Goal: Task Accomplishment & Management: Complete application form

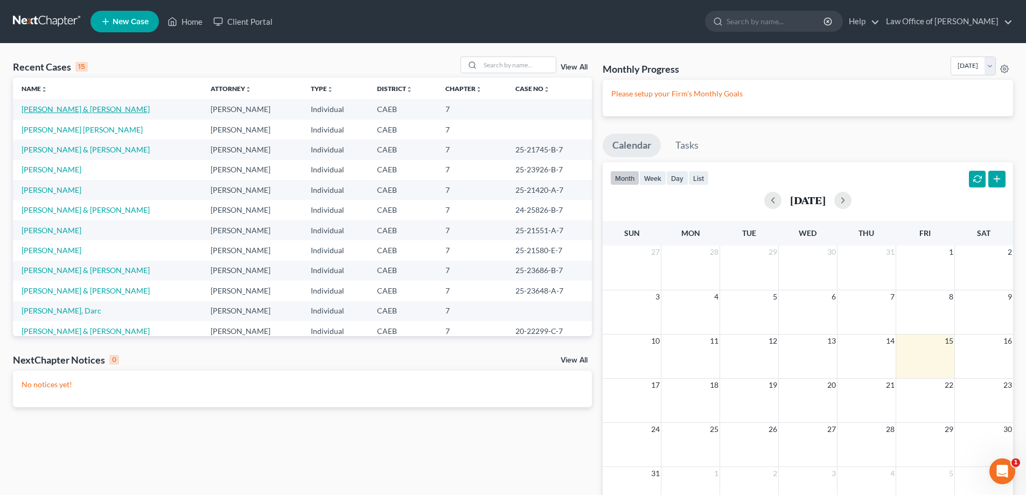
click at [50, 105] on link "[PERSON_NAME] & [PERSON_NAME]" at bounding box center [86, 108] width 128 height 9
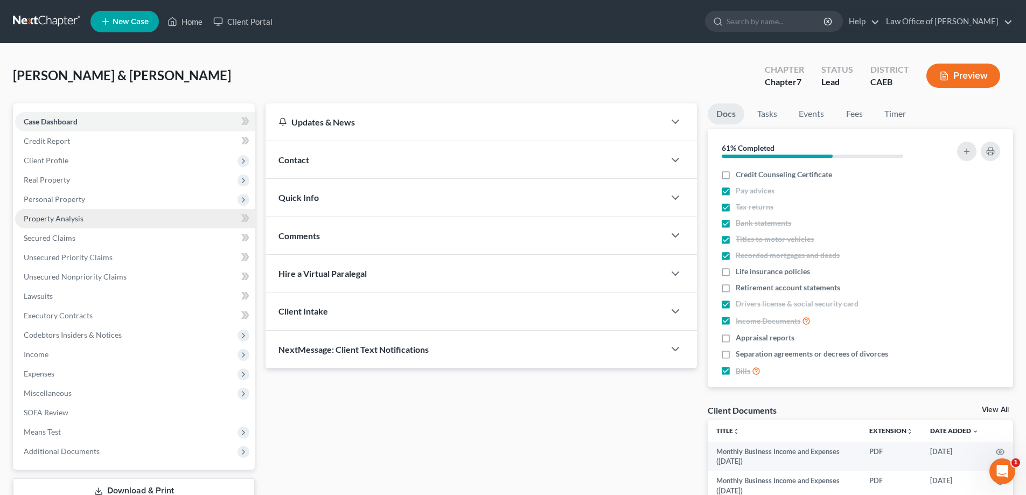
click at [68, 215] on span "Property Analysis" at bounding box center [54, 218] width 60 height 9
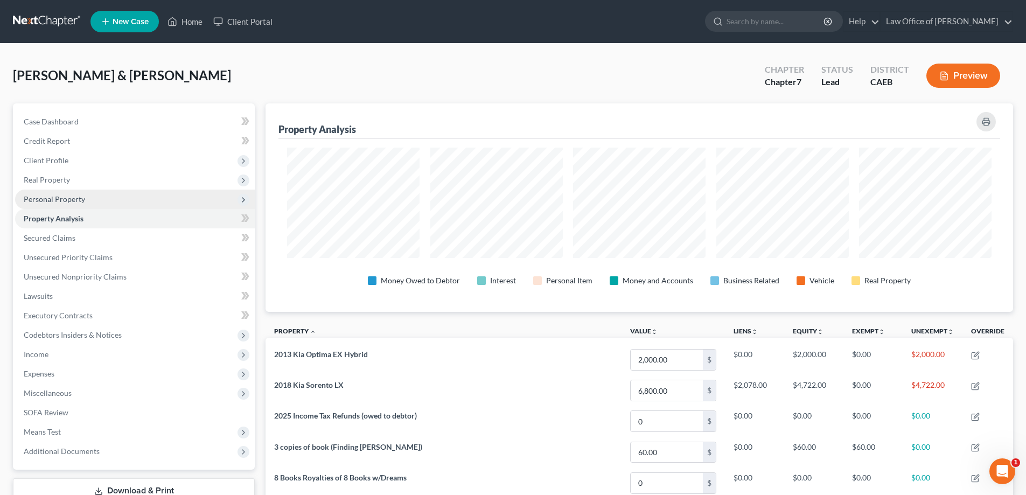
click at [73, 196] on span "Personal Property" at bounding box center [54, 198] width 61 height 9
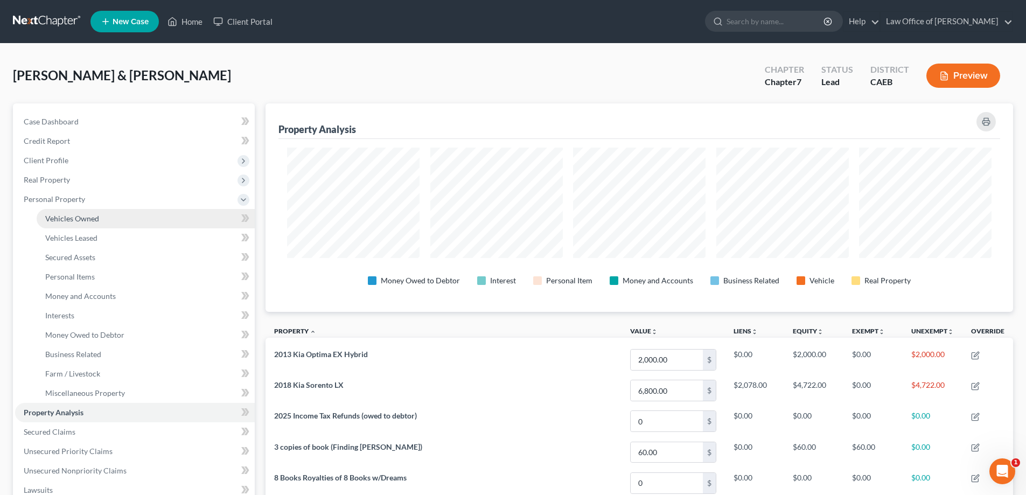
click at [74, 217] on span "Vehicles Owned" at bounding box center [72, 218] width 54 height 9
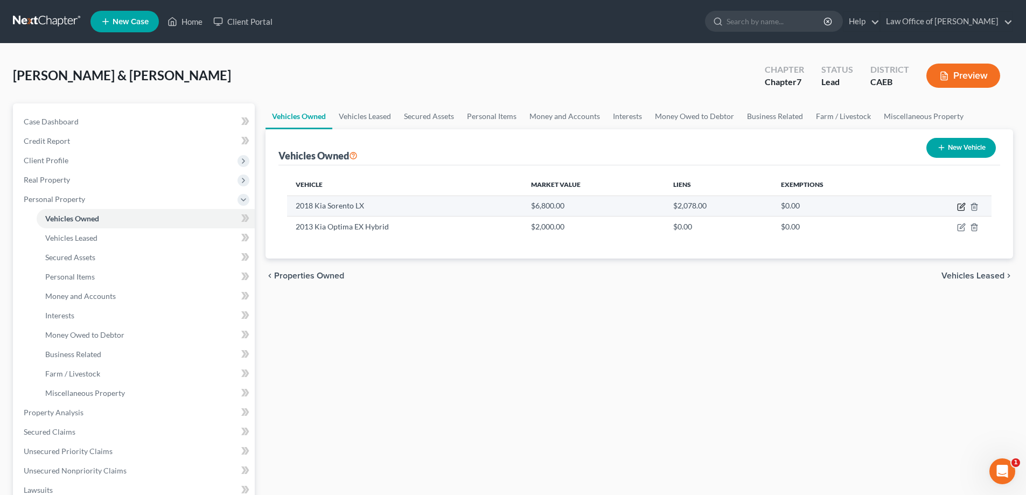
click at [961, 206] on icon "button" at bounding box center [962, 205] width 5 height 5
select select "0"
select select "8"
select select "2"
select select "4"
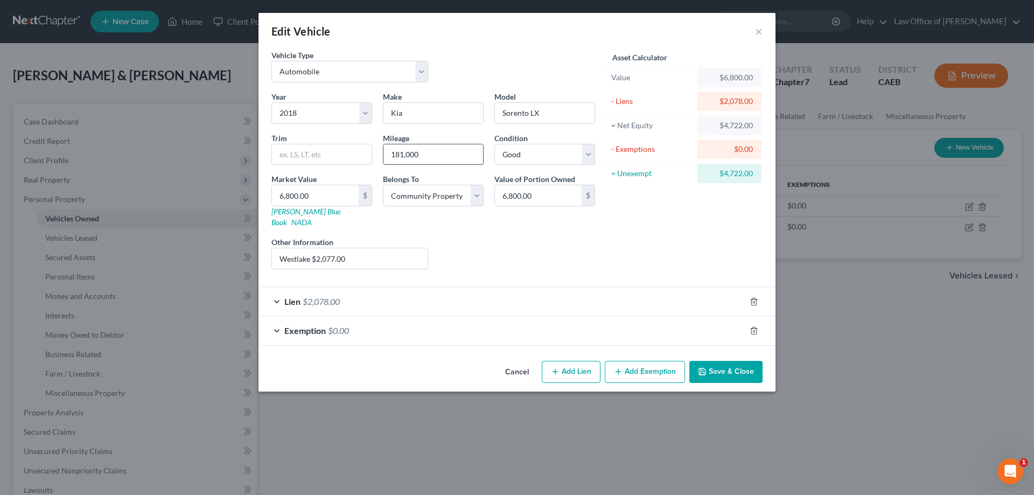
click at [403, 153] on input "181,000" at bounding box center [433, 154] width 100 height 20
type input "182,000"
click at [339, 325] on span "$0.00" at bounding box center [338, 330] width 21 height 10
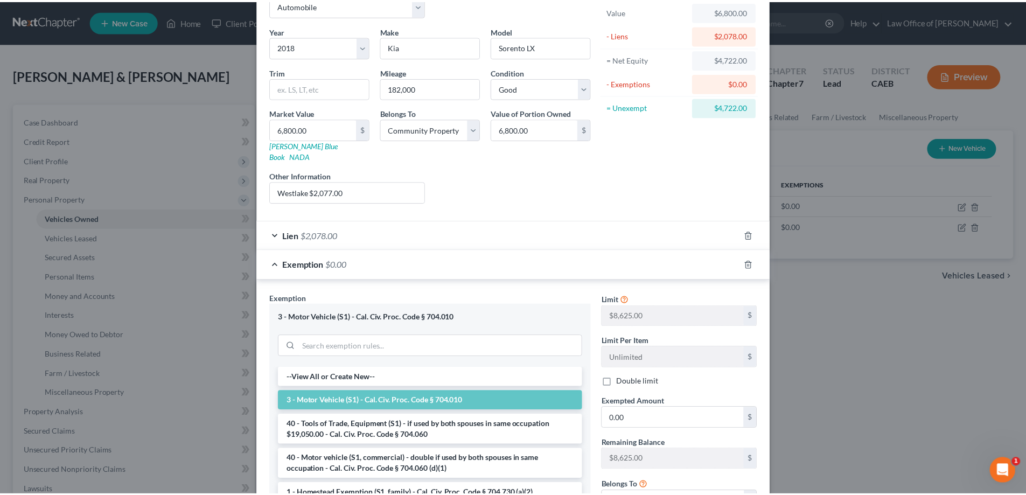
scroll to position [177, 0]
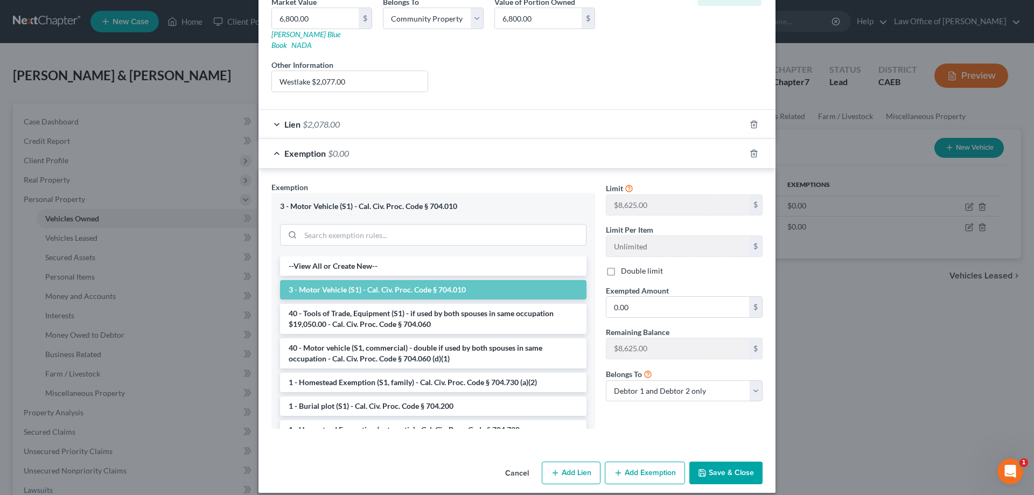
click at [737, 461] on button "Save & Close" at bounding box center [725, 472] width 73 height 23
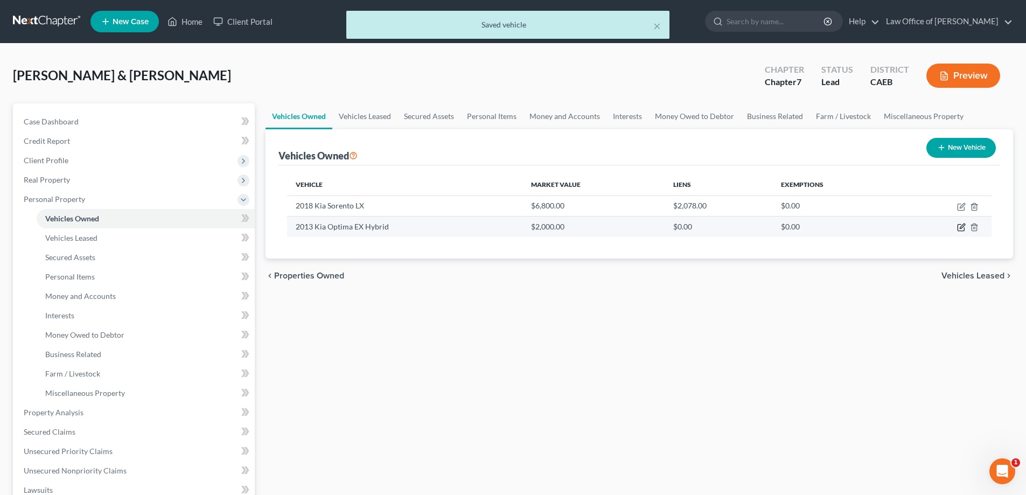
click at [960, 227] on icon "button" at bounding box center [961, 227] width 9 height 9
select select "0"
select select "13"
select select "4"
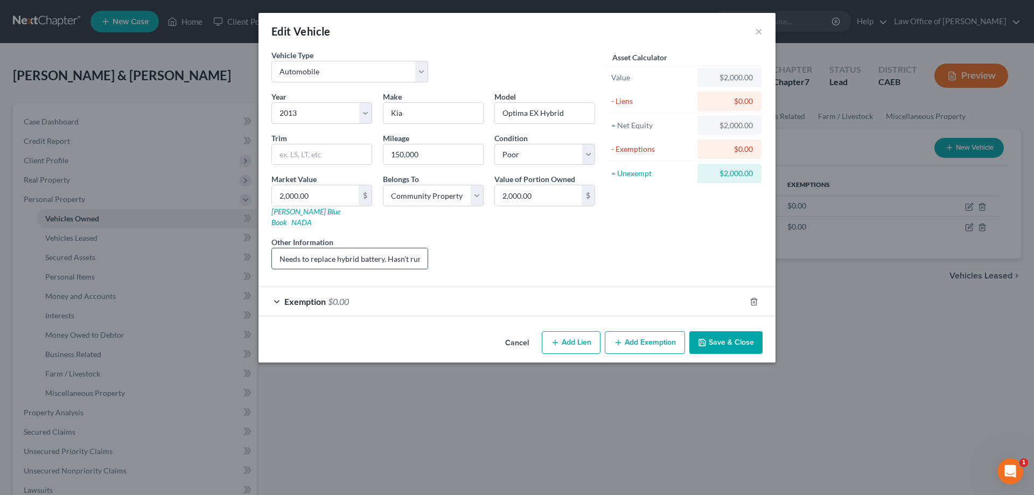
click at [299, 250] on input "Needs to replace hybrid battery. Hasn't run [DATE]." at bounding box center [350, 258] width 156 height 20
click at [384, 249] on input "Need to replace hybrid battery. Hasn't run [DATE]." at bounding box center [350, 258] width 156 height 20
type input "Need to replace hybrid battery. Hasn't run [DATE]."
click at [728, 333] on button "Save & Close" at bounding box center [725, 342] width 73 height 23
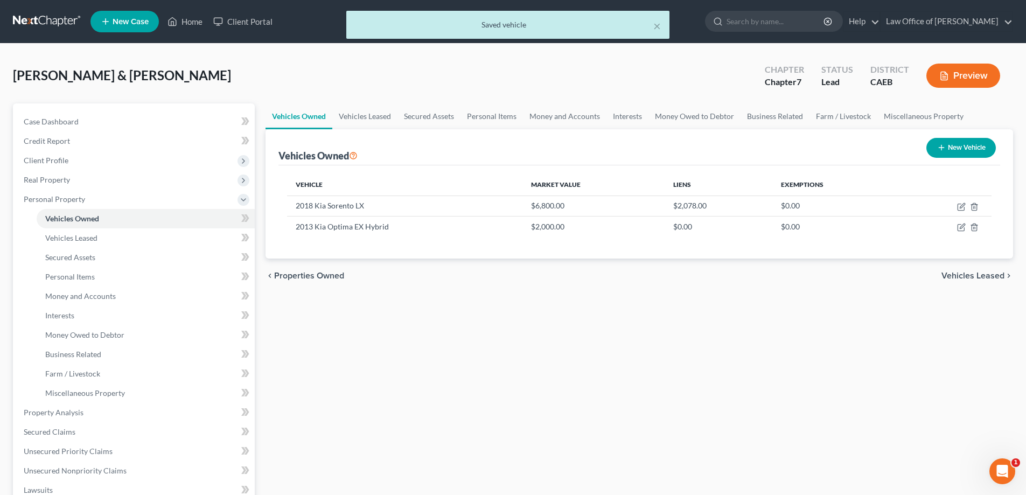
click at [965, 74] on button "Preview" at bounding box center [963, 76] width 74 height 24
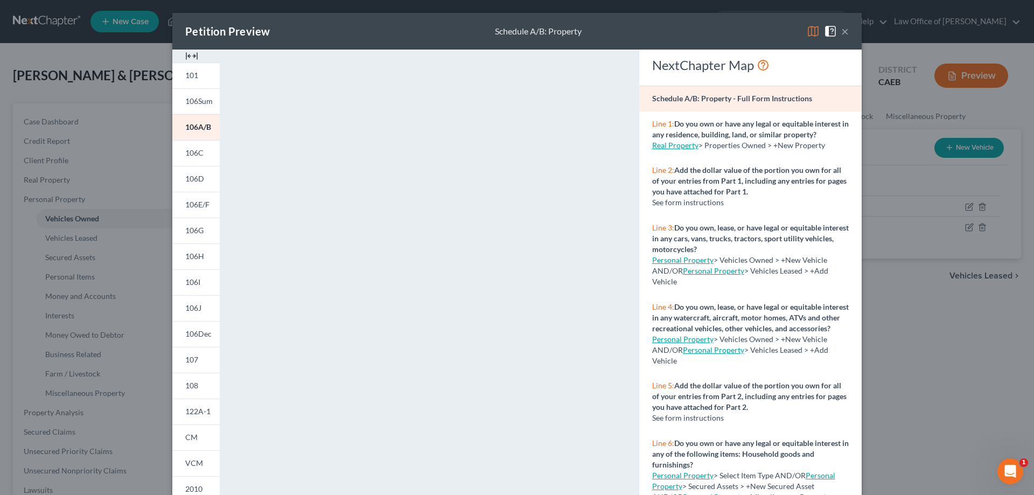
click at [841, 30] on button "×" at bounding box center [845, 31] width 8 height 13
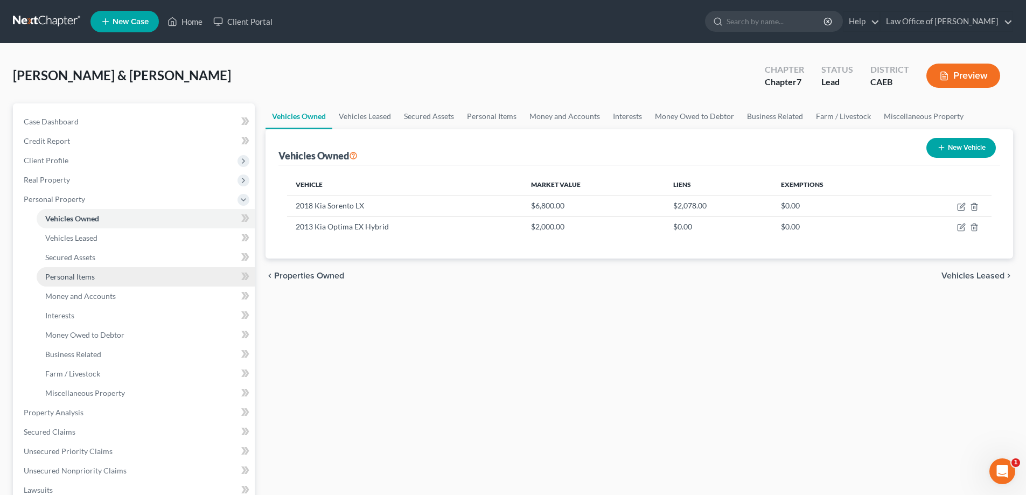
click at [85, 275] on span "Personal Items" at bounding box center [70, 276] width 50 height 9
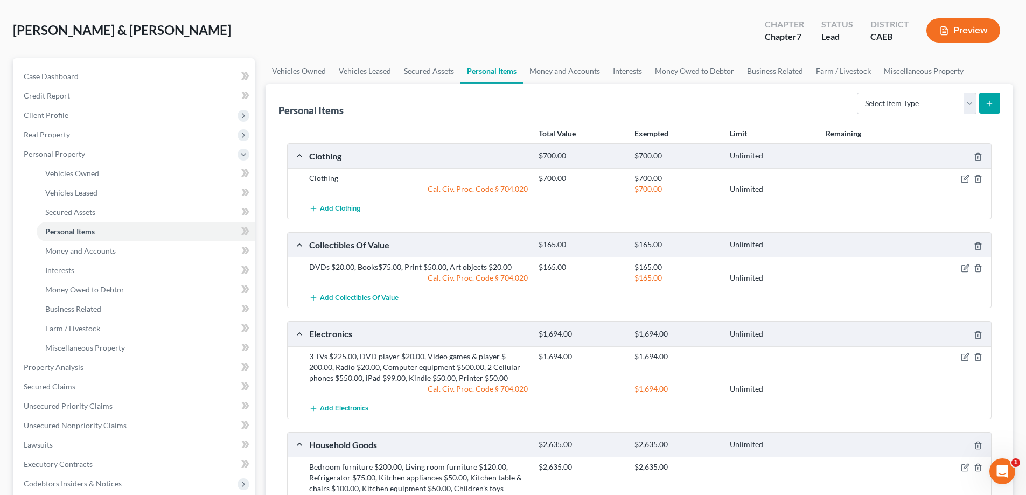
scroll to position [64, 0]
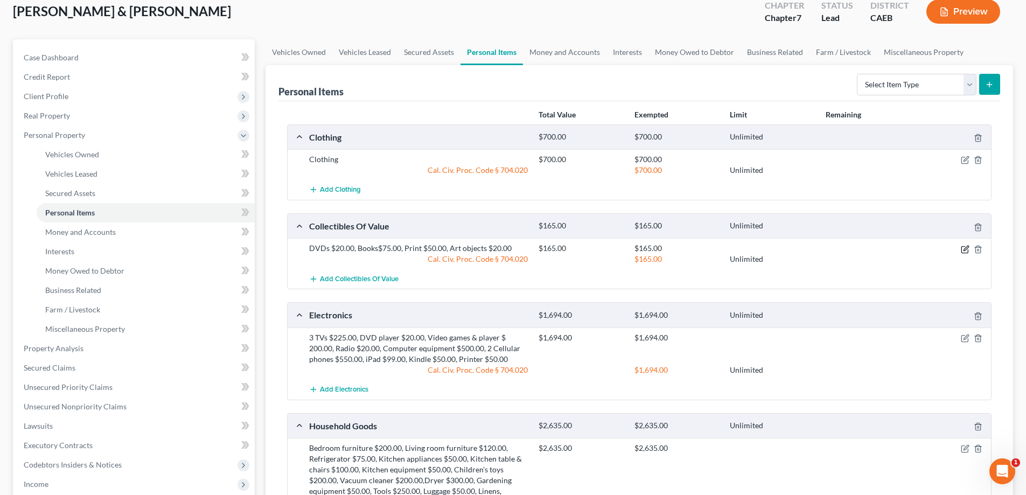
click at [964, 247] on icon "button" at bounding box center [965, 249] width 9 height 9
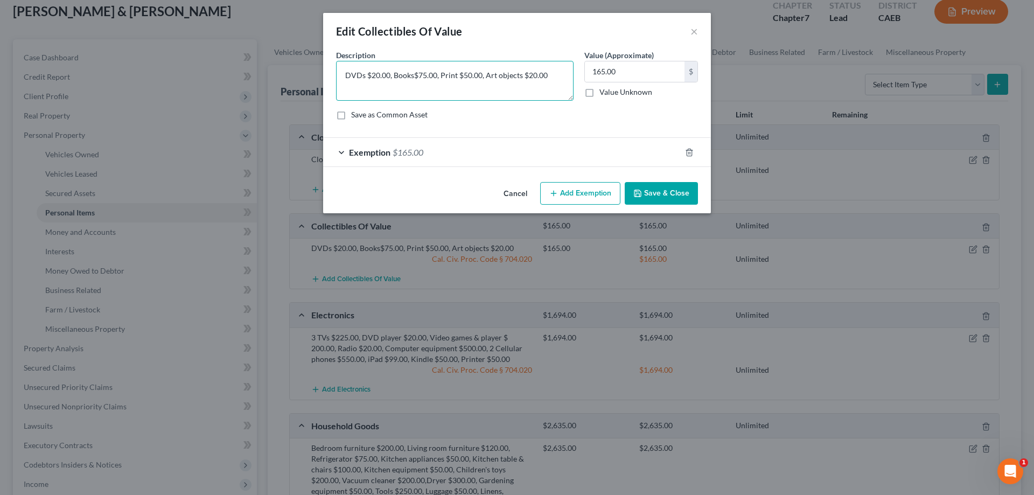
click at [414, 76] on textarea "DVDs $20.00, Books$75.00, Print $50.00, Art objects $20.00" at bounding box center [454, 81] width 237 height 40
type textarea "DVDs $20.00, Books $75.00, Print $50.00, Art objects $20.00"
click at [694, 30] on button "×" at bounding box center [694, 31] width 8 height 13
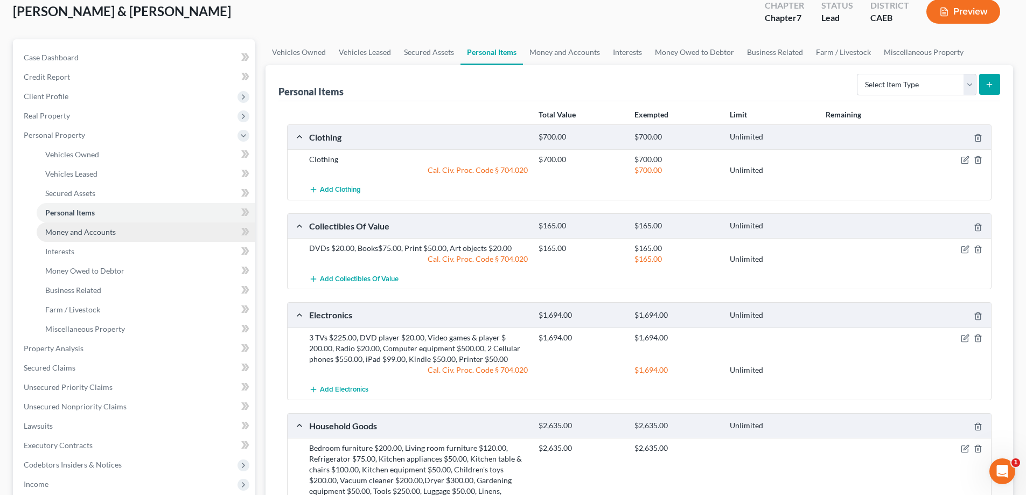
click at [72, 229] on span "Money and Accounts" at bounding box center [80, 231] width 71 height 9
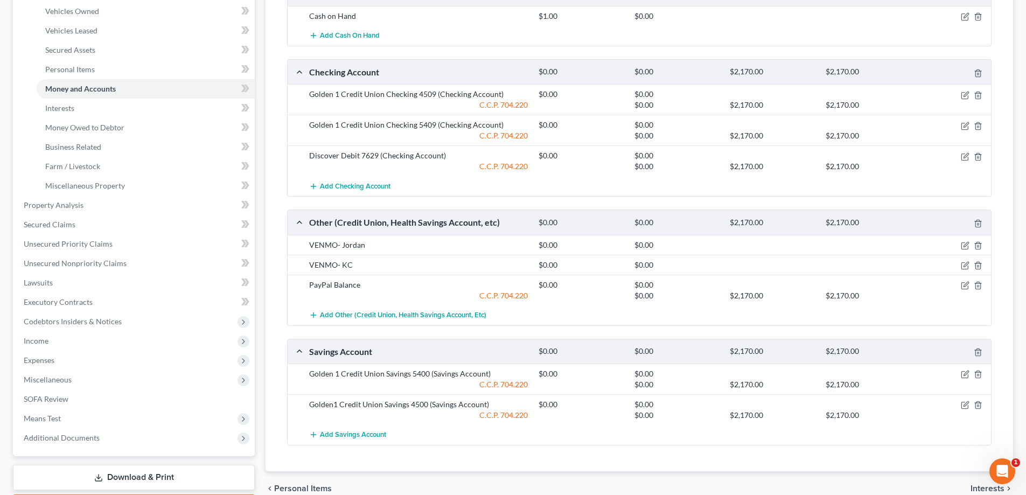
scroll to position [227, 0]
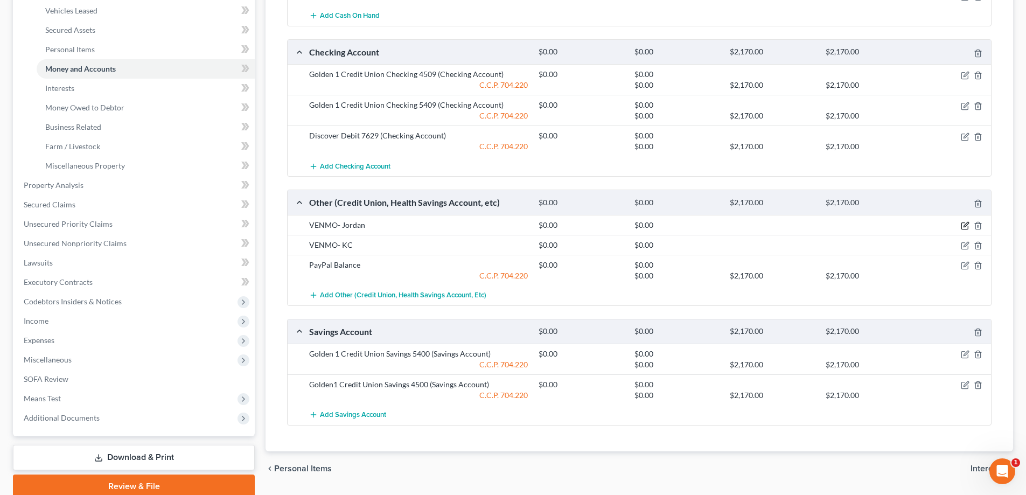
click at [964, 223] on icon "button" at bounding box center [964, 226] width 6 height 6
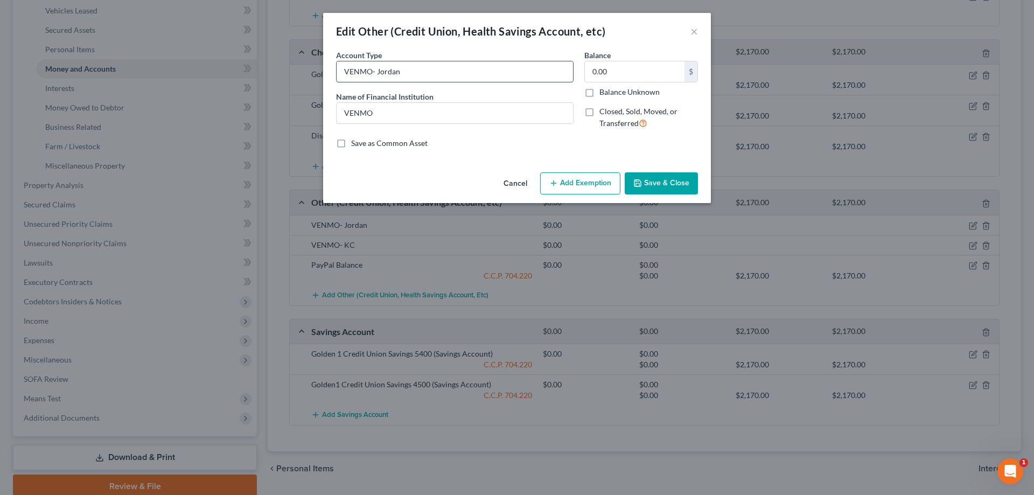
drag, startPoint x: 402, startPoint y: 71, endPoint x: 374, endPoint y: 72, distance: 28.0
click at [374, 72] on input "VENMO- Jordan" at bounding box center [455, 71] width 236 height 20
click at [345, 68] on input "VENMO-" at bounding box center [455, 71] width 236 height 20
paste input "Jordan"
click at [407, 73] on input "[PERSON_NAME] VENMO-" at bounding box center [455, 71] width 236 height 20
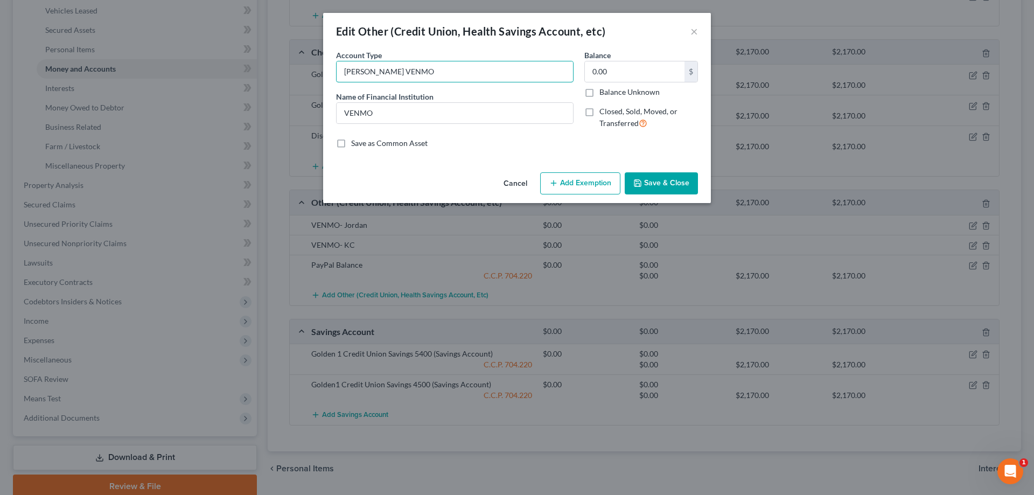
drag, startPoint x: 374, startPoint y: 73, endPoint x: 332, endPoint y: 70, distance: 42.1
click at [332, 70] on div "Account Type [PERSON_NAME] VENMO Name of Financial Institution * VENMO" at bounding box center [455, 94] width 248 height 88
type input "VENMO"
click at [345, 112] on input "VENMO" at bounding box center [455, 113] width 236 height 20
paste input "[PERSON_NAME]"
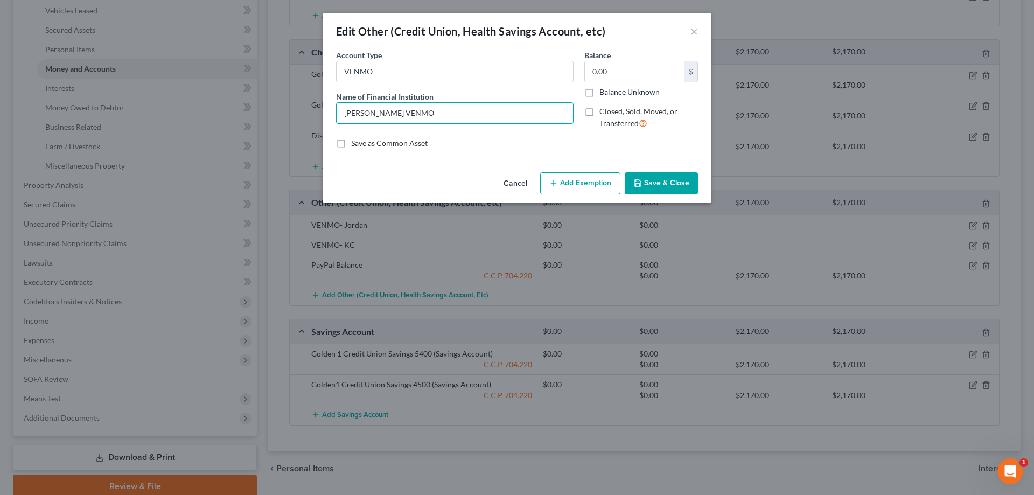
type input "[PERSON_NAME] VENMO"
click at [661, 183] on button "Save & Close" at bounding box center [661, 183] width 73 height 23
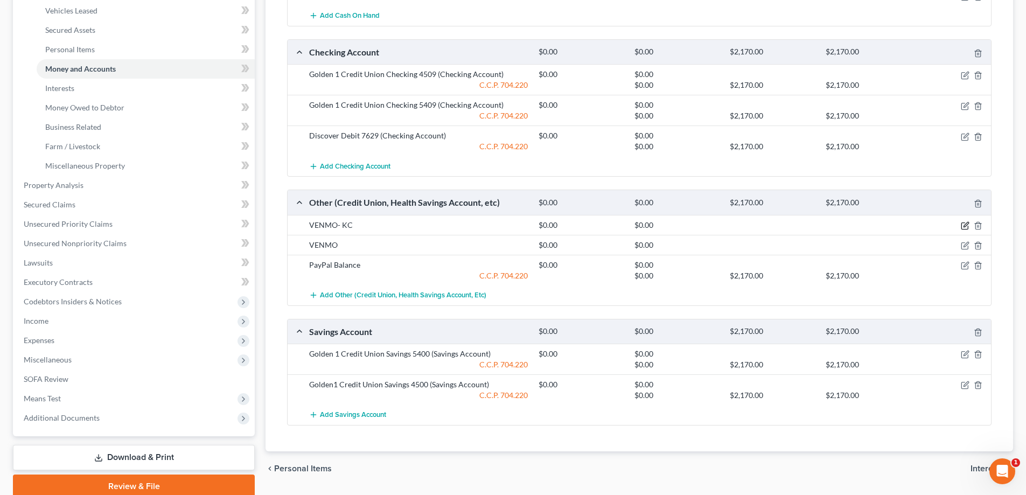
click at [966, 223] on icon "button" at bounding box center [965, 224] width 5 height 5
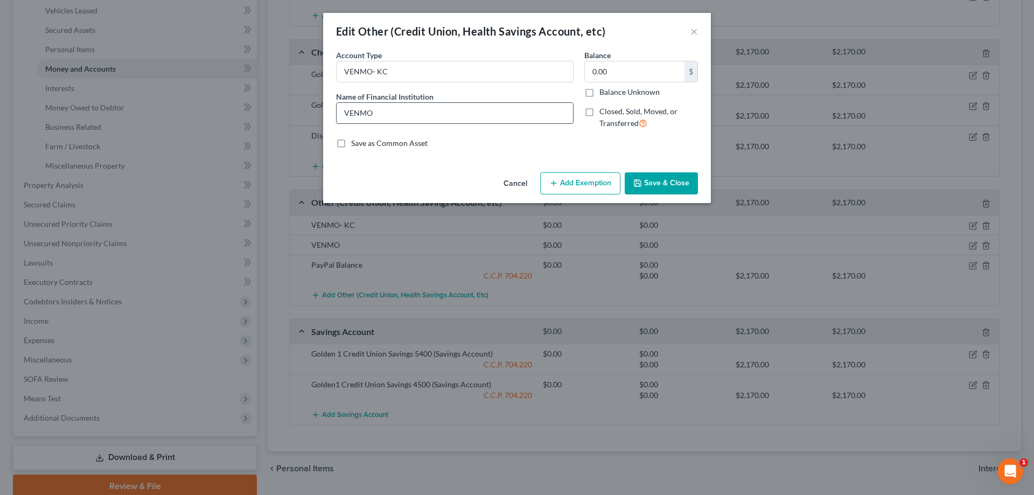
click at [346, 111] on input "VENMO" at bounding box center [455, 113] width 236 height 20
type input "KC's VENMO"
click at [393, 72] on input "VENMO- KC" at bounding box center [455, 71] width 236 height 20
type input "VENMO"
click at [648, 180] on button "Save & Close" at bounding box center [661, 183] width 73 height 23
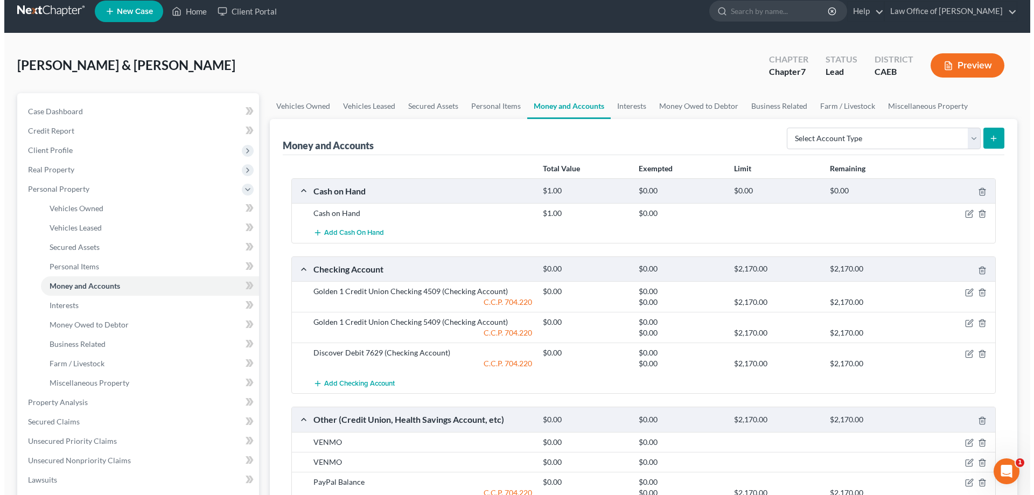
scroll to position [6, 0]
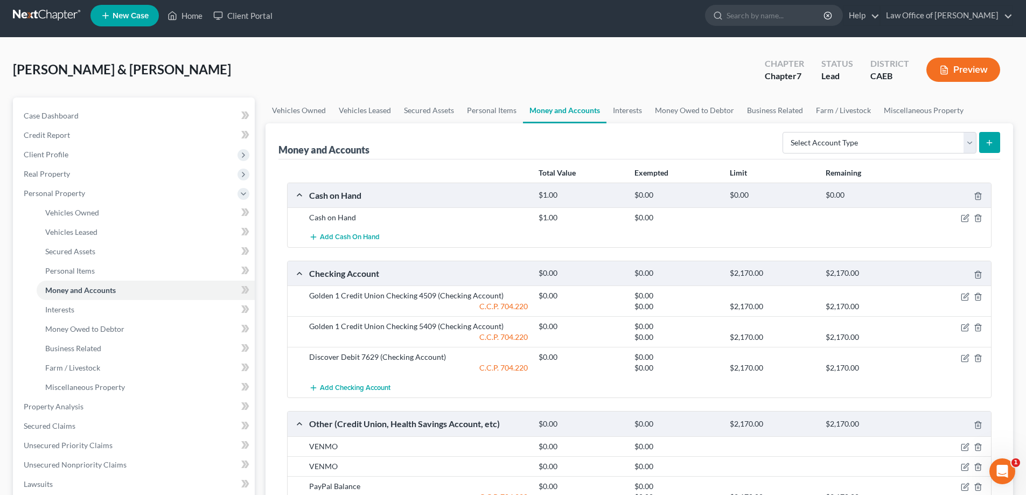
click at [953, 65] on button "Preview" at bounding box center [963, 70] width 74 height 24
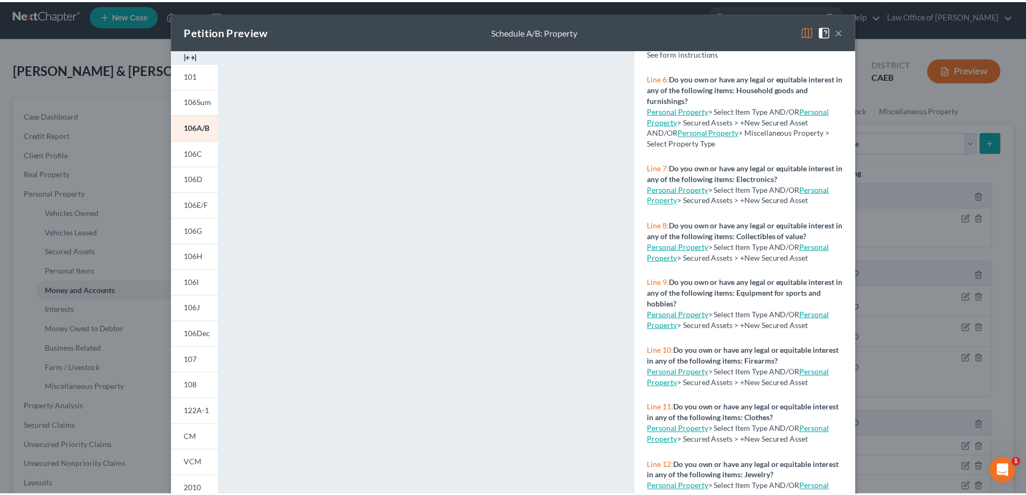
scroll to position [207, 0]
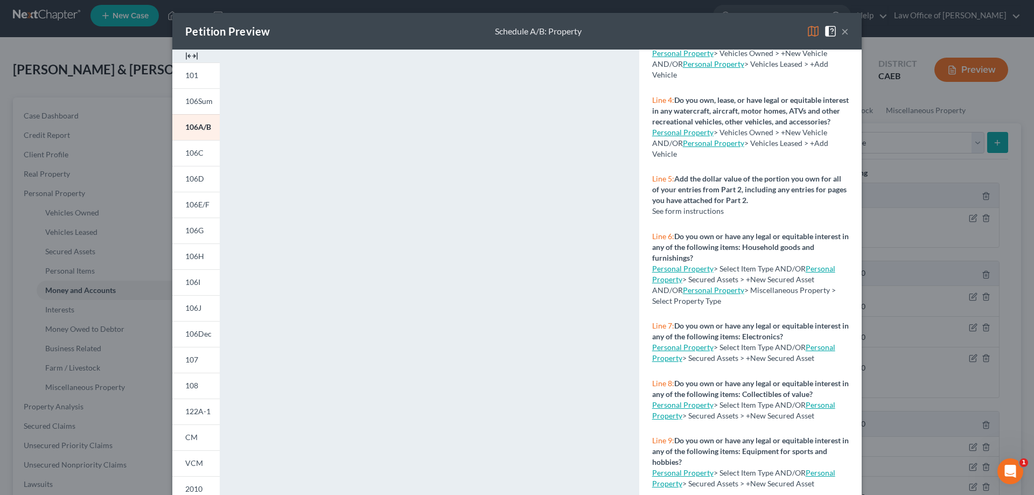
click at [843, 31] on button "×" at bounding box center [845, 31] width 8 height 13
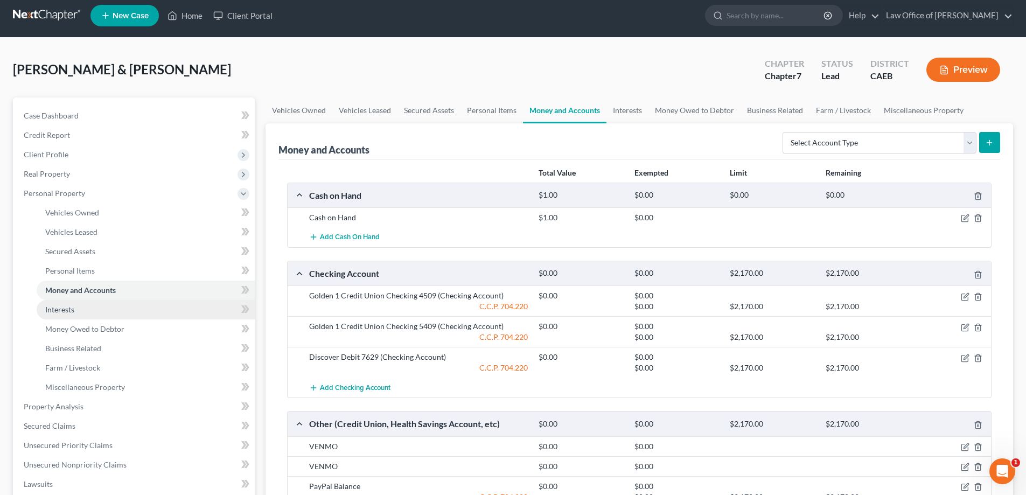
click at [93, 306] on link "Interests" at bounding box center [146, 309] width 218 height 19
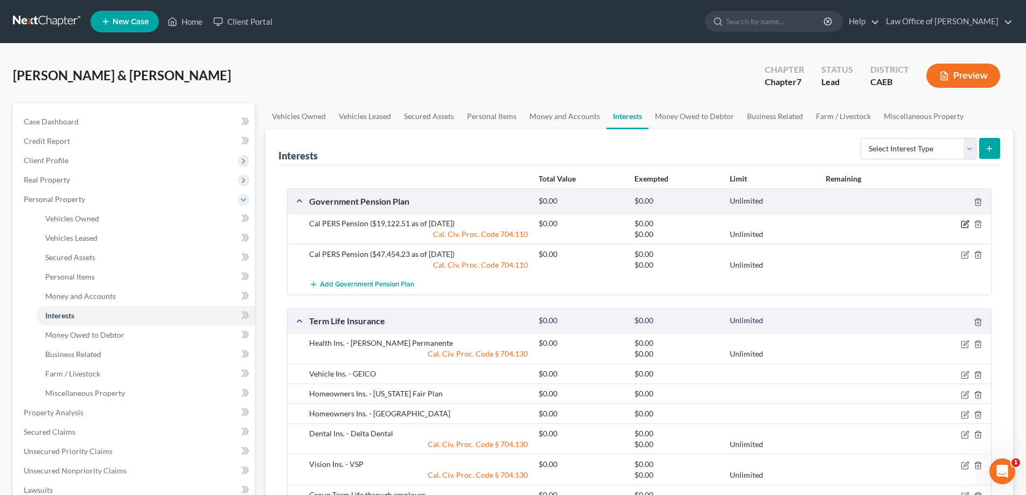
click at [966, 223] on icon "button" at bounding box center [965, 223] width 5 height 5
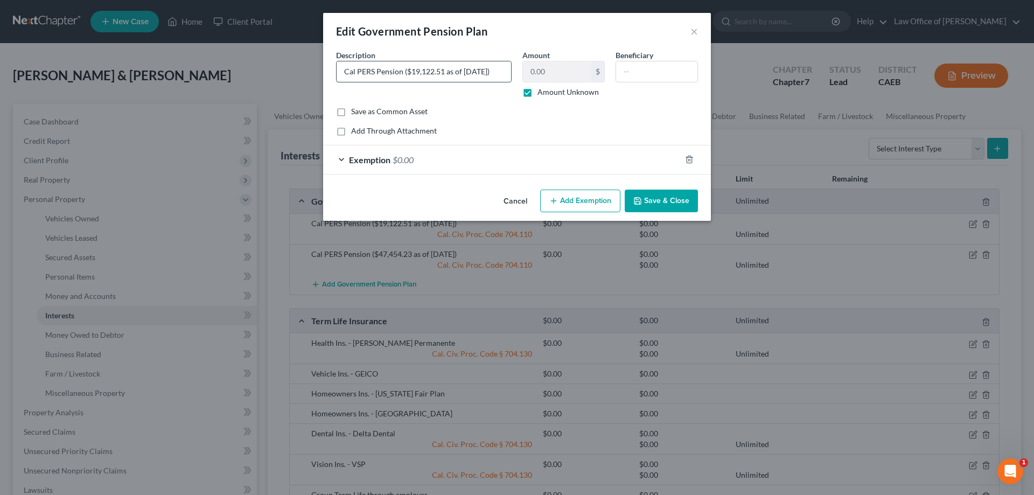
click at [344, 73] on input "Cal PERS Pension ($19,122.51 as of [DATE])" at bounding box center [424, 71] width 174 height 20
type input "[PERSON_NAME] PERS Pension ($19,122.51 as of [DATE])"
click at [667, 199] on button "Save & Close" at bounding box center [661, 201] width 73 height 23
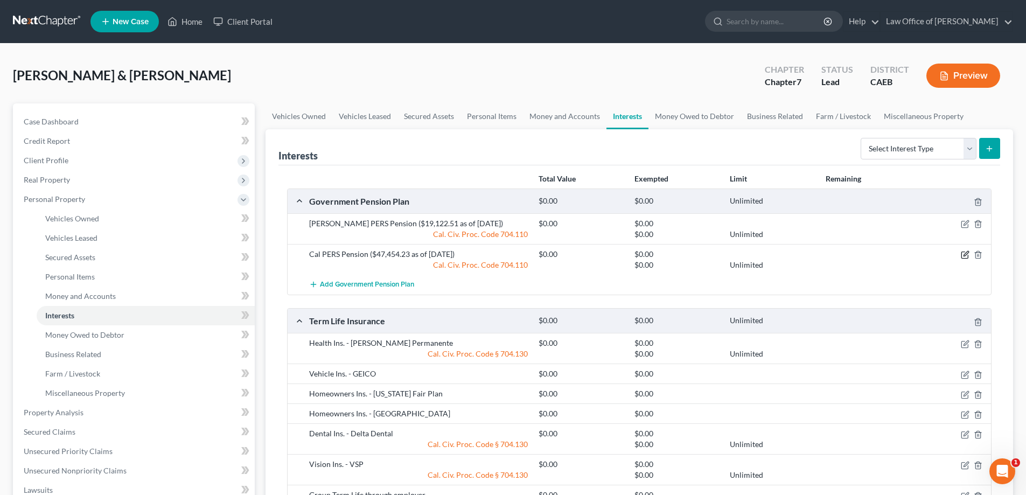
click at [965, 253] on icon "button" at bounding box center [965, 254] width 9 height 9
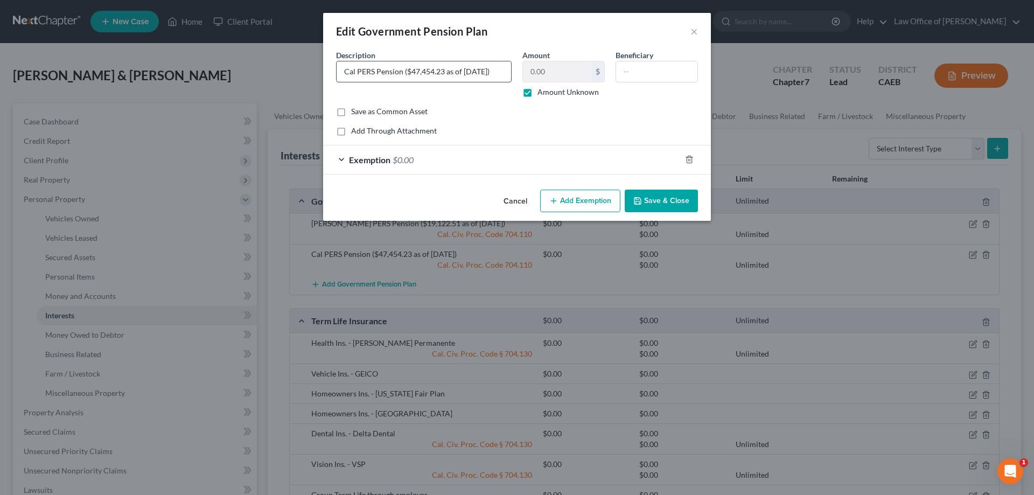
click at [347, 72] on input "Cal PERS Pension ($47,454.23 as of [DATE])" at bounding box center [424, 71] width 174 height 20
click at [345, 73] on input "Cal PERS Pension ($47,454.23 as of [DATE])" at bounding box center [424, 71] width 174 height 20
type input "KC's Cal PERS Pension ($47,454.23 as of [DATE])"
click at [676, 201] on button "Save & Close" at bounding box center [661, 201] width 73 height 23
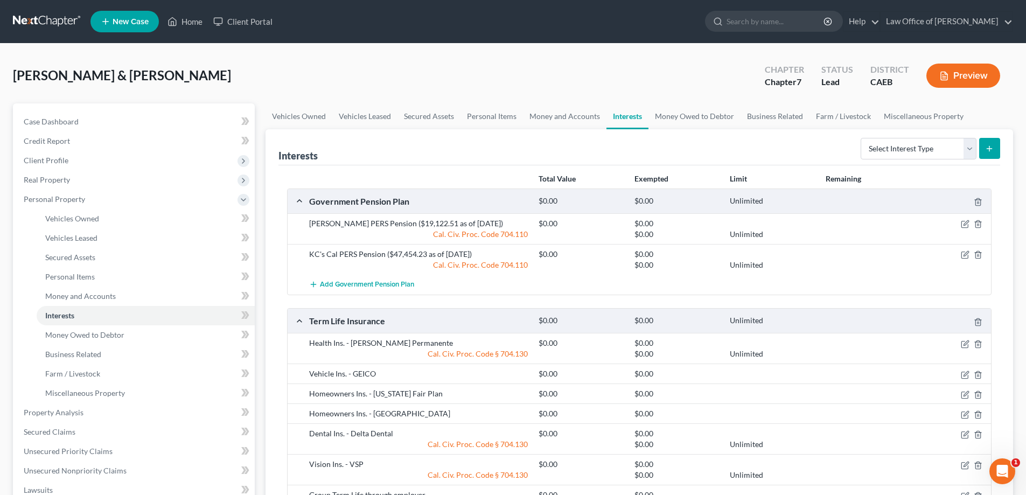
click at [960, 73] on button "Preview" at bounding box center [963, 76] width 74 height 24
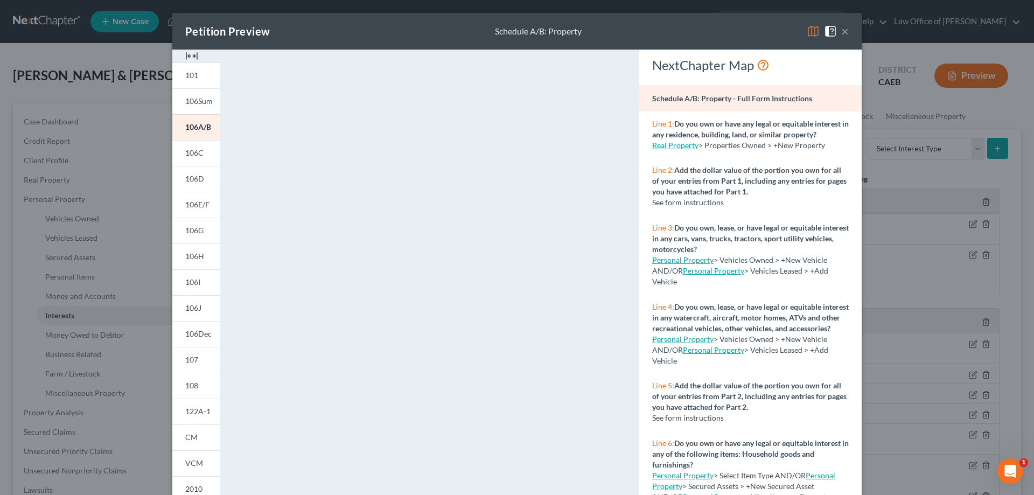
click at [841, 31] on button "×" at bounding box center [845, 31] width 8 height 13
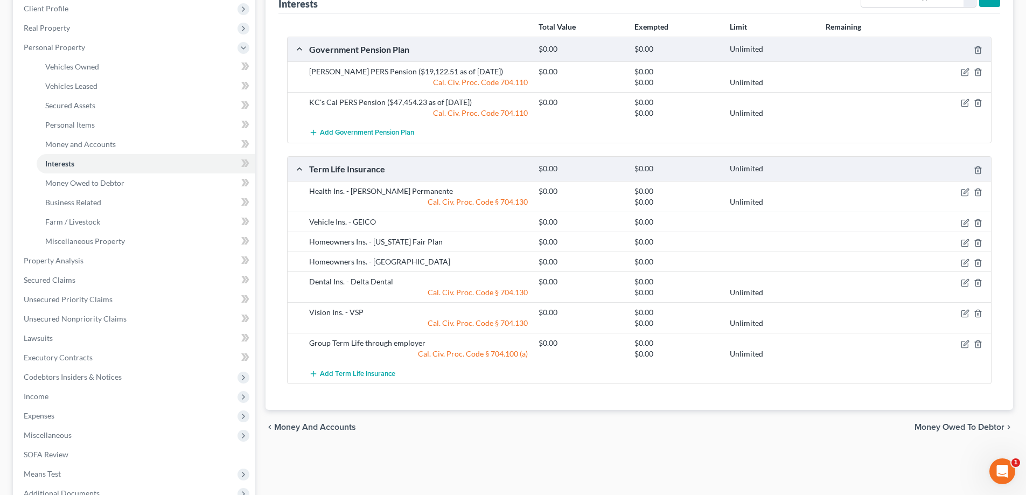
scroll to position [143, 0]
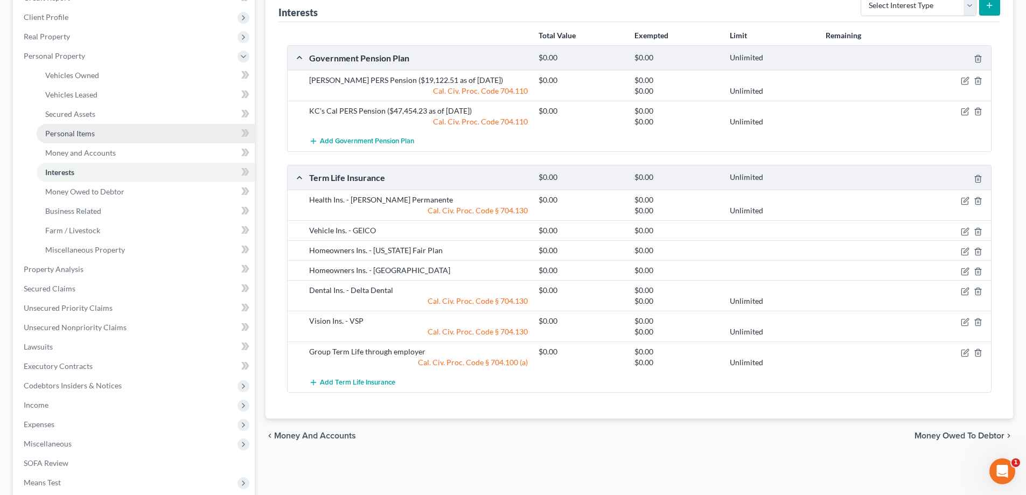
click at [74, 130] on span "Personal Items" at bounding box center [70, 133] width 50 height 9
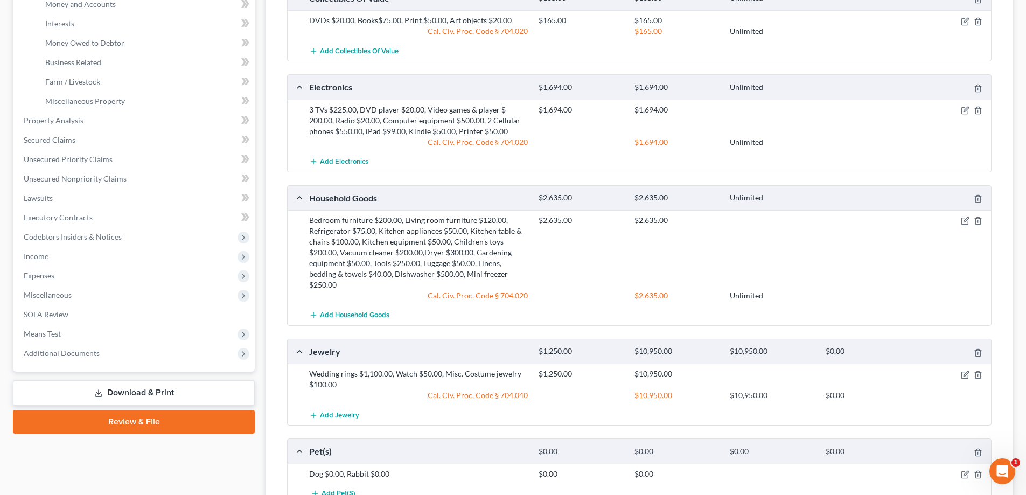
scroll to position [172, 0]
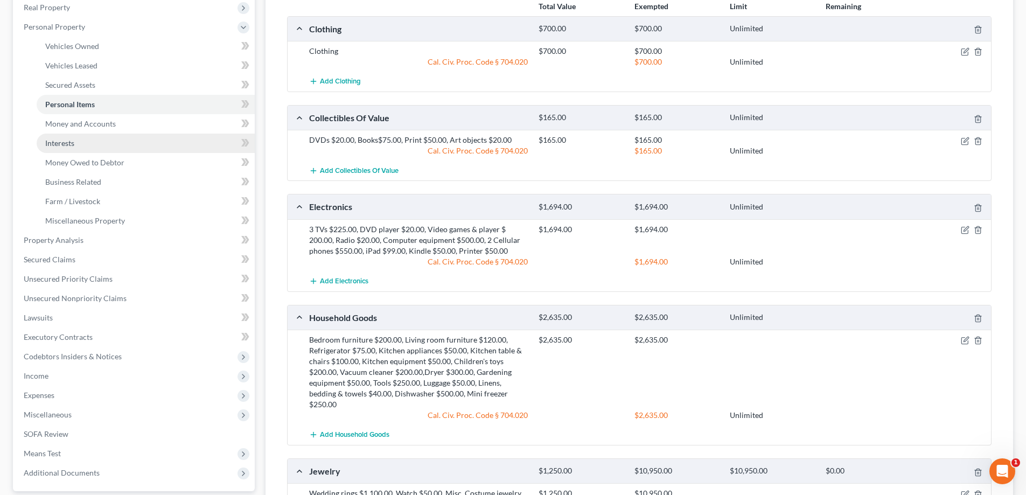
click at [71, 138] on span "Interests" at bounding box center [59, 142] width 29 height 9
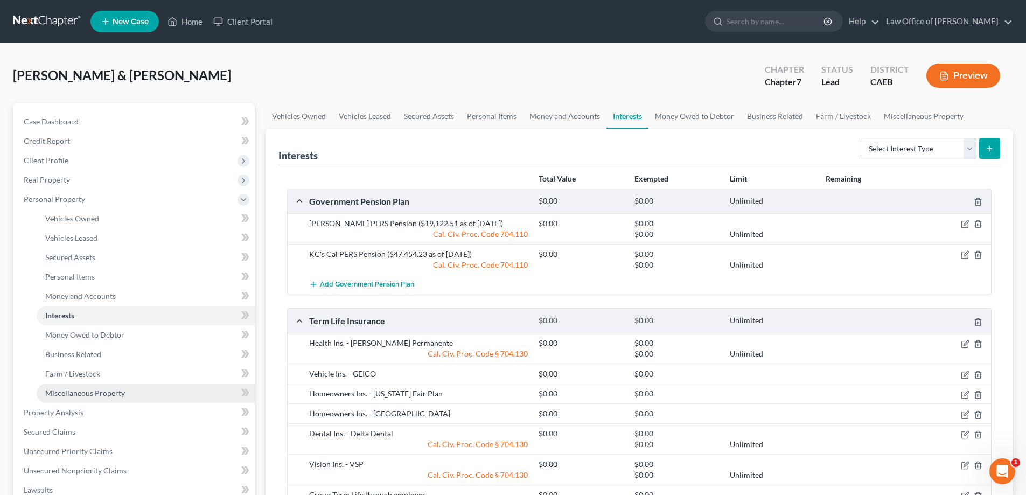
click at [90, 389] on span "Miscellaneous Property" at bounding box center [85, 392] width 80 height 9
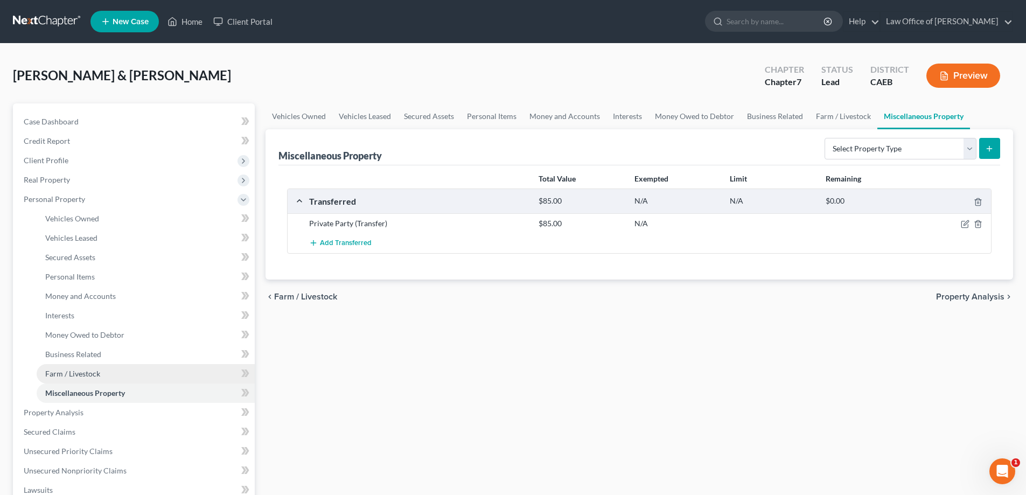
click at [92, 369] on span "Farm / Livestock" at bounding box center [72, 373] width 55 height 9
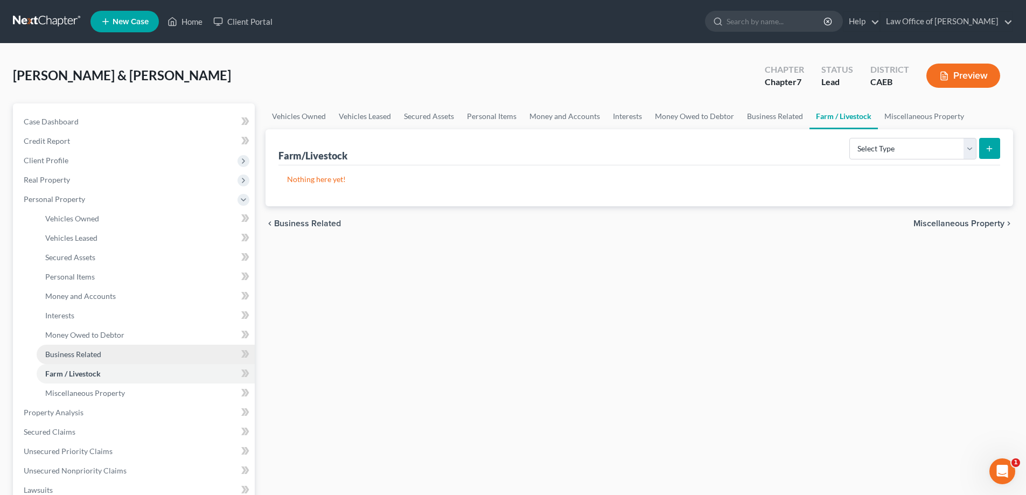
click at [94, 351] on span "Business Related" at bounding box center [73, 353] width 56 height 9
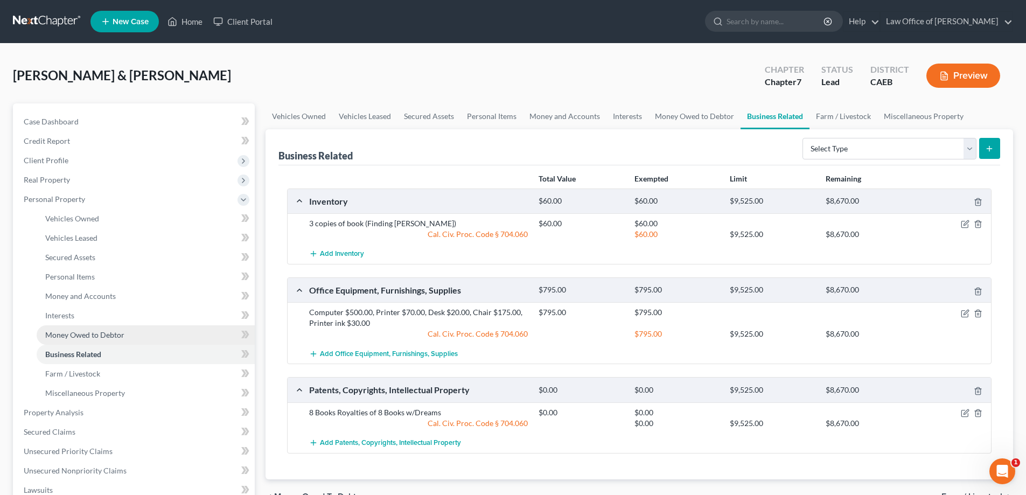
click at [94, 333] on span "Money Owed to Debtor" at bounding box center [84, 334] width 79 height 9
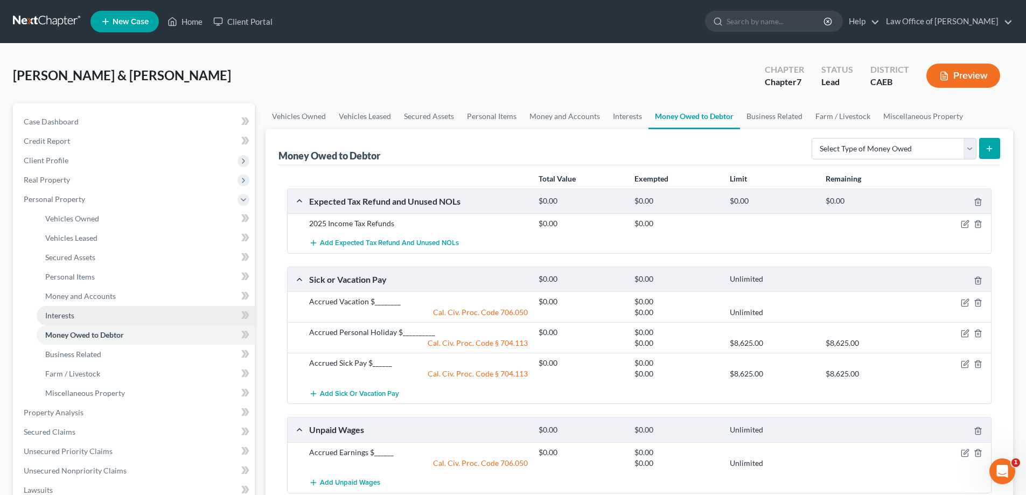
click at [78, 312] on link "Interests" at bounding box center [146, 315] width 218 height 19
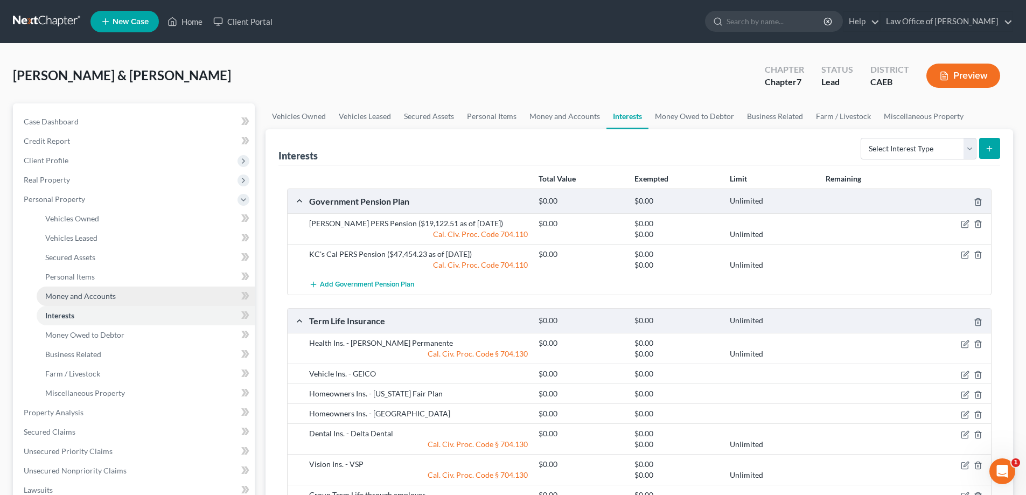
click at [85, 292] on span "Money and Accounts" at bounding box center [80, 295] width 71 height 9
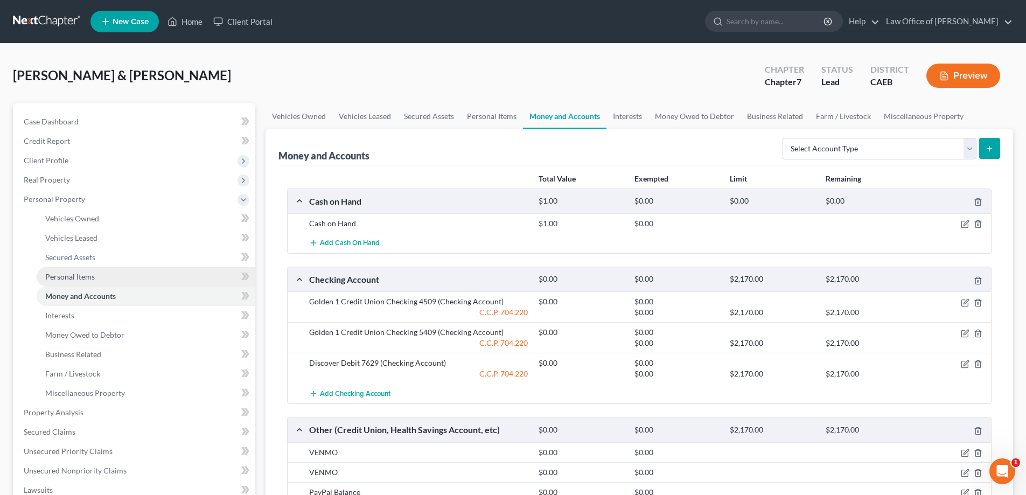
click at [100, 274] on link "Personal Items" at bounding box center [146, 276] width 218 height 19
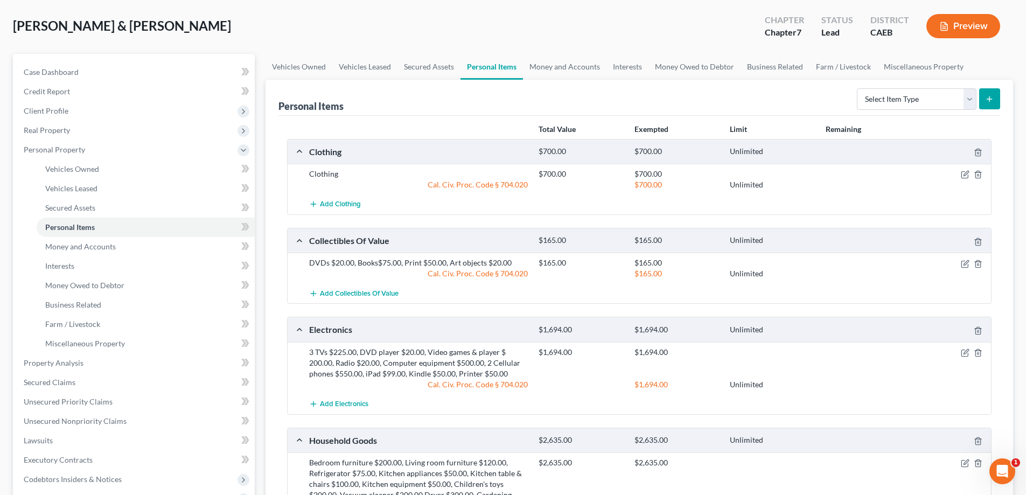
scroll to position [46, 0]
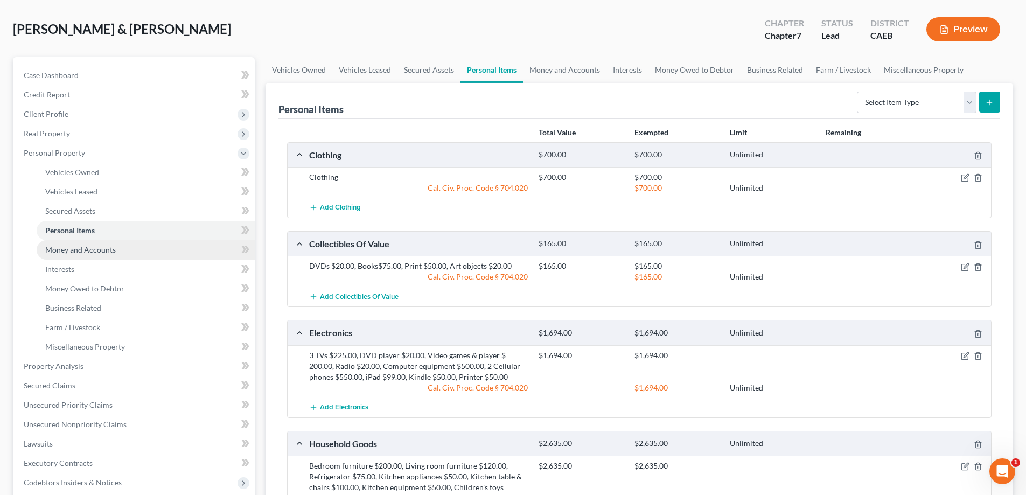
click at [86, 246] on span "Money and Accounts" at bounding box center [80, 249] width 71 height 9
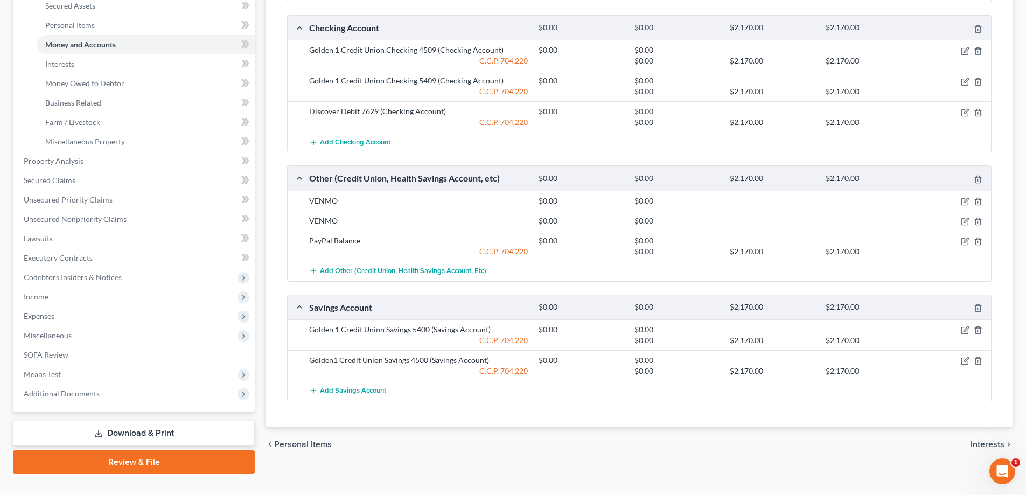
scroll to position [271, 0]
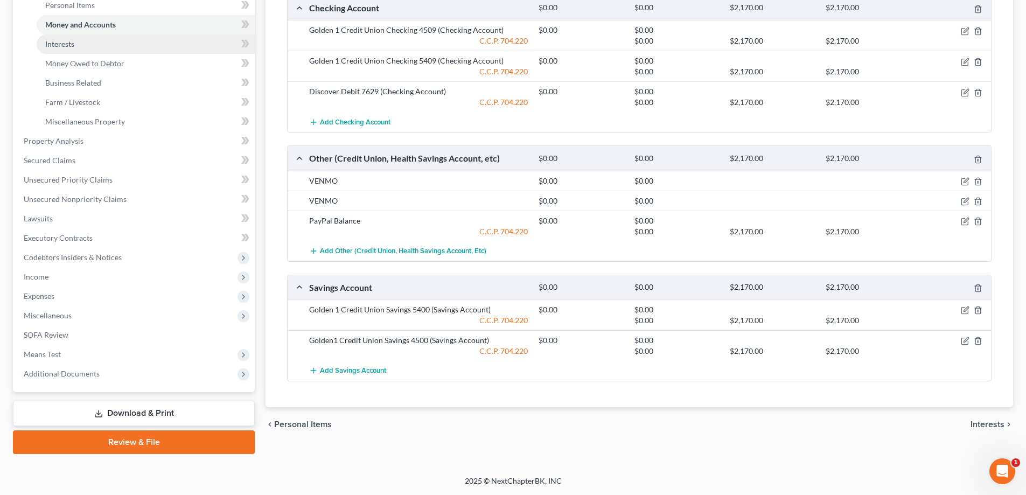
click at [68, 42] on span "Interests" at bounding box center [59, 43] width 29 height 9
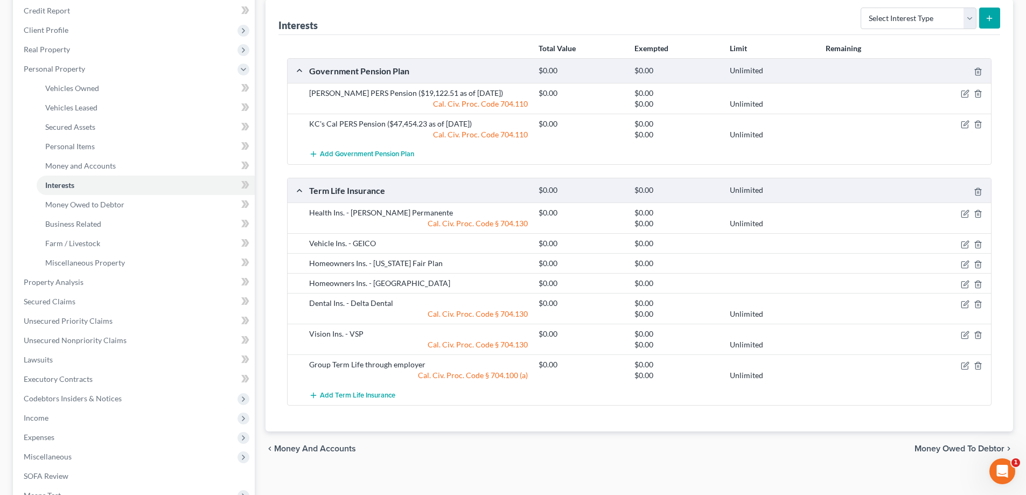
scroll to position [271, 0]
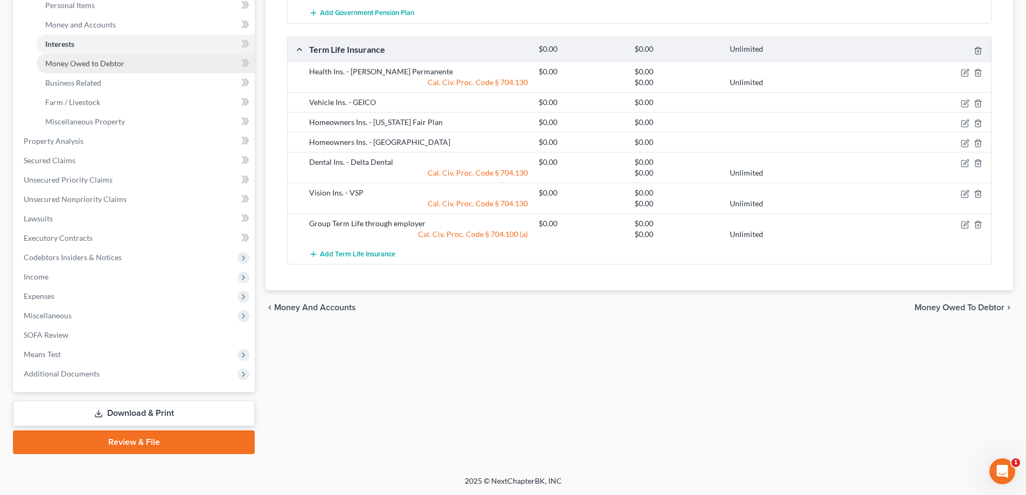
click at [50, 61] on span "Money Owed to Debtor" at bounding box center [84, 63] width 79 height 9
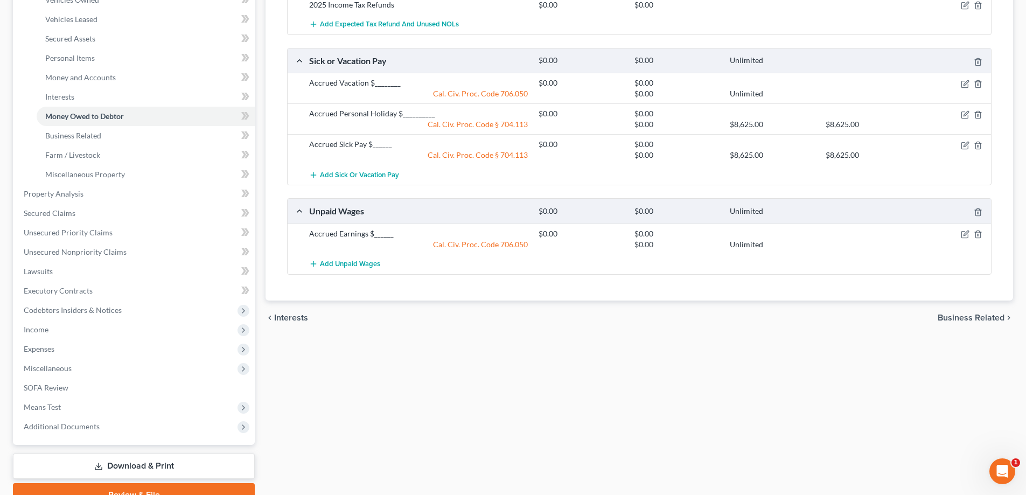
scroll to position [234, 0]
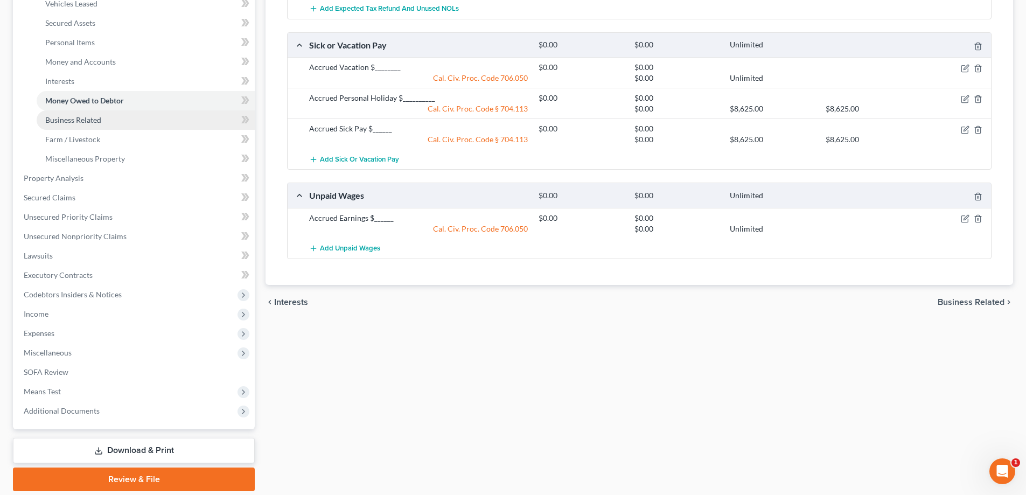
click at [92, 117] on span "Business Related" at bounding box center [73, 119] width 56 height 9
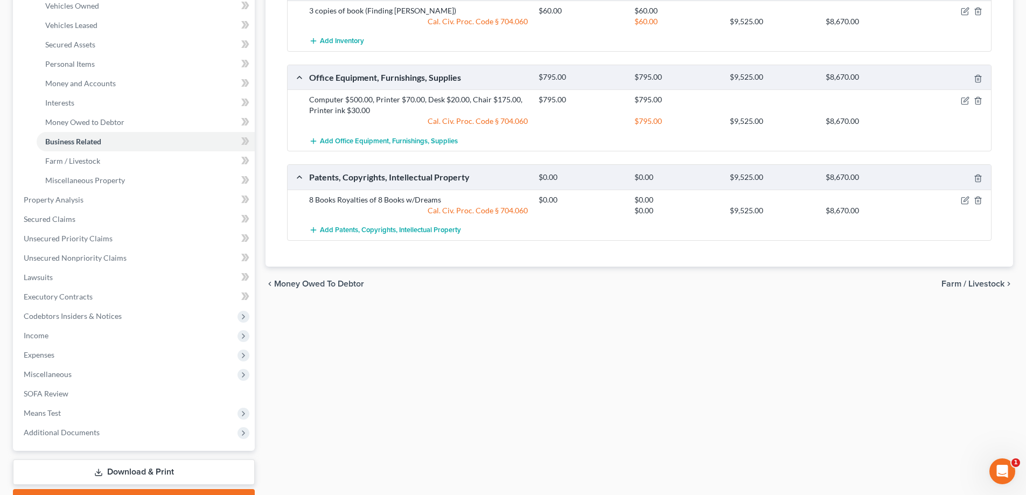
scroll to position [213, 0]
click at [964, 200] on icon "button" at bounding box center [965, 198] width 5 height 5
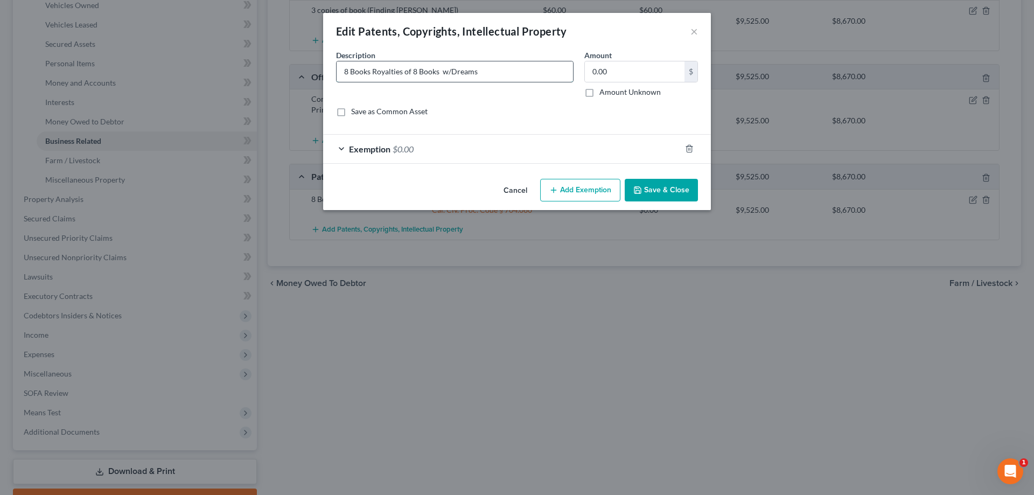
click at [371, 71] on input "8 Books Royalties of 8 Books w/Dreams" at bounding box center [455, 71] width 236 height 20
type input "8 Books sold onlineRoyalties of 8 Books w/Dreams"
click at [599, 90] on label "Amount Unknown" at bounding box center [629, 92] width 61 height 11
click at [604, 90] on input "Amount Unknown" at bounding box center [607, 90] width 7 height 7
checkbox input "true"
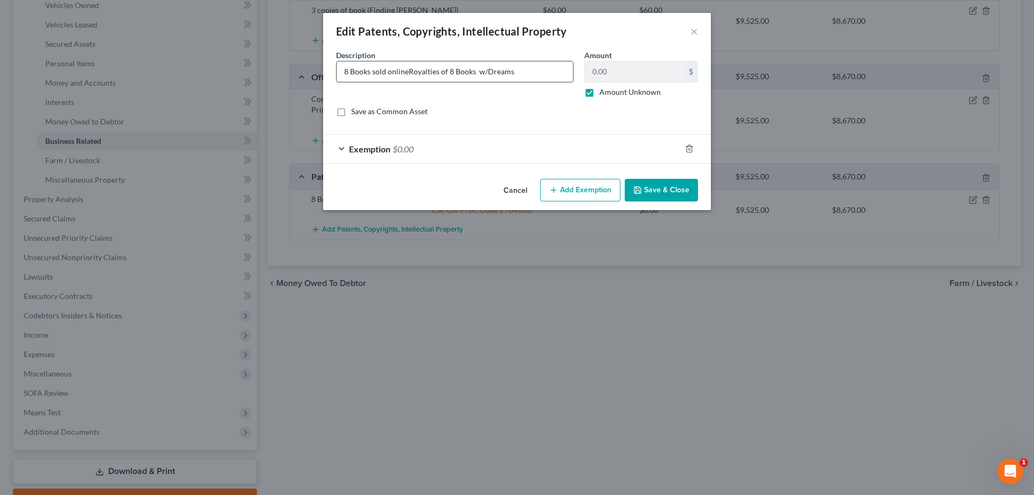
drag, startPoint x: 524, startPoint y: 73, endPoint x: 409, endPoint y: 76, distance: 115.3
click at [409, 76] on input "8 Books sold onlineRoyalties of 8 Books w/Dreams" at bounding box center [455, 71] width 236 height 20
type input "8 Books sold online"
click at [689, 145] on icon "button" at bounding box center [689, 148] width 5 height 7
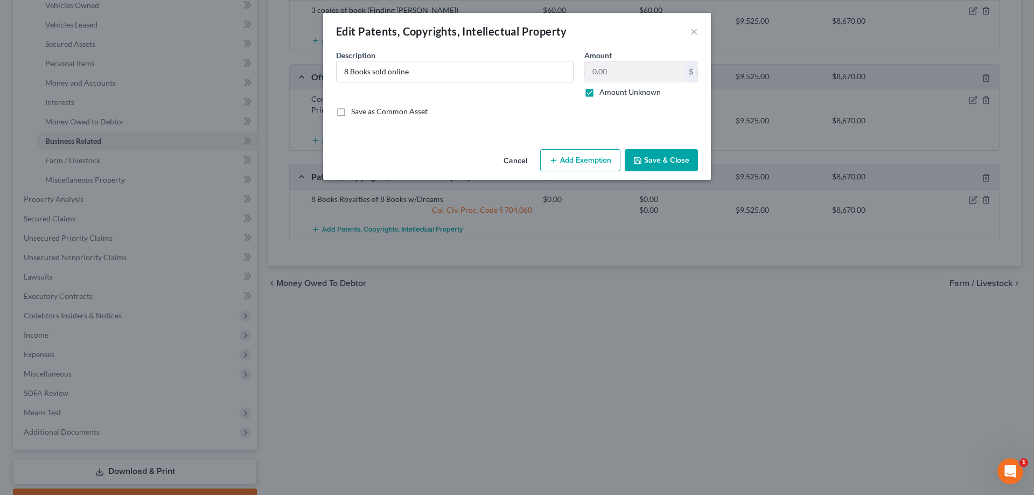
click at [651, 158] on button "Save & Close" at bounding box center [661, 160] width 73 height 23
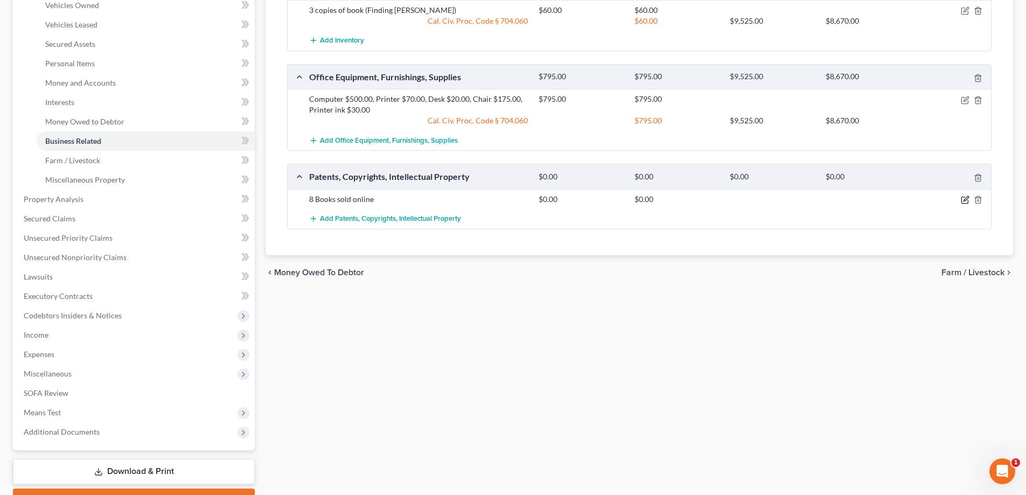
click at [964, 198] on icon "button" at bounding box center [965, 199] width 9 height 9
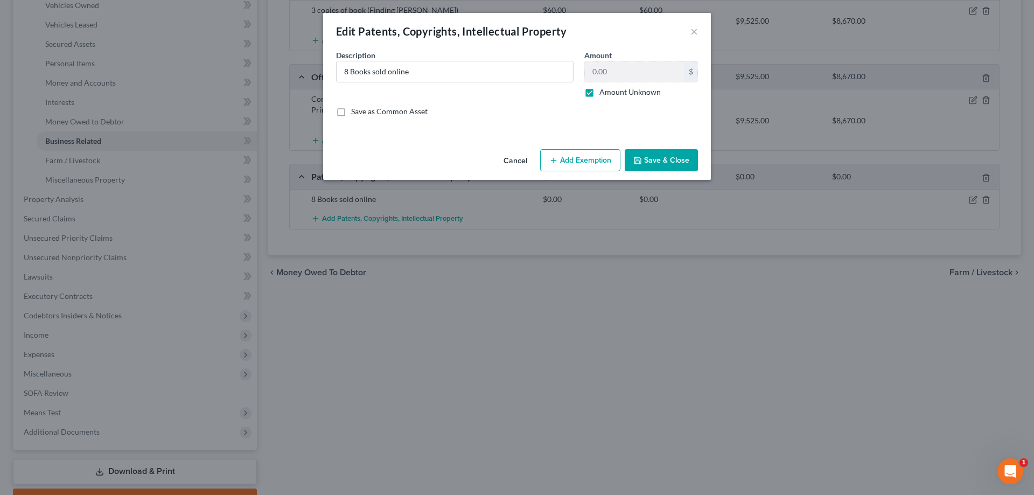
click at [572, 157] on button "Add Exemption" at bounding box center [580, 160] width 80 height 23
select select "2"
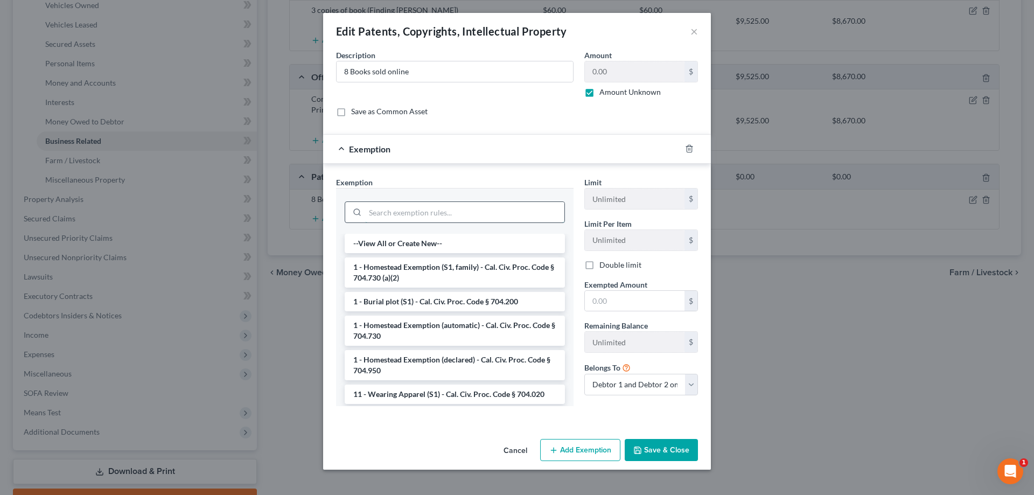
click at [484, 213] on input "search" at bounding box center [464, 212] width 199 height 20
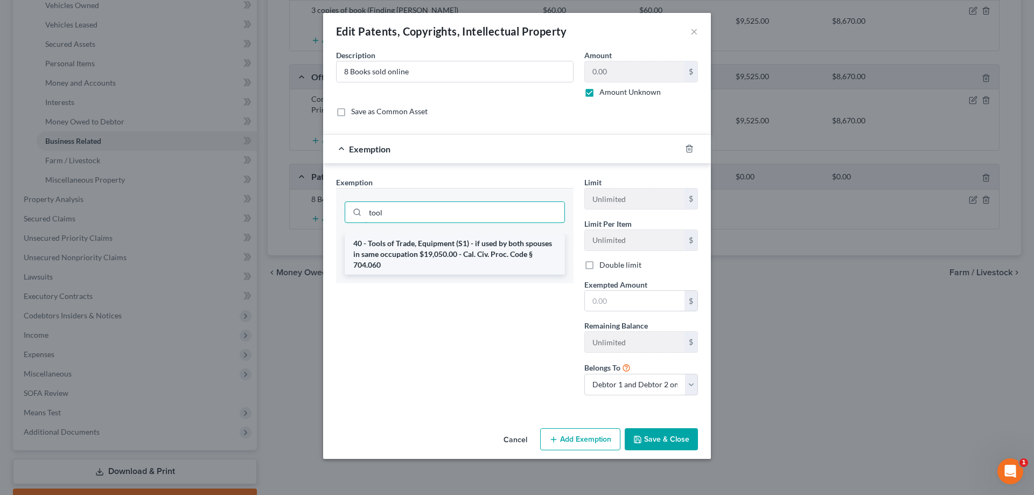
type input "tool"
click at [419, 250] on li "40 - Tools of Trade, Equipment (S1) - if used by both spouses in same occupatio…" at bounding box center [455, 254] width 220 height 41
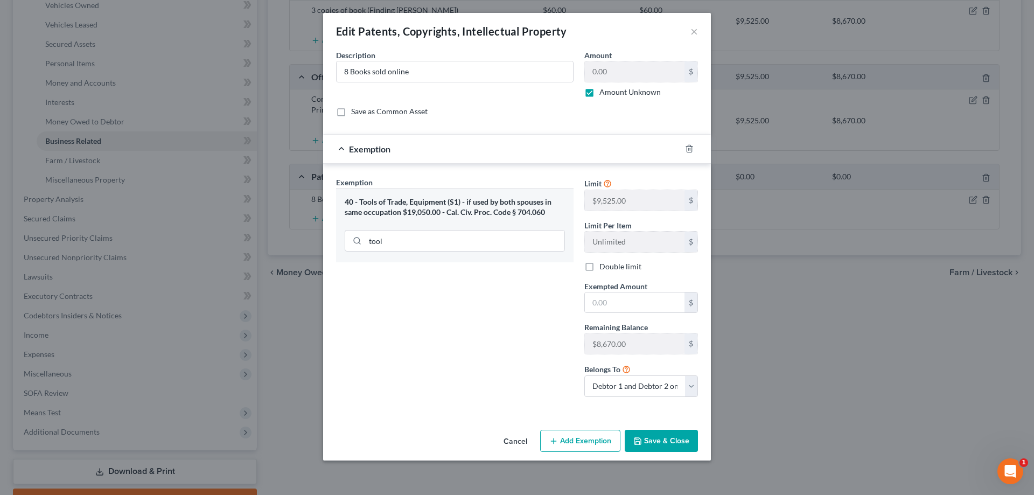
click at [679, 439] on button "Save & Close" at bounding box center [661, 441] width 73 height 23
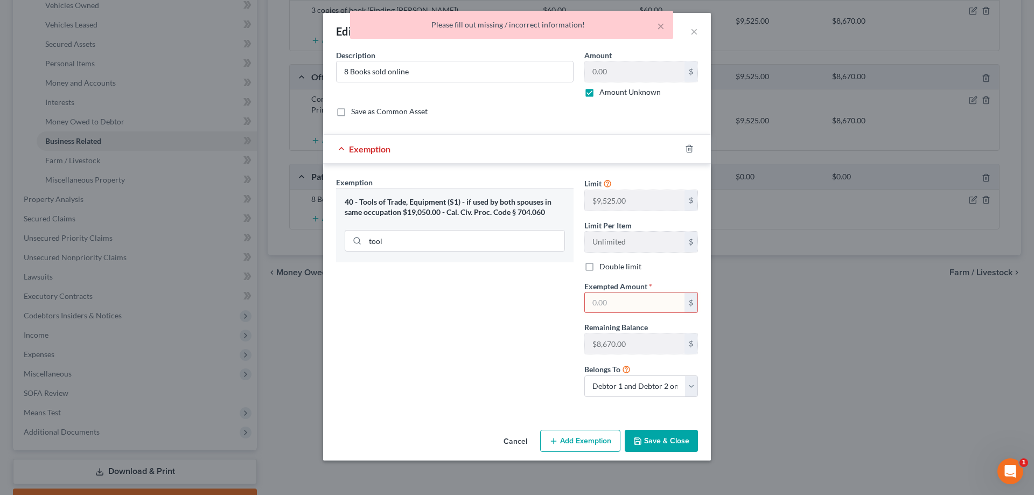
click at [639, 304] on input "text" at bounding box center [635, 302] width 100 height 20
type input "0.00"
click at [660, 442] on button "Save & Close" at bounding box center [661, 441] width 73 height 23
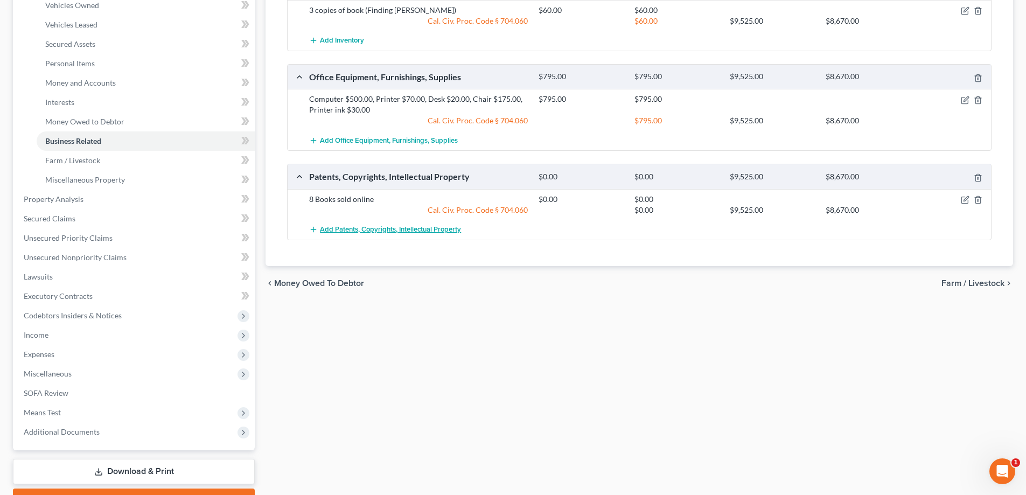
click at [382, 227] on span "Add Patents, Copyrights, Intellectual Property" at bounding box center [390, 229] width 141 height 9
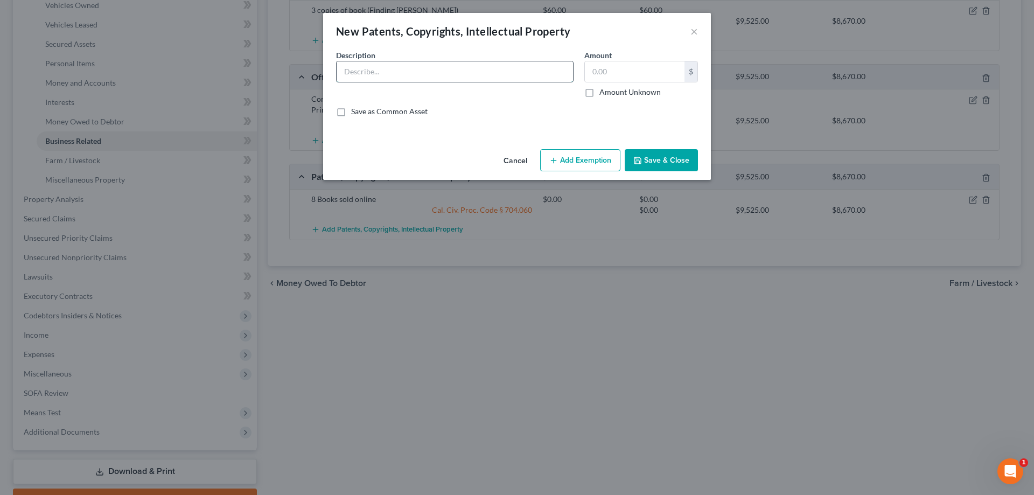
click at [419, 72] on input "text" at bounding box center [455, 71] width 236 height 20
type input "8"
paste input "Royalties of 8 Books w/Dreams"
click at [382, 71] on input "Royalties of 8 Books w/Dreams" at bounding box center [455, 71] width 236 height 20
click at [423, 72] on input "Royalties on 8 Books w/Dreams" at bounding box center [455, 71] width 236 height 20
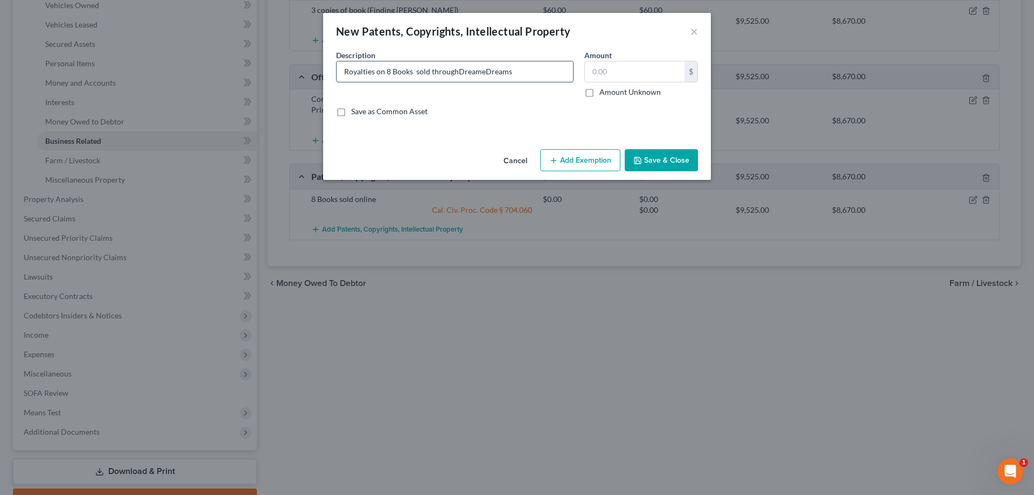
click at [512, 71] on input "Royalties on 8 Books sold throughDreameDreams" at bounding box center [455, 71] width 236 height 20
click at [456, 73] on input "Royalties on 8 Books sold throughDreame" at bounding box center [455, 71] width 236 height 20
type input "Royalties on 8 Books sold through Dreame"
click at [599, 93] on label "Amount Unknown" at bounding box center [629, 92] width 61 height 11
click at [604, 93] on input "Amount Unknown" at bounding box center [607, 90] width 7 height 7
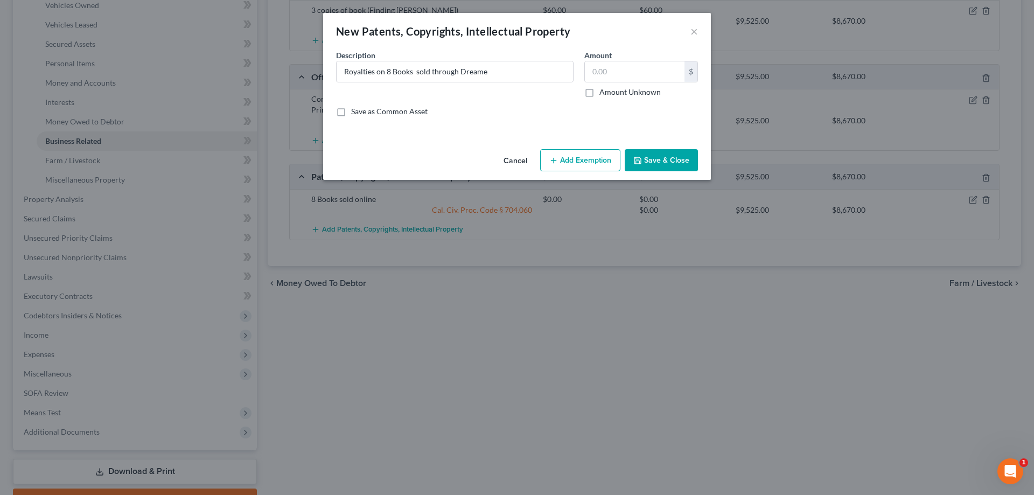
checkbox input "true"
type input "0.00"
click at [604, 160] on button "Add Exemption" at bounding box center [580, 160] width 80 height 23
select select "2"
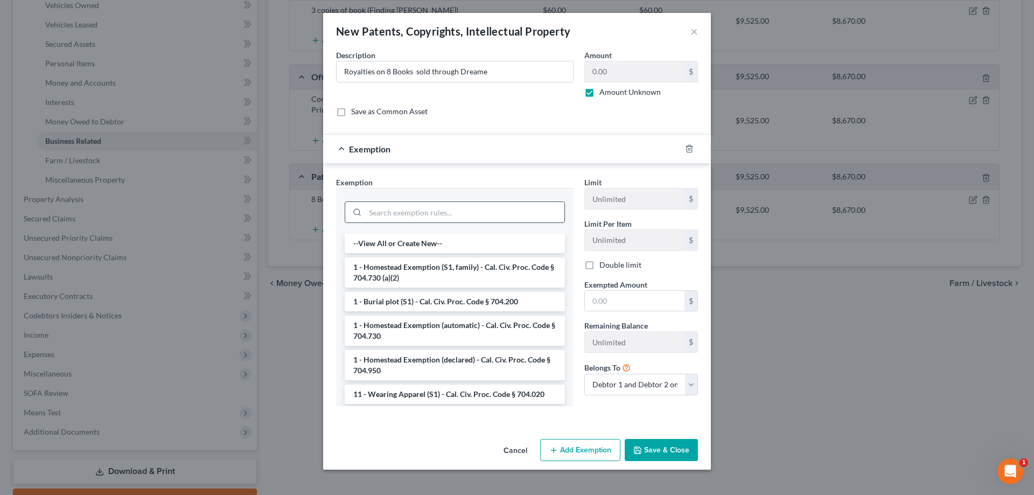
click at [479, 213] on input "search" at bounding box center [464, 212] width 199 height 20
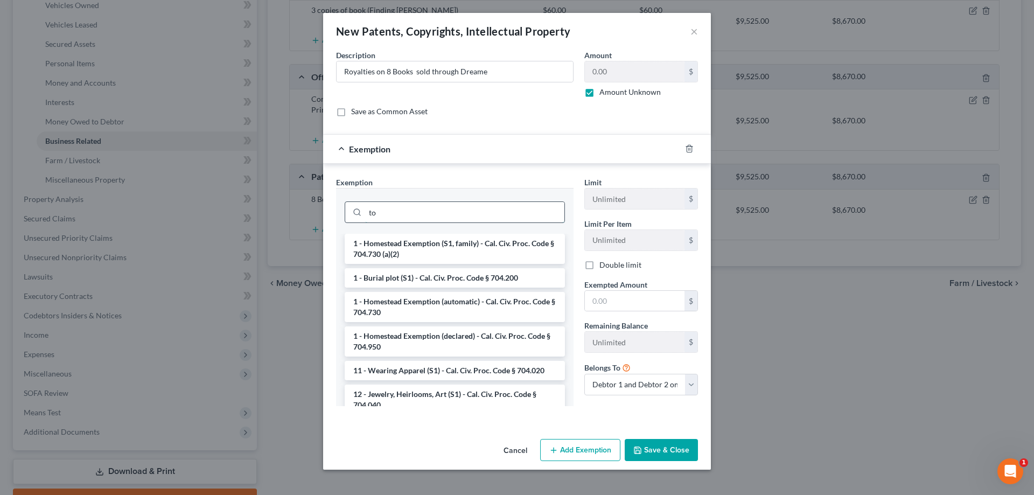
type input "t"
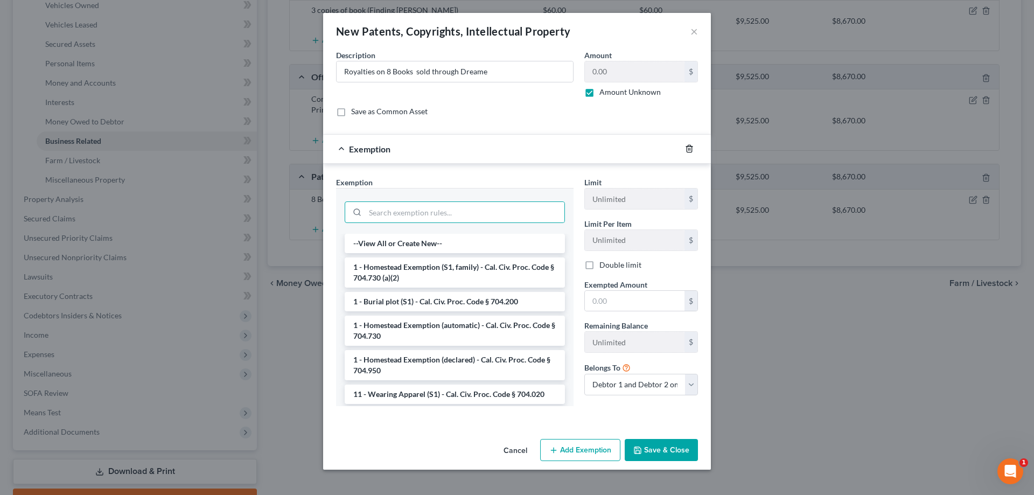
click at [689, 146] on polyline "button" at bounding box center [689, 146] width 6 height 0
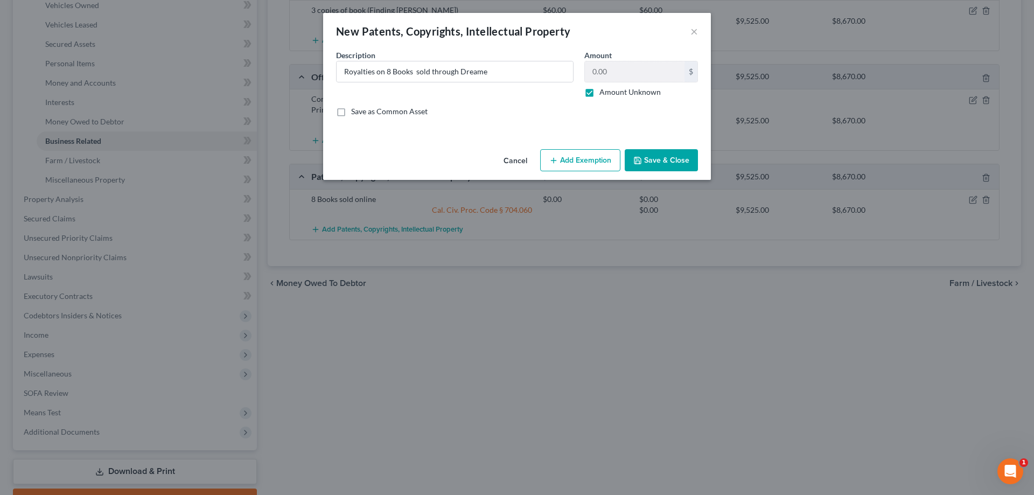
click at [646, 156] on button "Save & Close" at bounding box center [661, 160] width 73 height 23
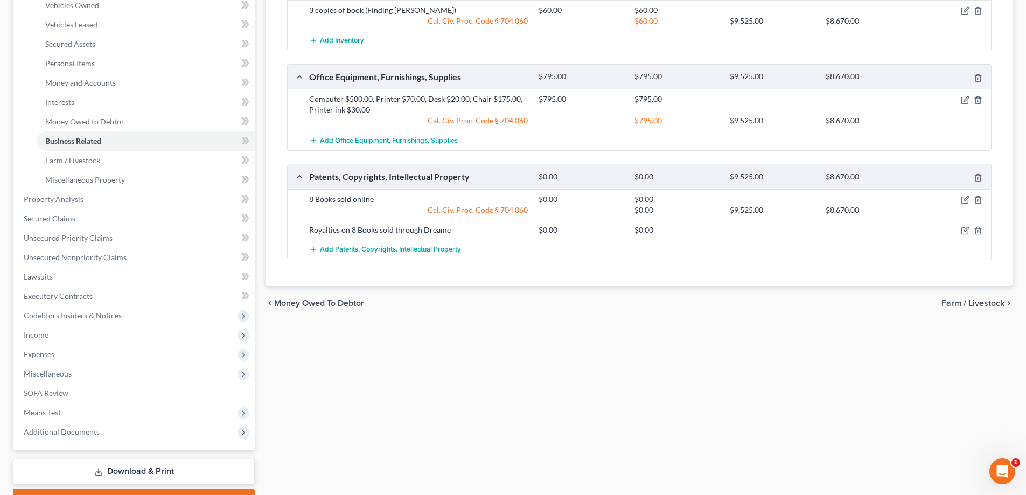
click at [366, 10] on div "3 copies of book (Finding [PERSON_NAME])" at bounding box center [418, 10] width 229 height 11
click at [966, 11] on icon "button" at bounding box center [965, 10] width 5 height 5
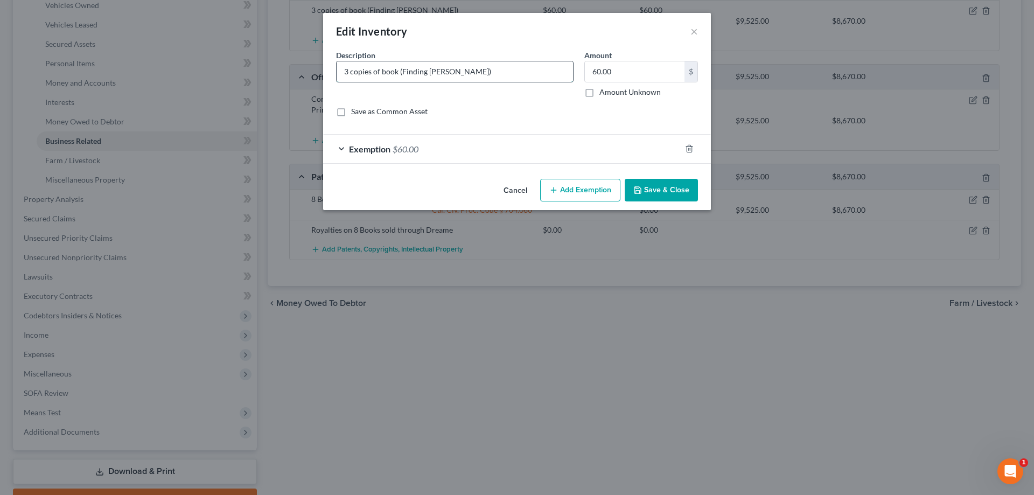
click at [400, 72] on input "3 copies of book (Finding [PERSON_NAME])" at bounding box center [455, 71] width 236 height 20
type input "3 copies of book , "Finding [PERSON_NAME]""
click at [651, 186] on button "Save & Close" at bounding box center [661, 190] width 73 height 23
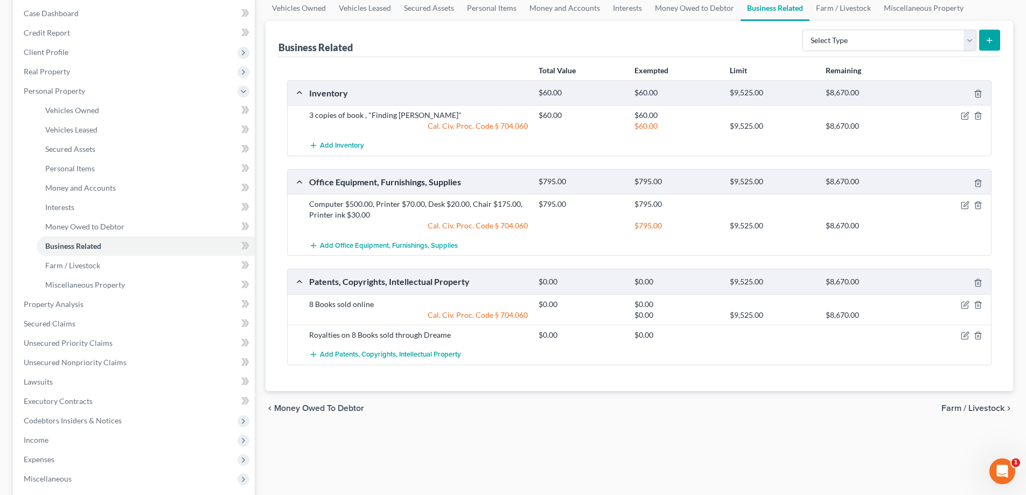
scroll to position [0, 0]
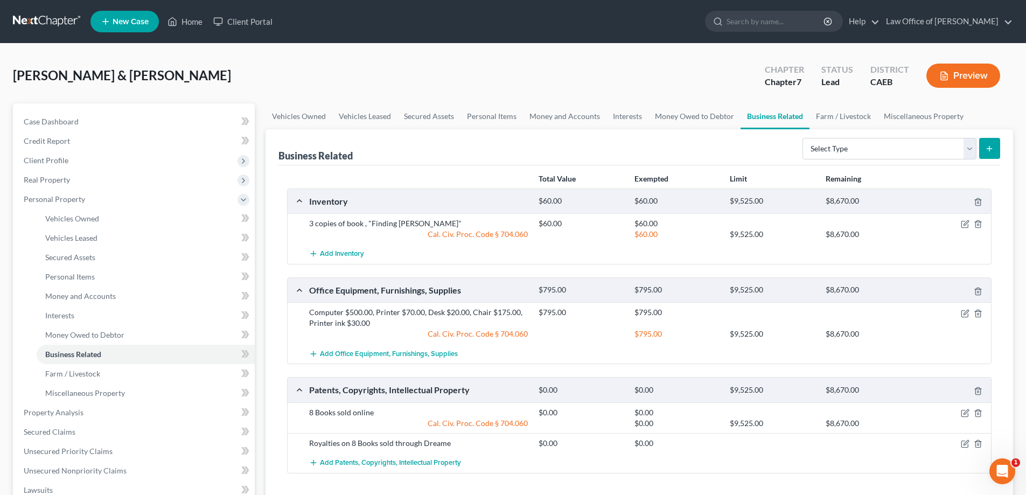
click at [955, 75] on button "Preview" at bounding box center [963, 76] width 74 height 24
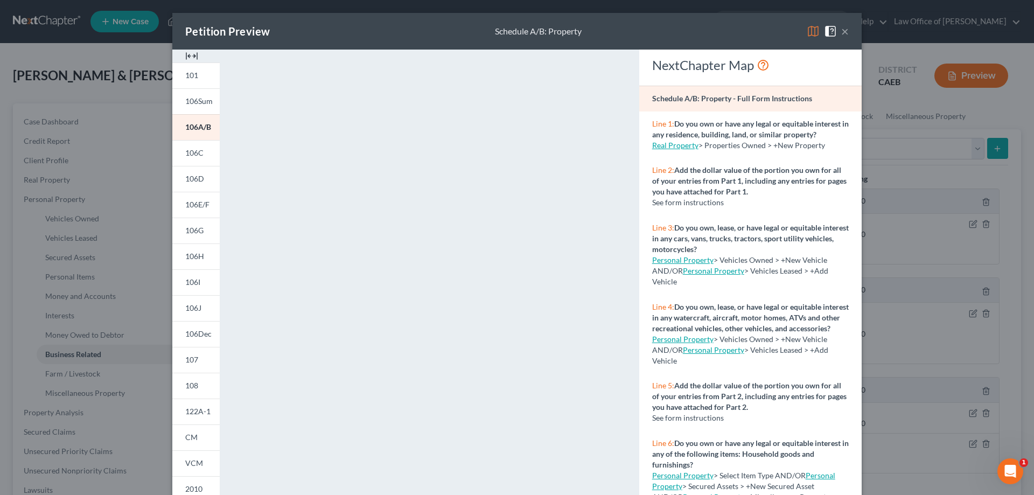
click at [841, 31] on button "×" at bounding box center [845, 31] width 8 height 13
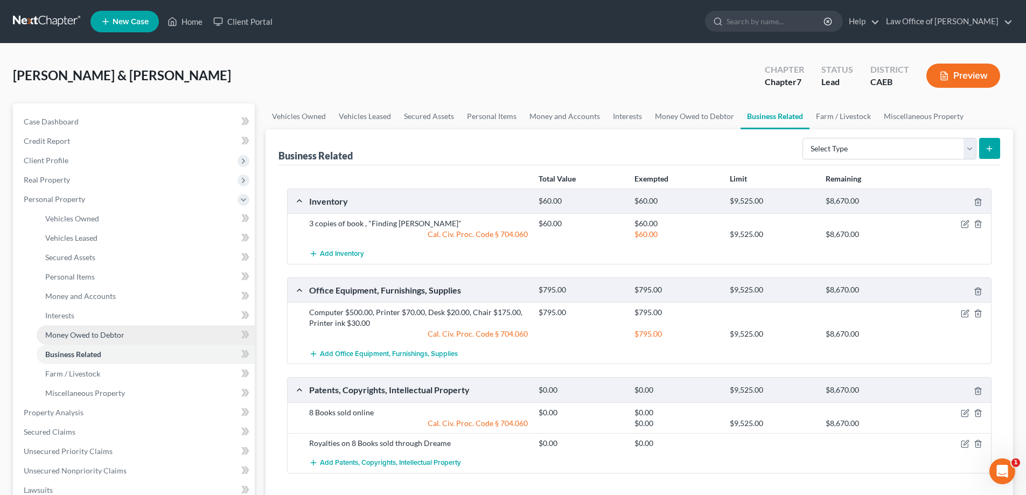
click at [81, 331] on span "Money Owed to Debtor" at bounding box center [84, 334] width 79 height 9
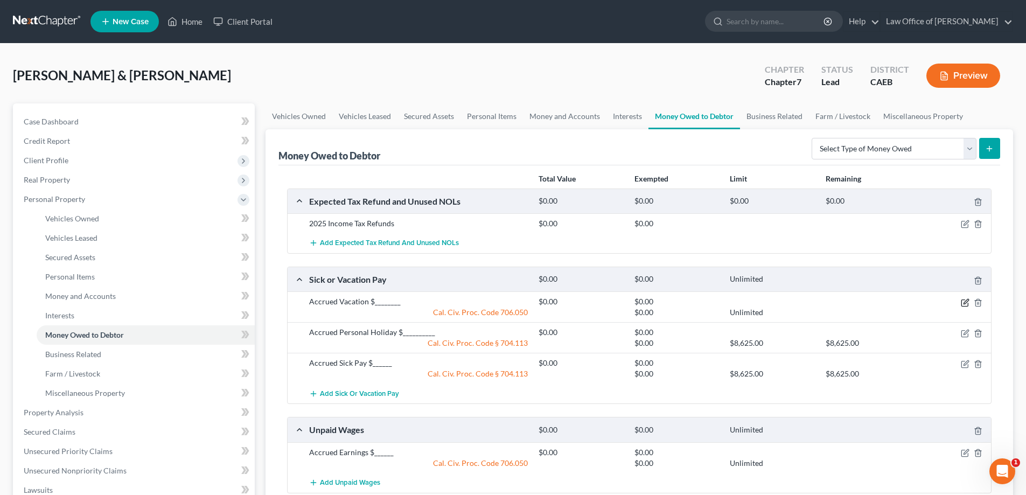
click at [967, 300] on icon "button" at bounding box center [965, 302] width 9 height 9
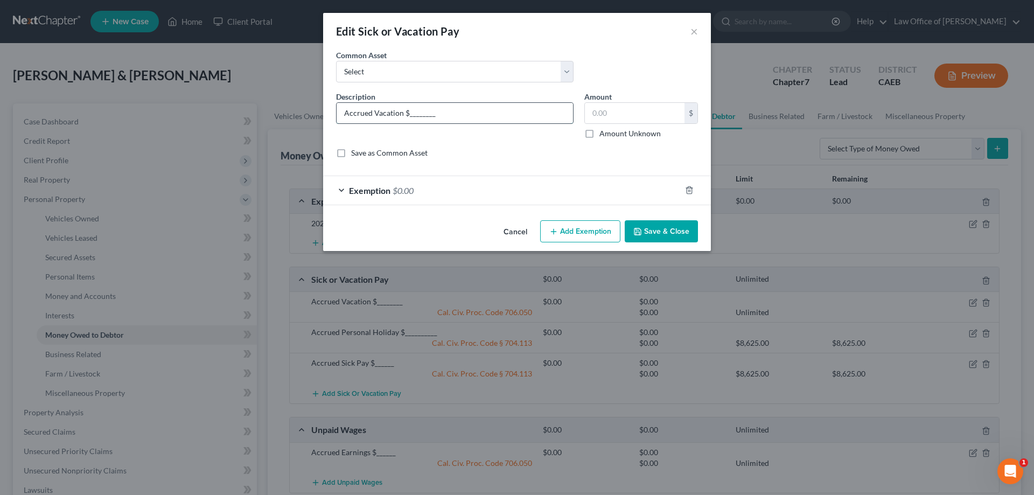
click at [404, 112] on input "Accrued Vacation $________" at bounding box center [455, 113] width 236 height 20
type input "Accrued Vacation Pay$________"
click at [639, 227] on icon "button" at bounding box center [637, 231] width 9 height 9
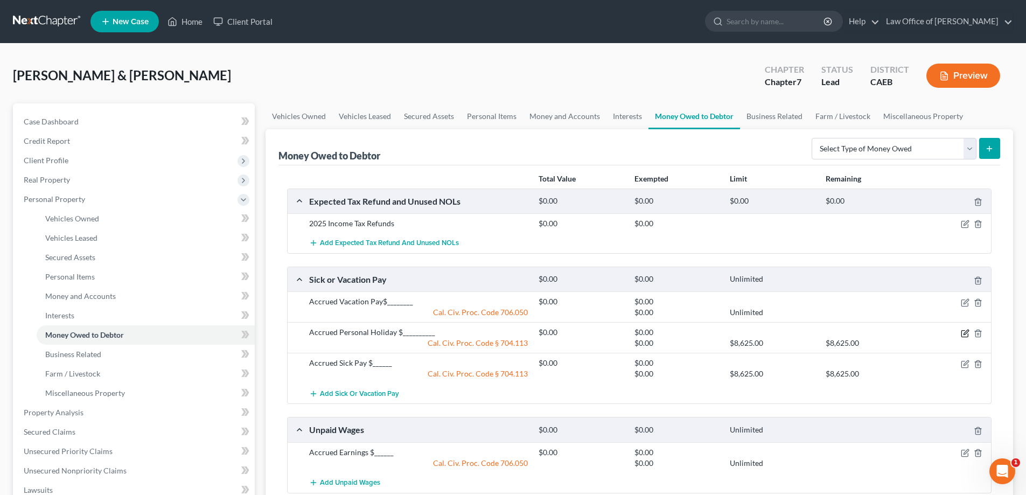
click at [964, 330] on icon "button" at bounding box center [965, 333] width 9 height 9
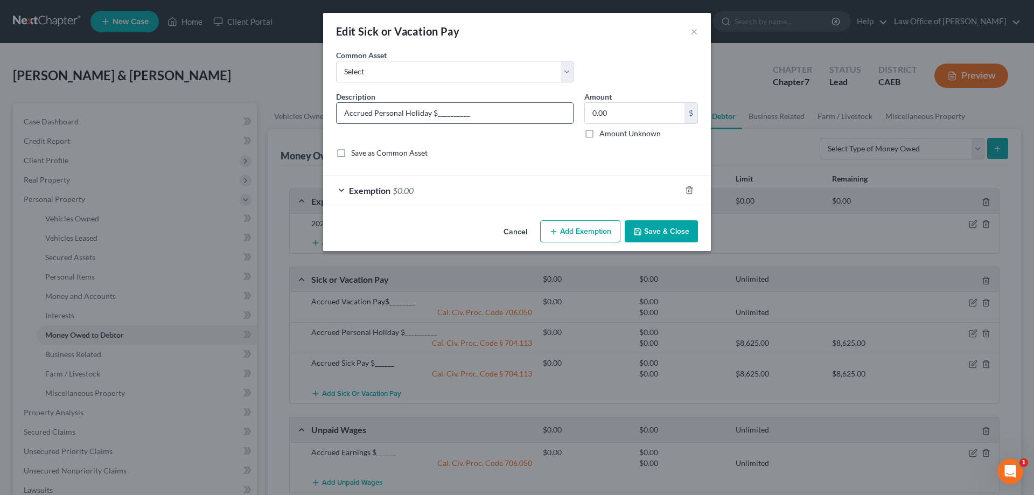
click at [431, 115] on input "Accrued Personal Holiday $__________" at bounding box center [455, 113] width 236 height 20
type input "Accrued Personal Holiday Pay $__________"
click at [649, 225] on button "Save & Close" at bounding box center [661, 231] width 73 height 23
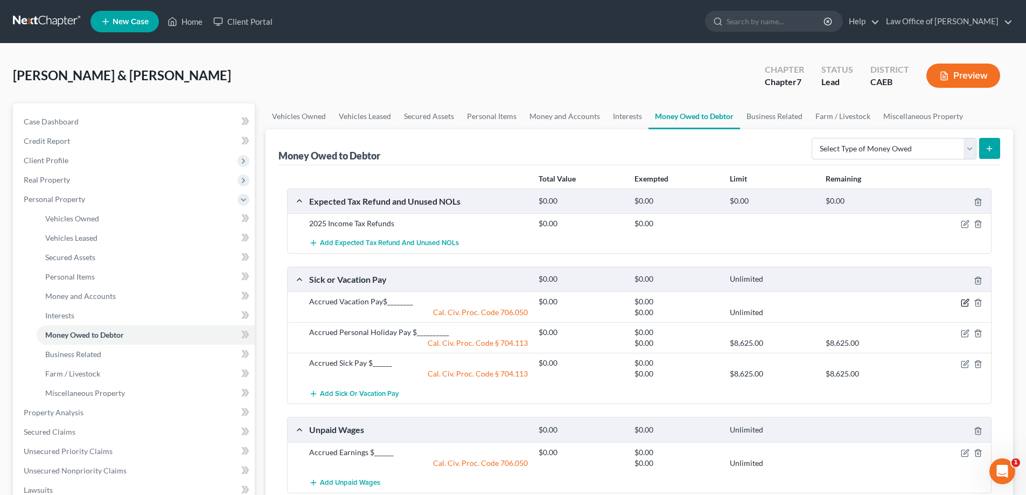
click at [965, 298] on div at bounding box center [953, 301] width 76 height 11
click at [963, 300] on icon "button" at bounding box center [964, 302] width 6 height 6
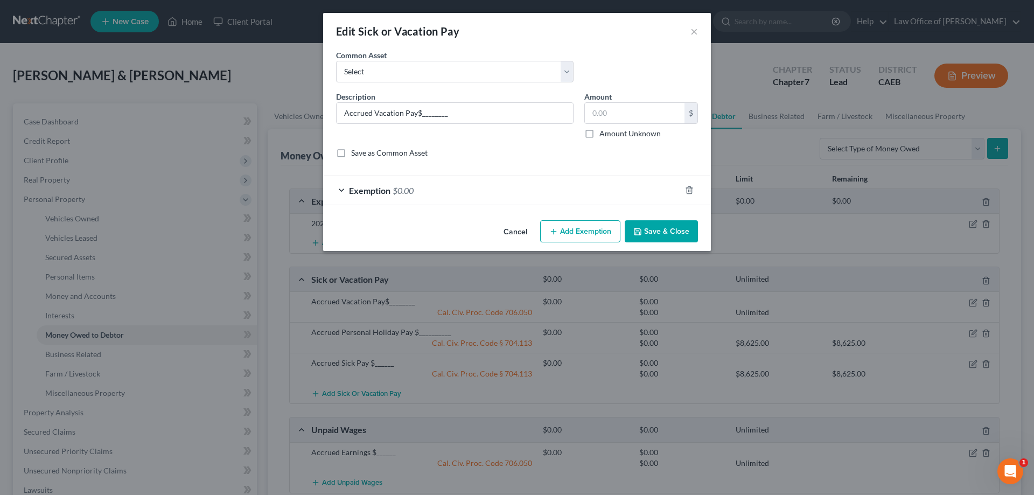
click at [403, 188] on span "$0.00" at bounding box center [403, 190] width 21 height 10
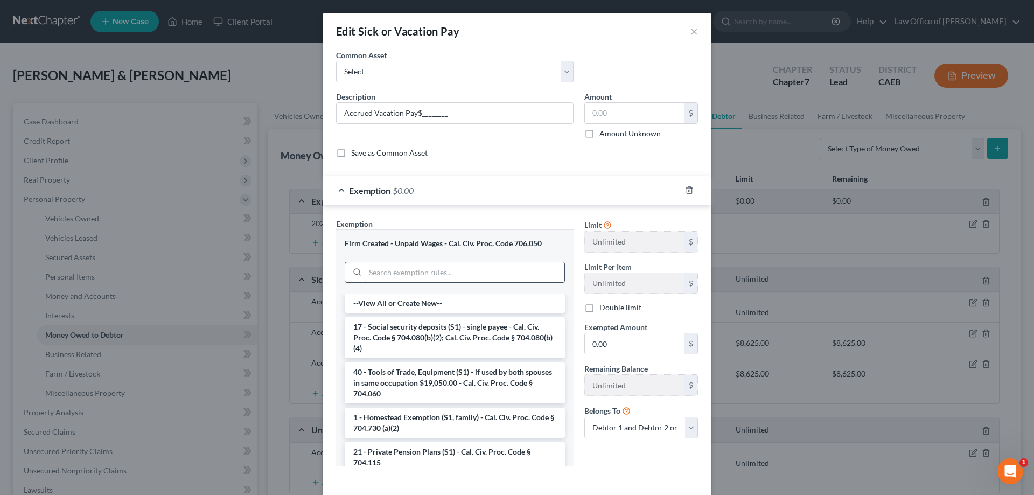
click at [395, 272] on input "search" at bounding box center [464, 272] width 199 height 20
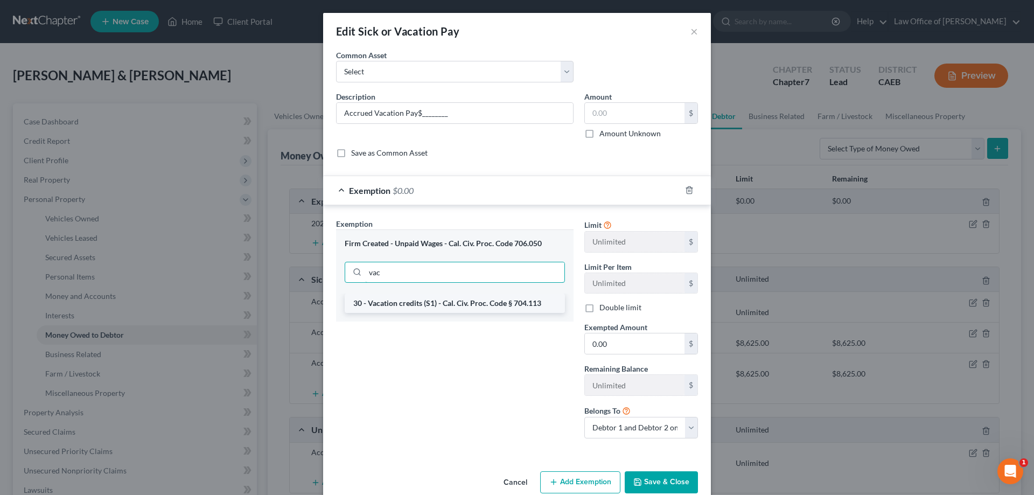
type input "vac"
click at [414, 297] on li "30 - Vacation credits (S1) - Cal. Civ. Proc. Code § 704.113" at bounding box center [455, 302] width 220 height 19
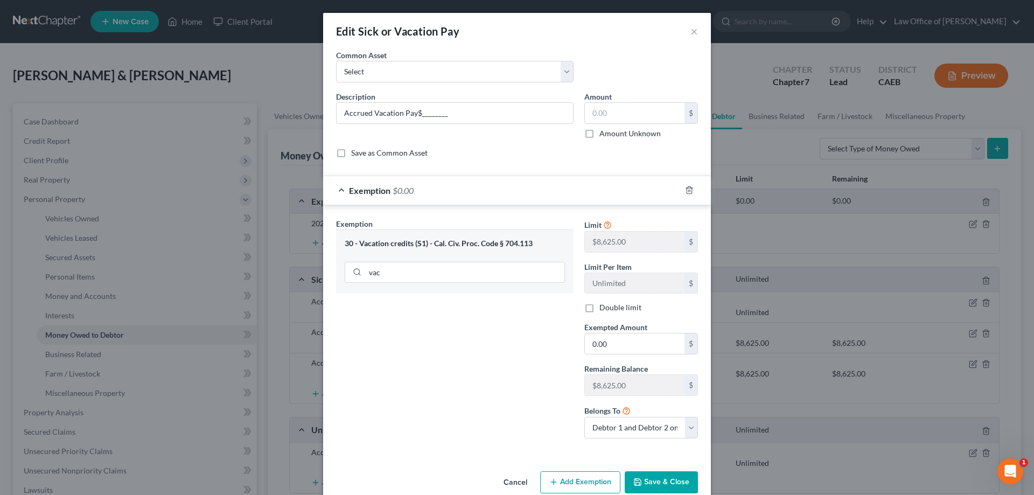
click at [653, 481] on button "Save & Close" at bounding box center [661, 482] width 73 height 23
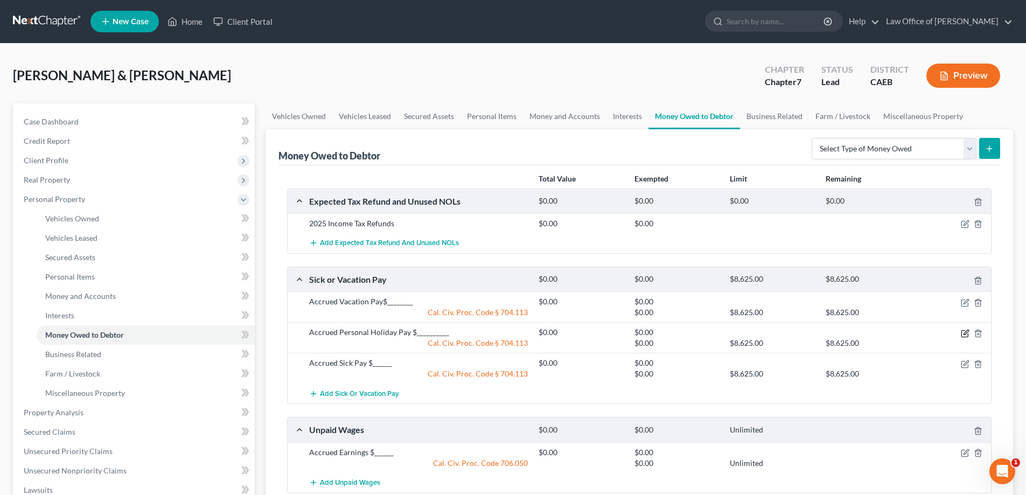
click at [964, 332] on icon "button" at bounding box center [965, 333] width 9 height 9
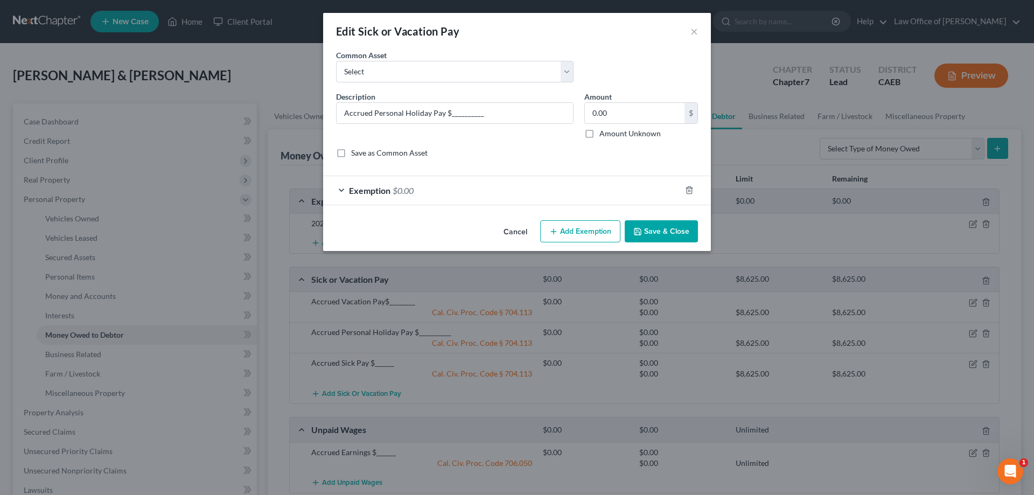
click at [658, 228] on button "Save & Close" at bounding box center [661, 231] width 73 height 23
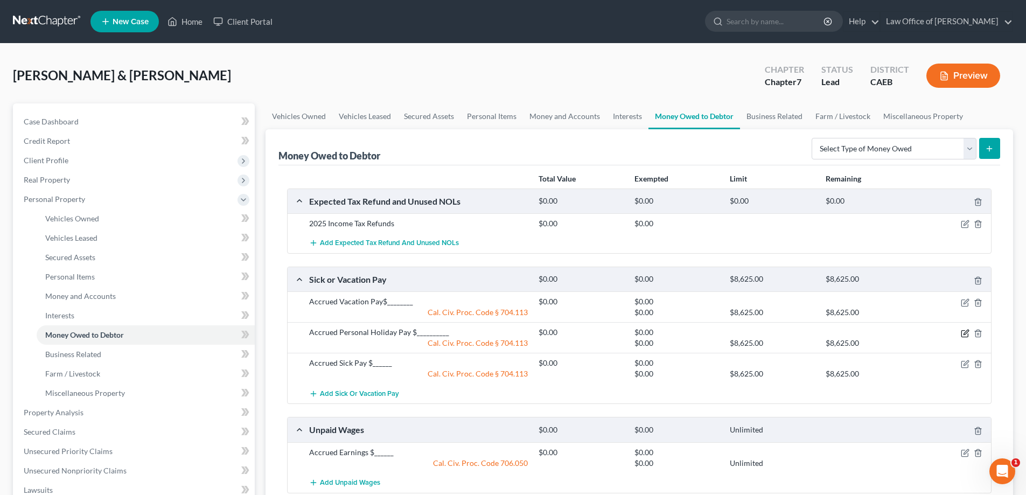
click at [963, 330] on icon "button" at bounding box center [964, 333] width 6 height 6
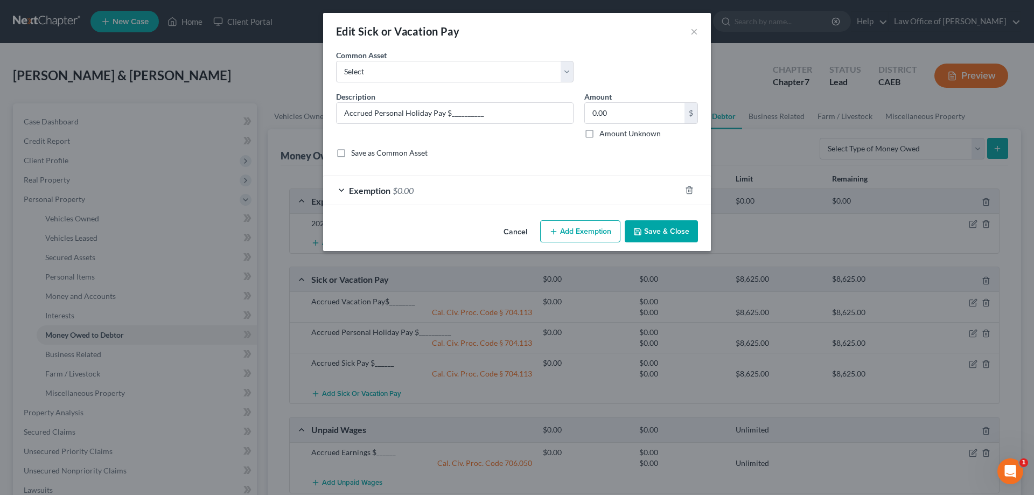
click at [404, 188] on span "$0.00" at bounding box center [403, 190] width 21 height 10
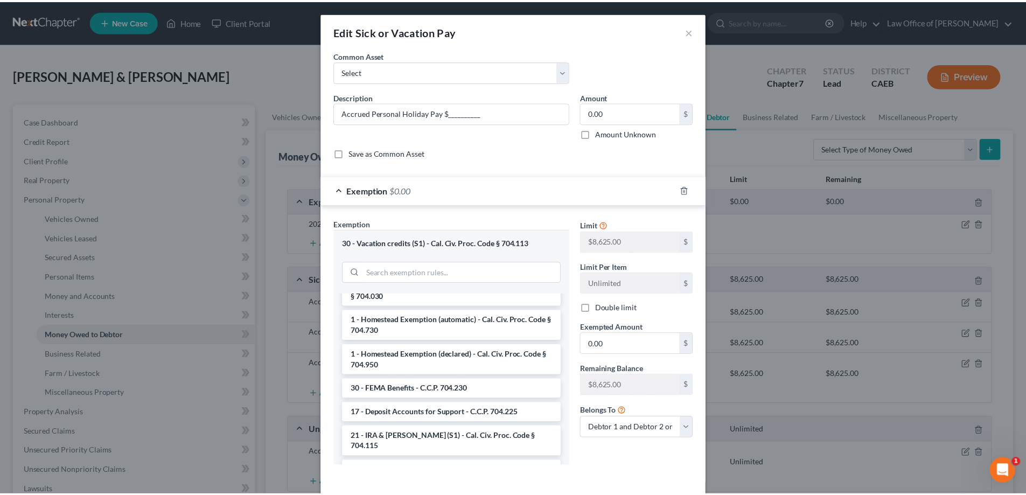
scroll to position [1719, 0]
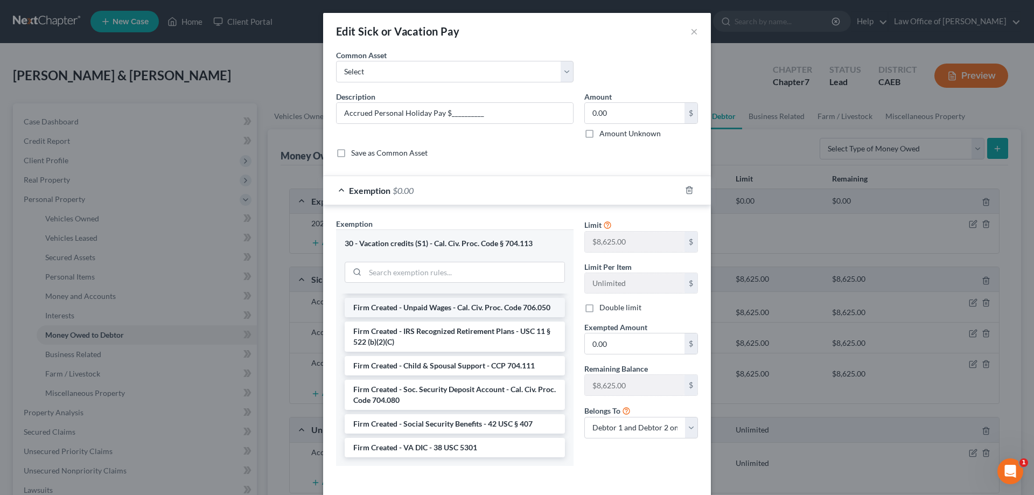
drag, startPoint x: 431, startPoint y: 290, endPoint x: 425, endPoint y: 299, distance: 10.8
click at [432, 293] on div "30 - Vacation credits (S1) - Cal. Civ. Proc. Code § 704.113" at bounding box center [454, 261] width 237 height 64
click at [423, 299] on li "Firm Created - Unpaid Wages - Cal. Civ. Proc. Code 706.050" at bounding box center [455, 307] width 220 height 19
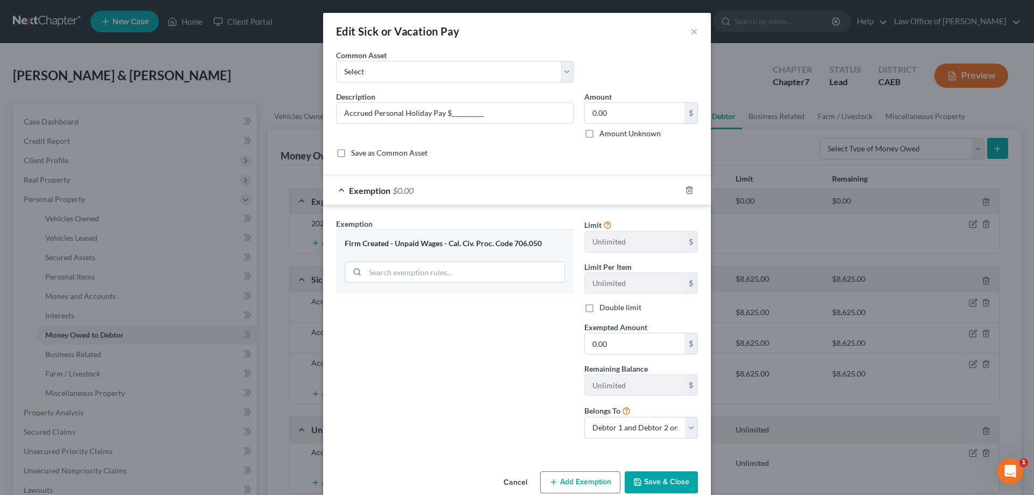
click at [666, 478] on button "Save & Close" at bounding box center [661, 482] width 73 height 23
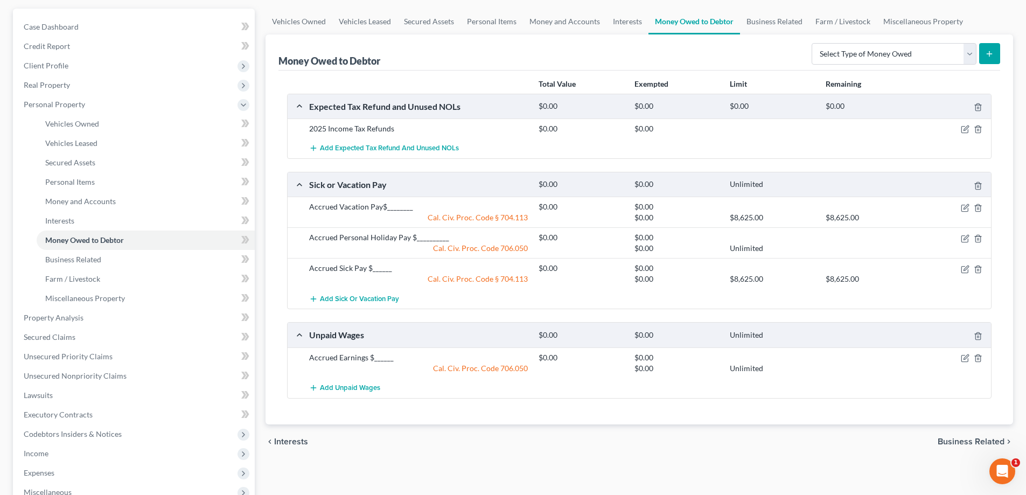
scroll to position [0, 0]
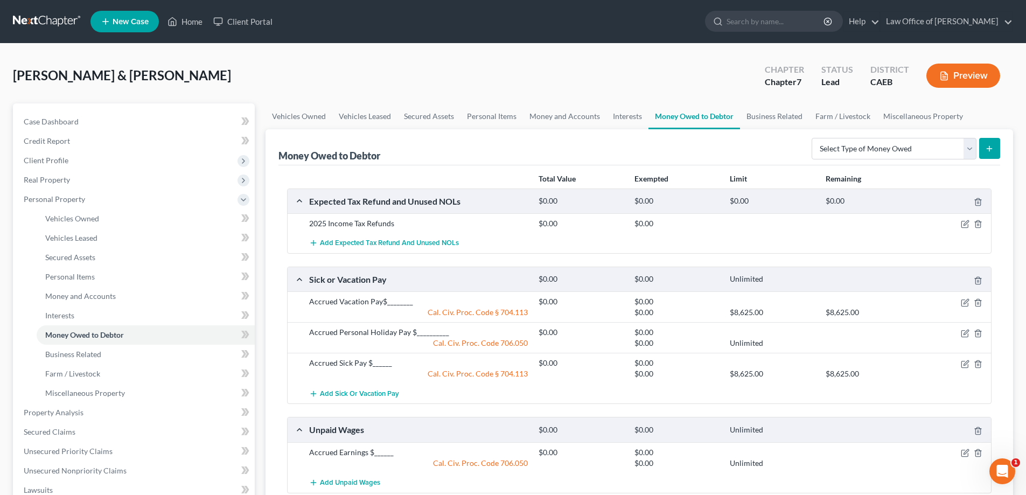
click at [970, 70] on button "Preview" at bounding box center [963, 76] width 74 height 24
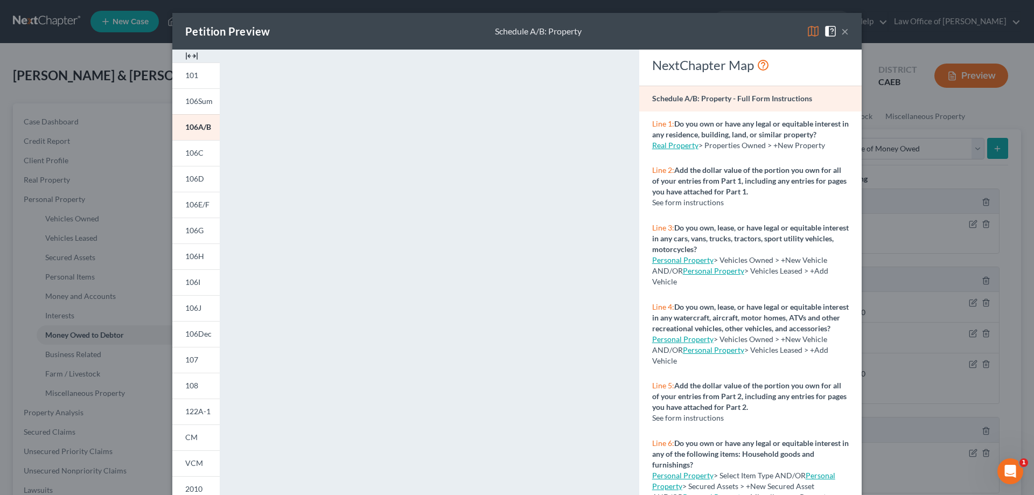
click at [841, 28] on button "×" at bounding box center [845, 31] width 8 height 13
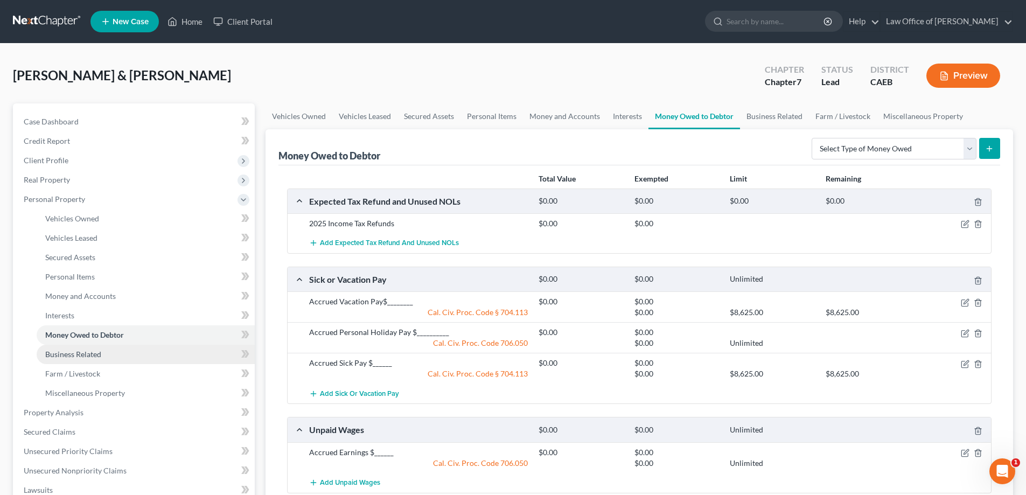
click at [116, 353] on link "Business Related" at bounding box center [146, 354] width 218 height 19
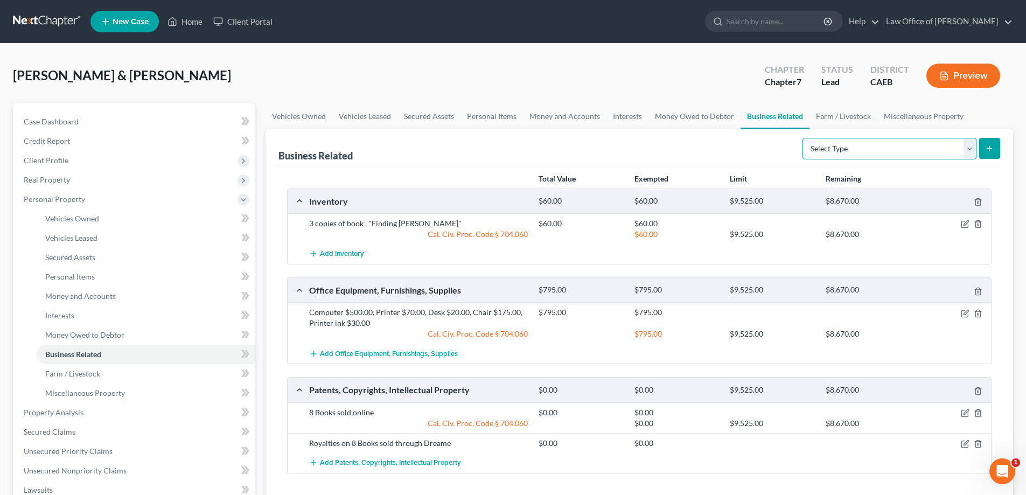
click at [968, 148] on select "Select Type Customer Lists Franchises Inventory Licenses Machinery Office Equip…" at bounding box center [889, 149] width 174 height 22
click at [94, 334] on span "Money Owed to Debtor" at bounding box center [84, 334] width 79 height 9
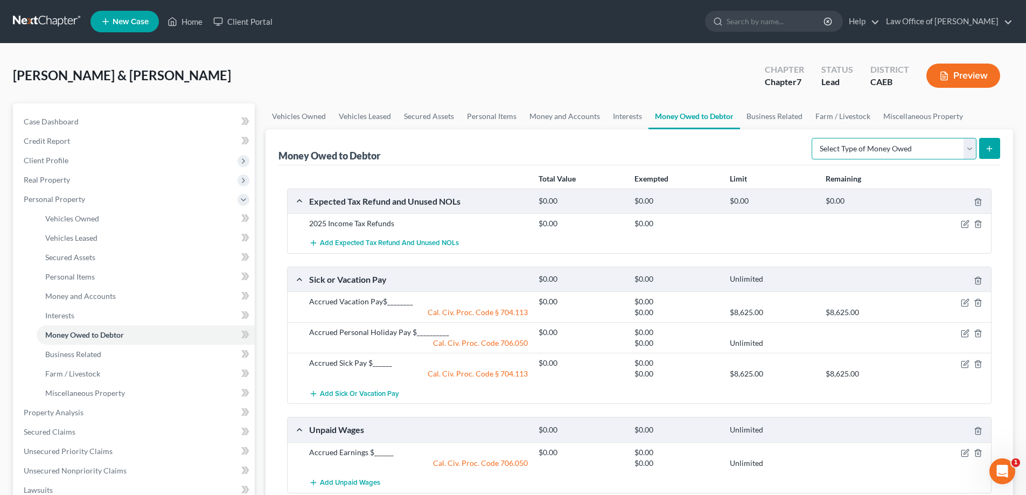
click at [971, 150] on select "Select Type of Money Owed Accounts Receivable Alimony Child Support Claims Agai…" at bounding box center [894, 149] width 165 height 22
select select "accounts_receivable"
click at [813, 138] on select "Select Type of Money Owed Accounts Receivable Alimony Child Support Claims Agai…" at bounding box center [894, 149] width 165 height 22
click at [990, 145] on icon "submit" at bounding box center [989, 148] width 9 height 9
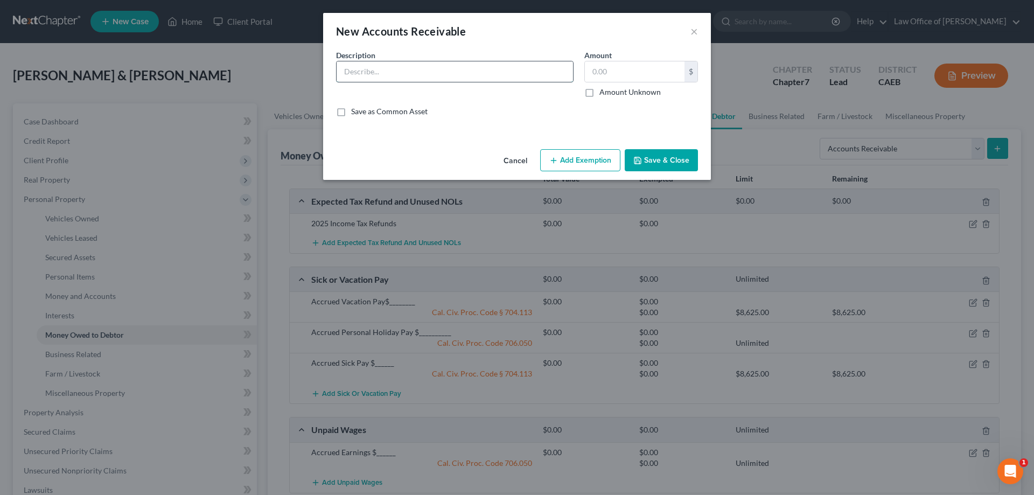
click at [519, 67] on input "text" at bounding box center [455, 71] width 236 height 20
click at [435, 74] on input "Accounts receivable" at bounding box center [455, 71] width 236 height 20
click at [381, 70] on input "Accounts receivable" at bounding box center [455, 71] width 236 height 20
type input "Accounts Receivable"
click at [653, 158] on button "Save & Close" at bounding box center [661, 160] width 73 height 23
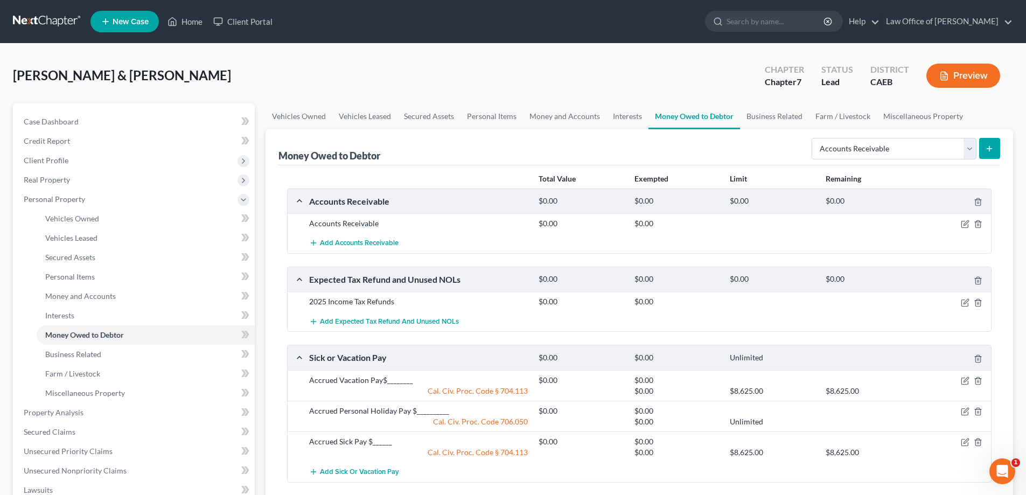
click at [966, 78] on button "Preview" at bounding box center [963, 76] width 74 height 24
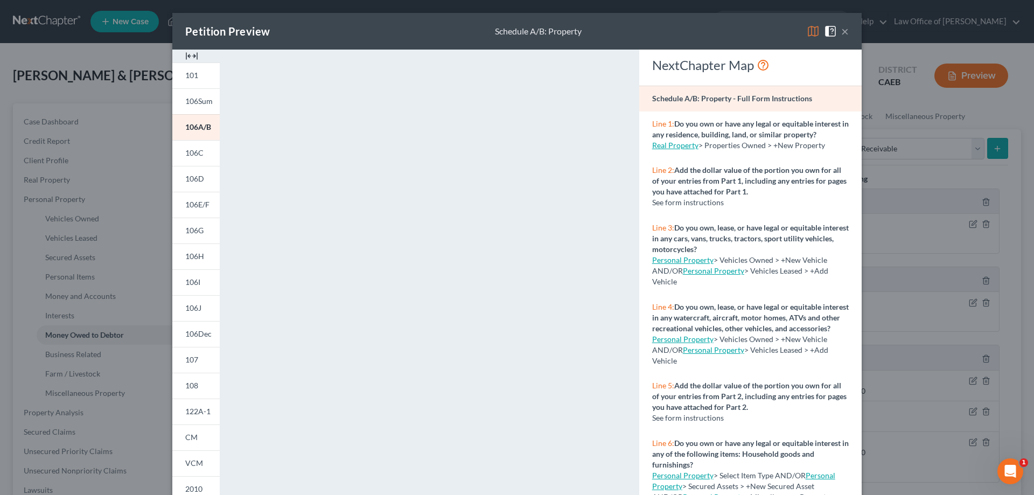
click at [841, 32] on button "×" at bounding box center [845, 31] width 8 height 13
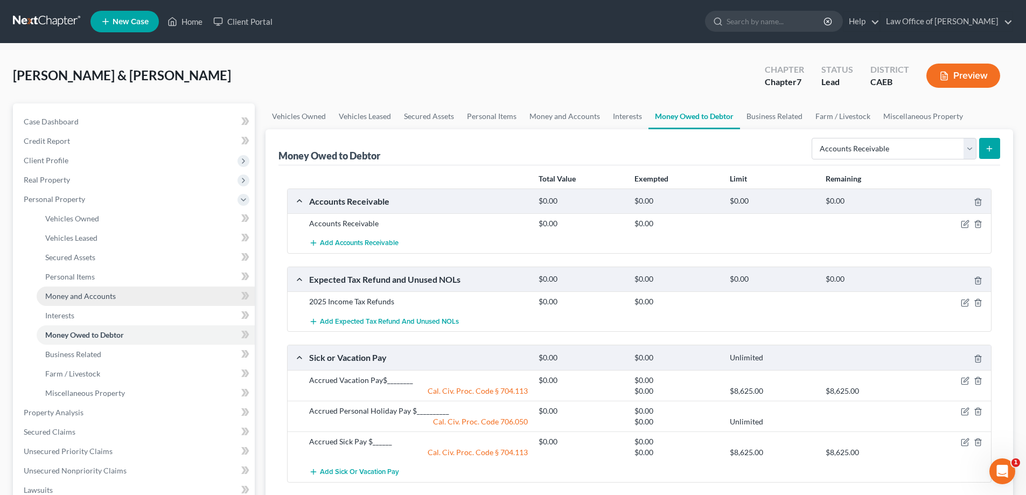
click at [80, 293] on span "Money and Accounts" at bounding box center [80, 295] width 71 height 9
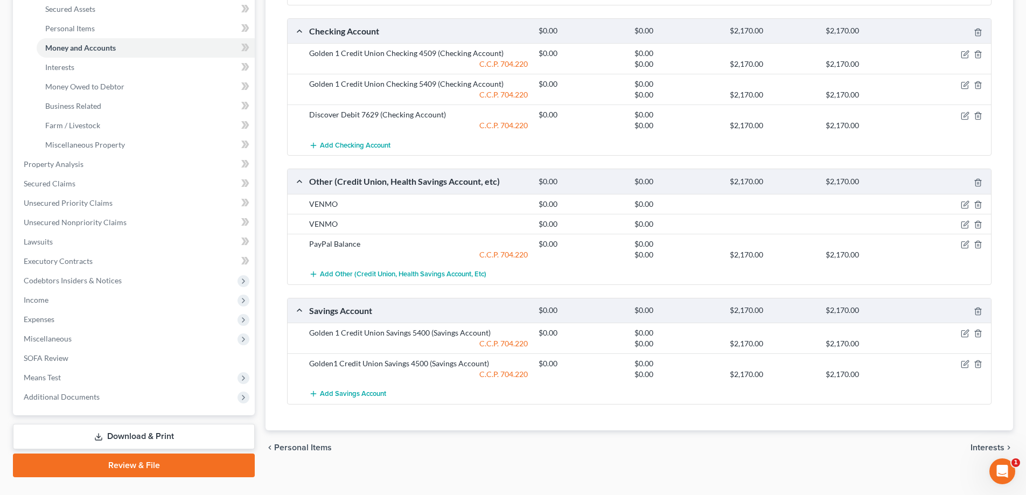
scroll to position [250, 0]
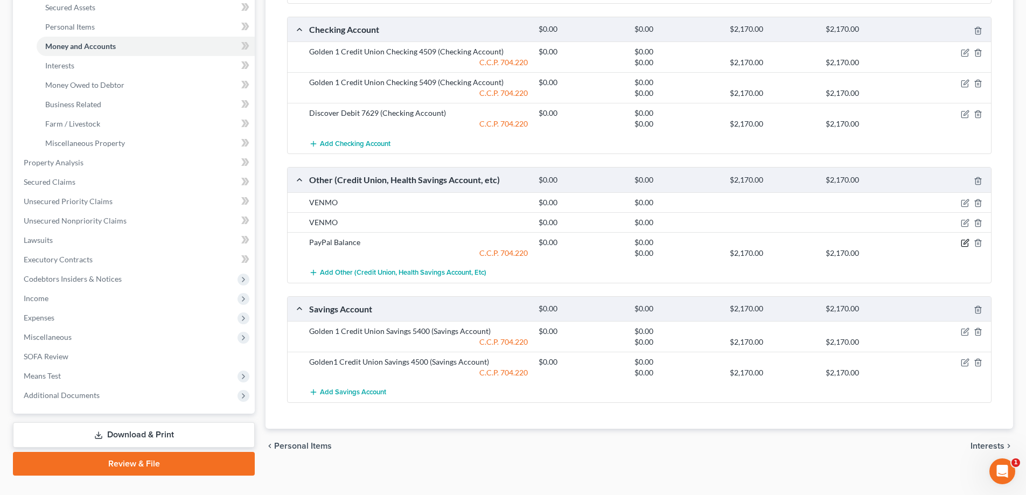
click at [963, 243] on icon "button" at bounding box center [965, 243] width 9 height 9
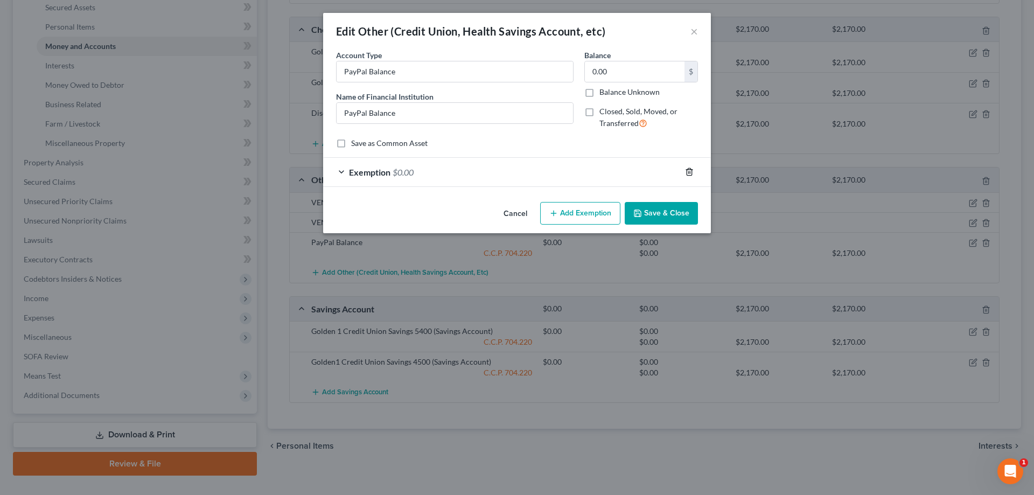
click at [687, 169] on icon "button" at bounding box center [689, 171] width 9 height 9
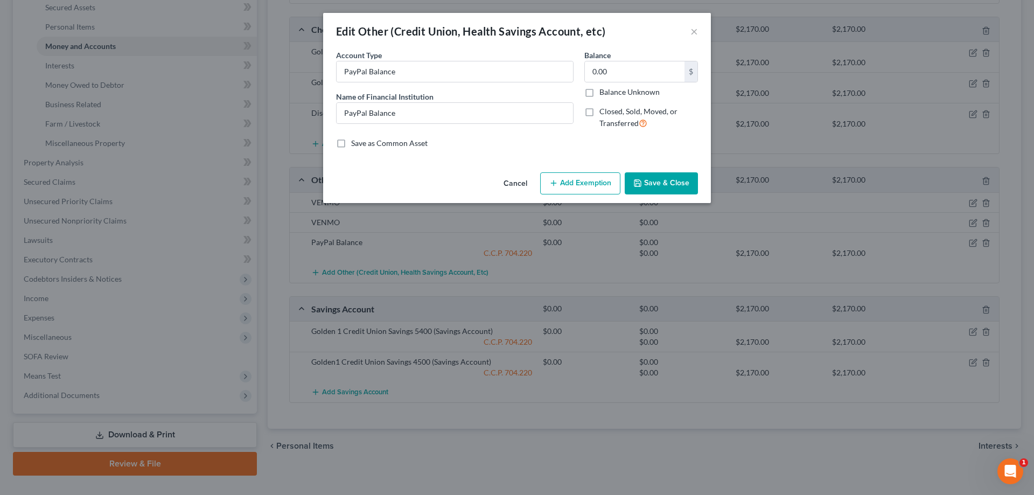
click at [679, 182] on button "Save & Close" at bounding box center [661, 183] width 73 height 23
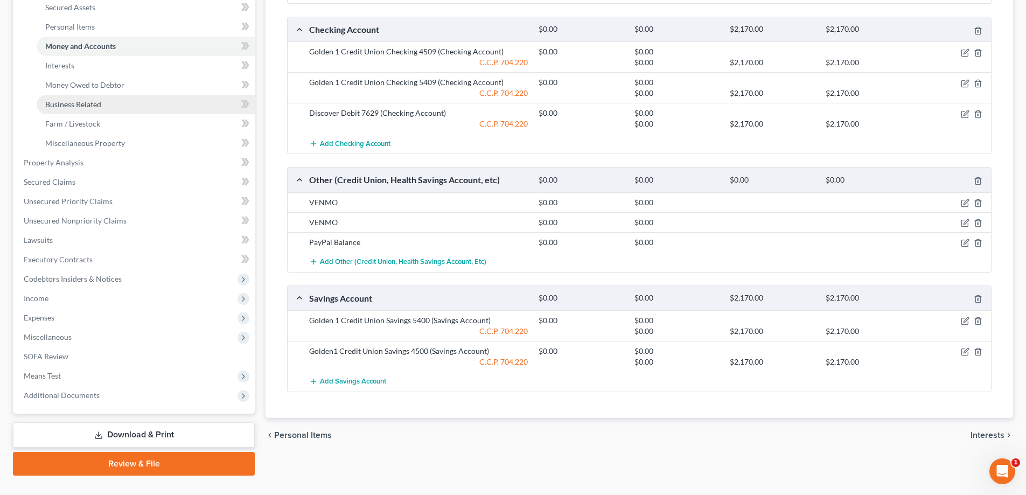
click at [111, 103] on link "Business Related" at bounding box center [146, 104] width 218 height 19
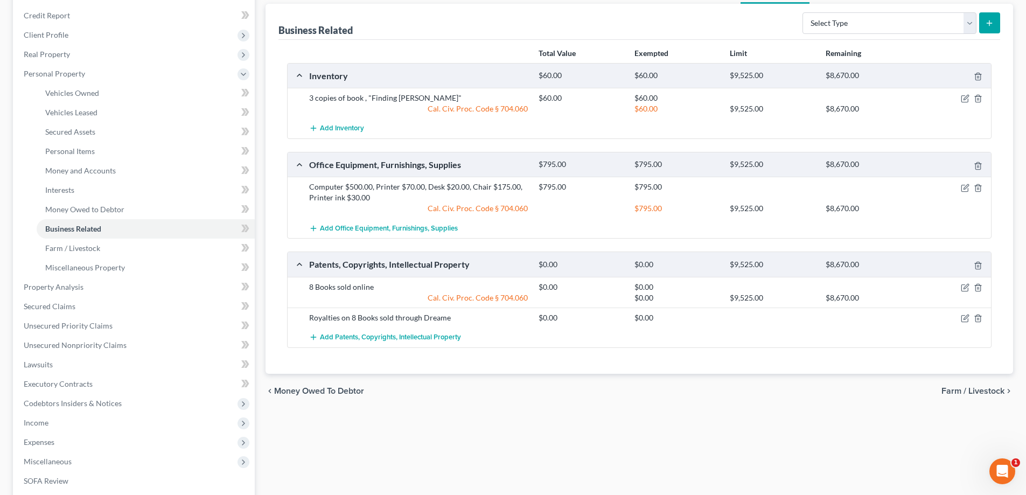
scroll to position [130, 0]
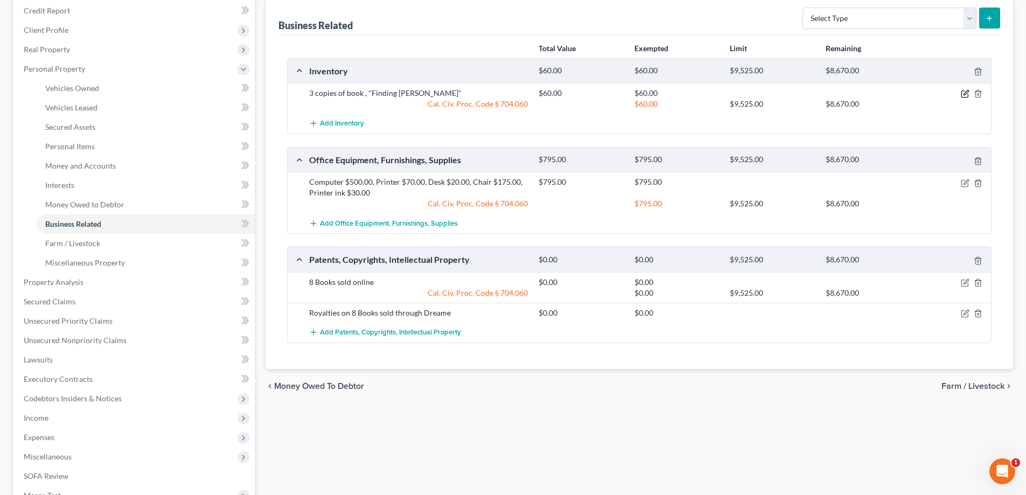
click at [963, 93] on icon "button" at bounding box center [965, 93] width 9 height 9
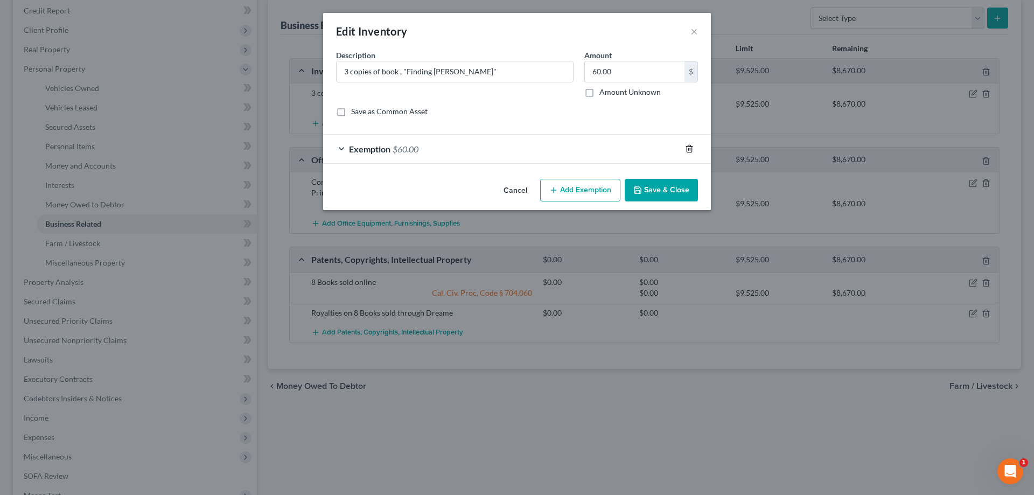
click at [687, 147] on icon "button" at bounding box center [689, 148] width 5 height 7
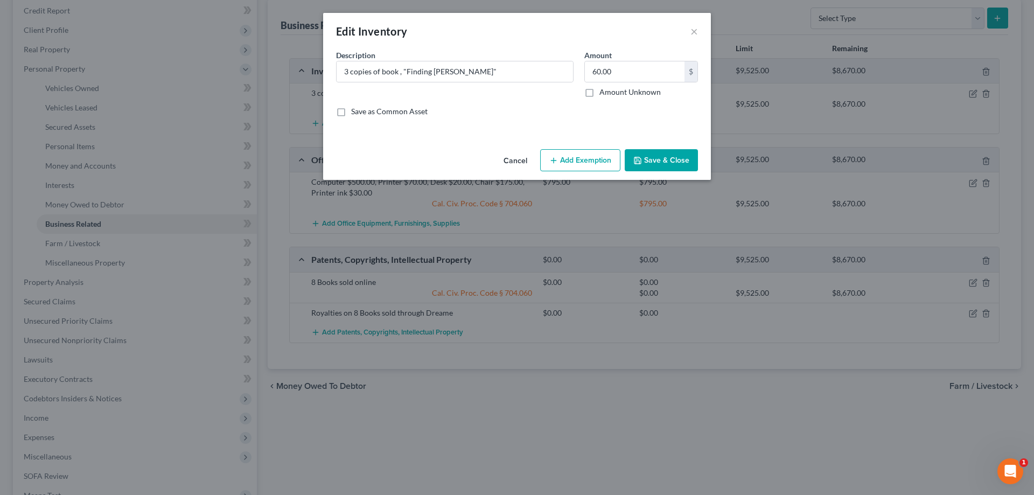
click at [673, 157] on button "Save & Close" at bounding box center [661, 160] width 73 height 23
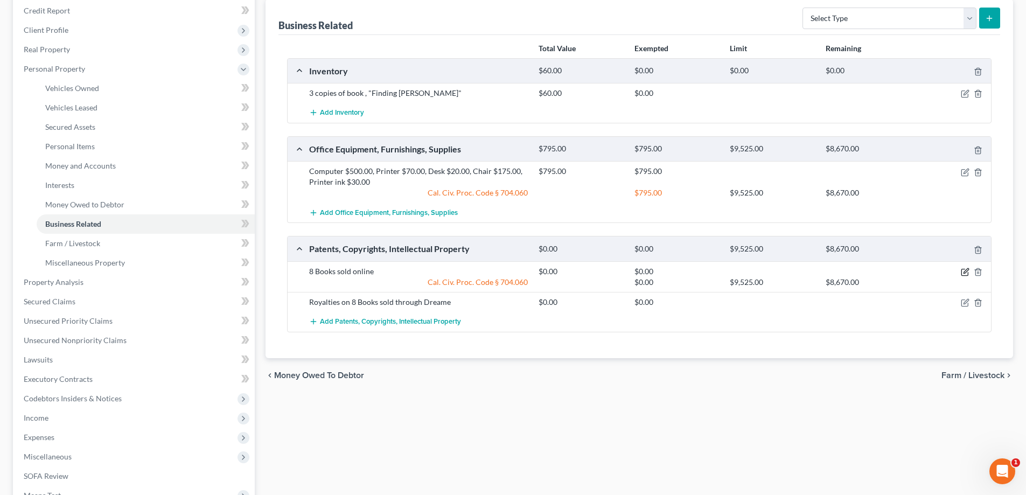
click at [963, 270] on icon "button" at bounding box center [965, 272] width 9 height 9
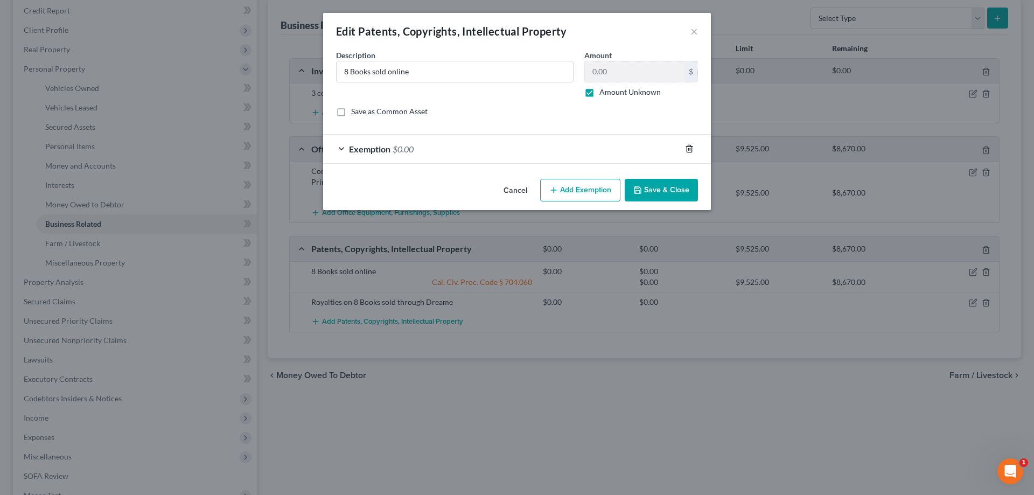
click at [688, 148] on icon "button" at bounding box center [689, 148] width 9 height 9
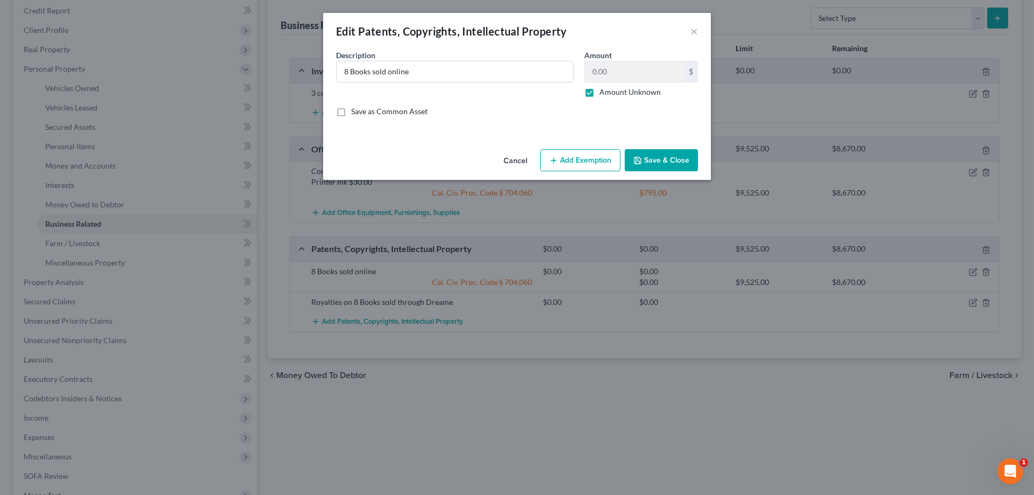
click at [672, 159] on button "Save & Close" at bounding box center [661, 160] width 73 height 23
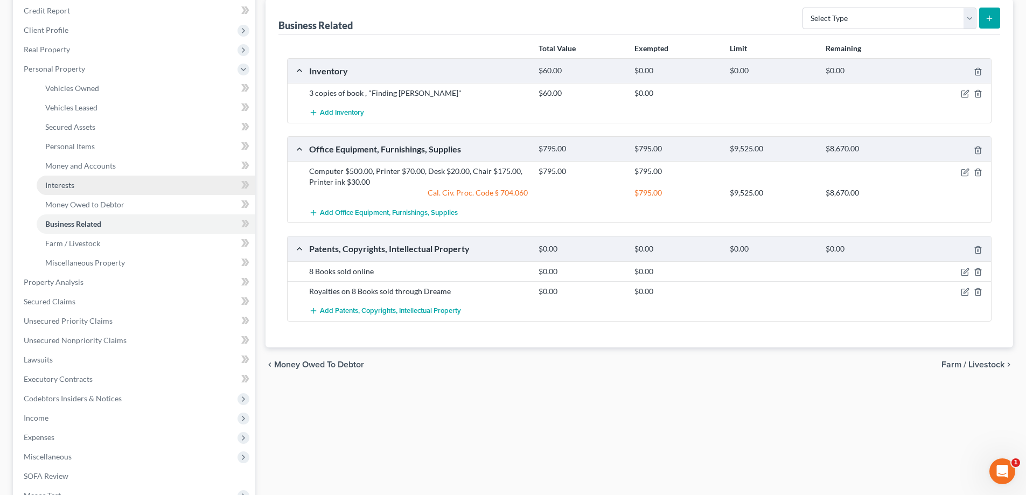
click at [103, 182] on link "Interests" at bounding box center [146, 185] width 218 height 19
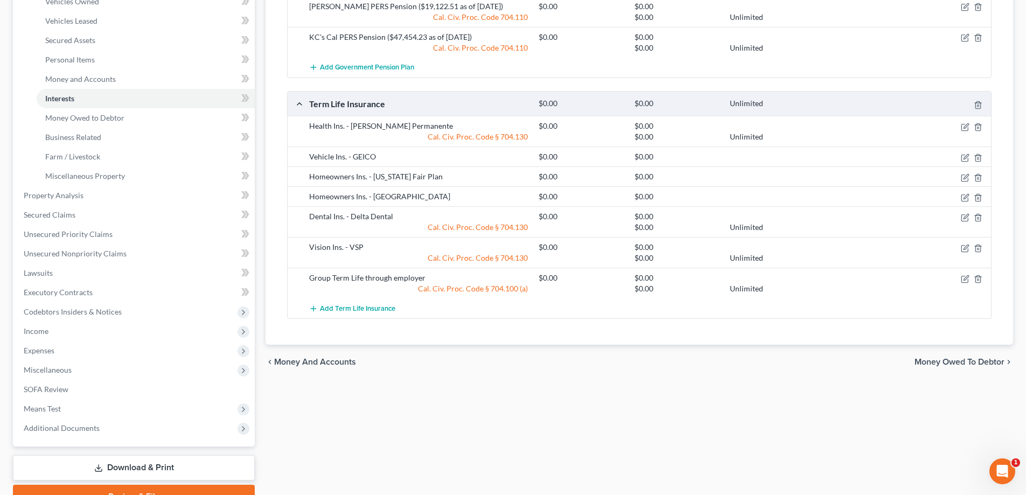
scroll to position [215, 0]
click at [334, 279] on div "Group Term Life through employer" at bounding box center [418, 280] width 229 height 11
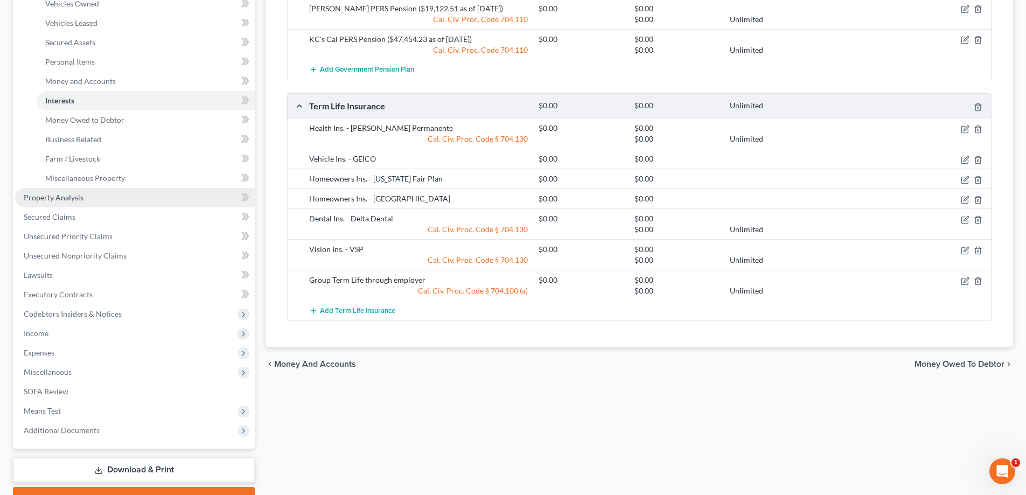
click at [73, 197] on span "Property Analysis" at bounding box center [54, 197] width 60 height 9
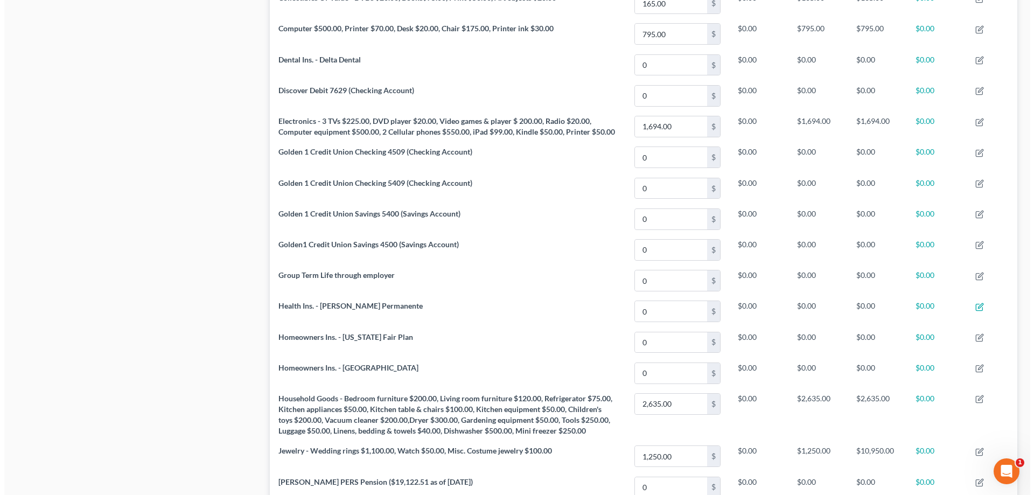
scroll to position [720, 0]
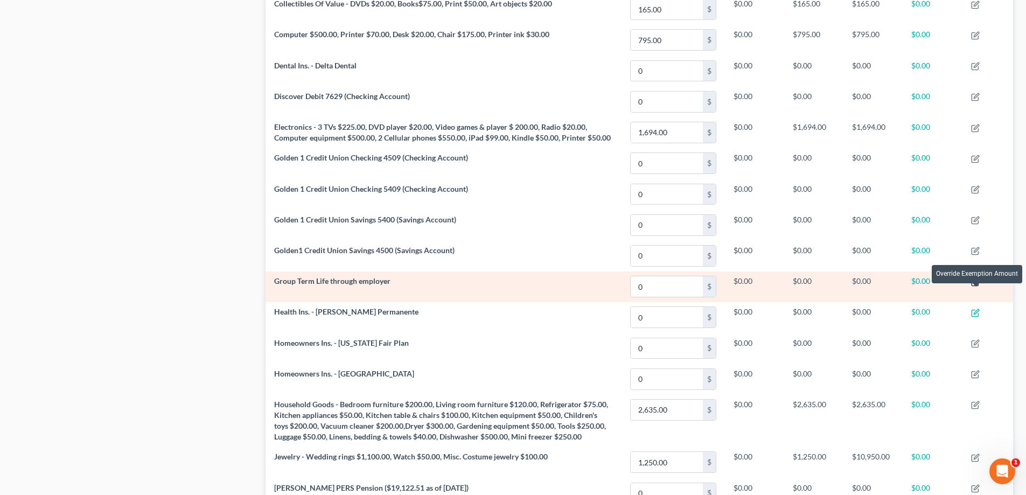
click at [976, 283] on icon "button" at bounding box center [976, 280] width 5 height 5
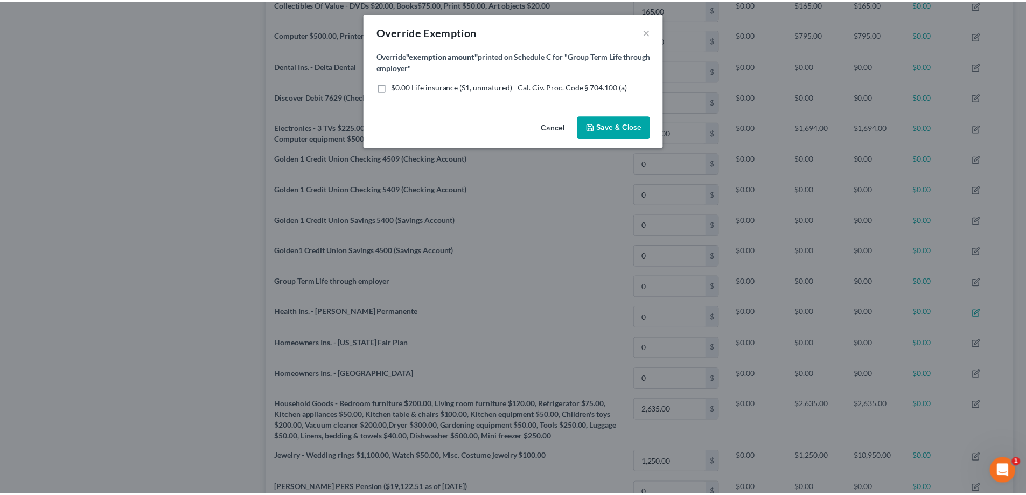
scroll to position [209, 753]
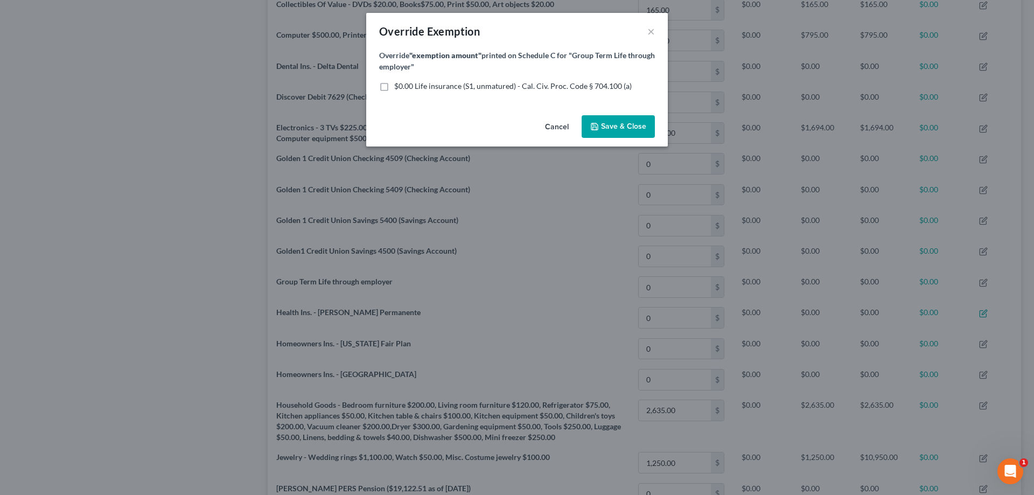
click at [394, 85] on label "$0.00 Life insurance (S1, unmatured) - Cal. Civ. Proc. Code § 704.100 (a)" at bounding box center [512, 86] width 237 height 11
click at [398, 85] on input "$0.00 Life insurance (S1, unmatured) - Cal. Civ. Proc. Code § 704.100 (a)" at bounding box center [401, 84] width 7 height 7
checkbox input "true"
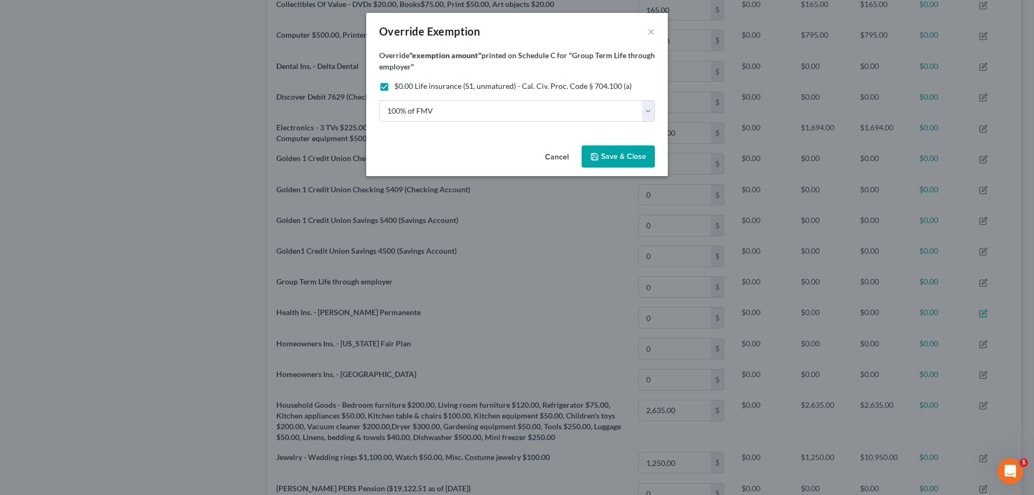
click at [605, 156] on span "Save & Close" at bounding box center [623, 156] width 45 height 9
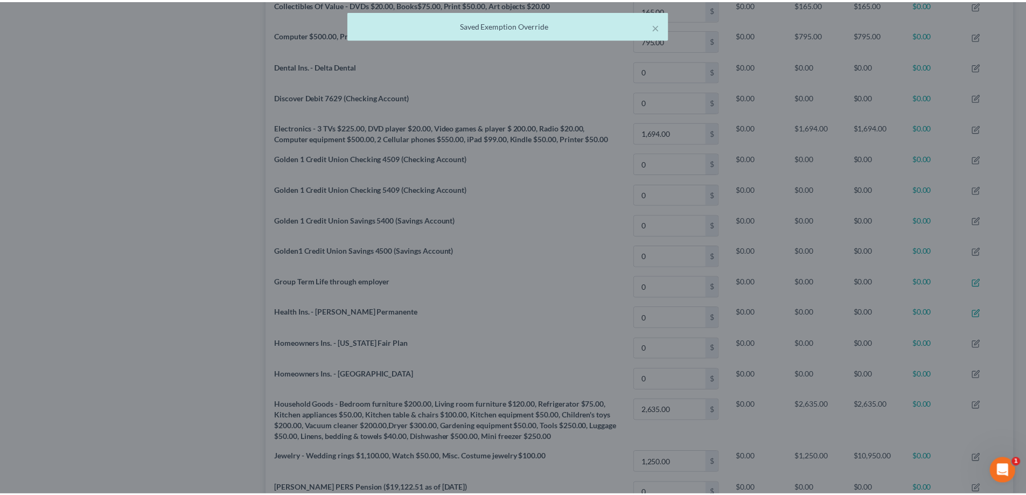
scroll to position [208, 747]
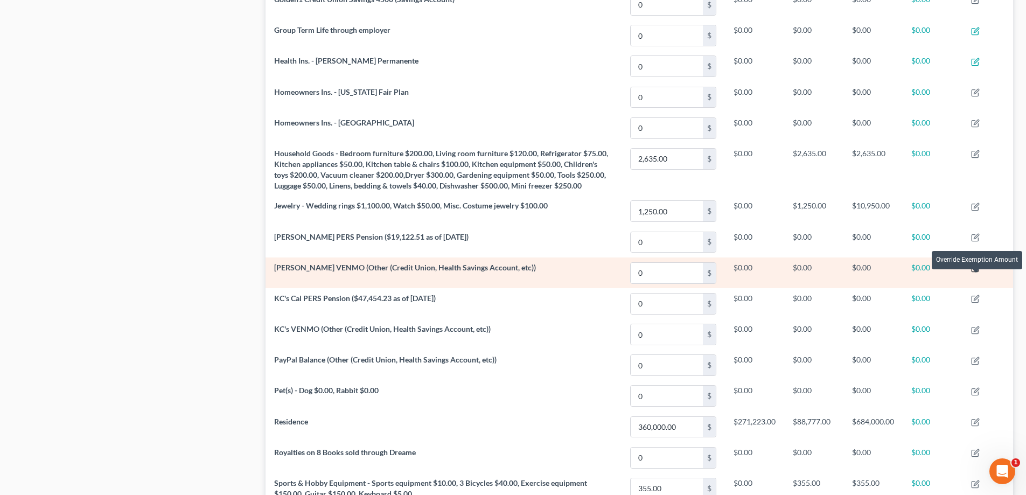
click at [975, 272] on icon "button" at bounding box center [975, 268] width 9 height 9
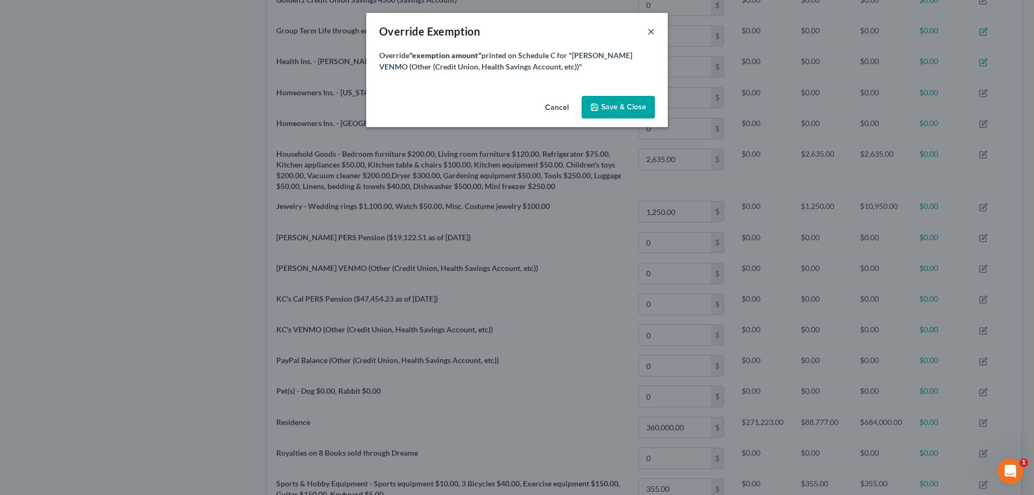
click at [652, 30] on button "×" at bounding box center [651, 31] width 8 height 13
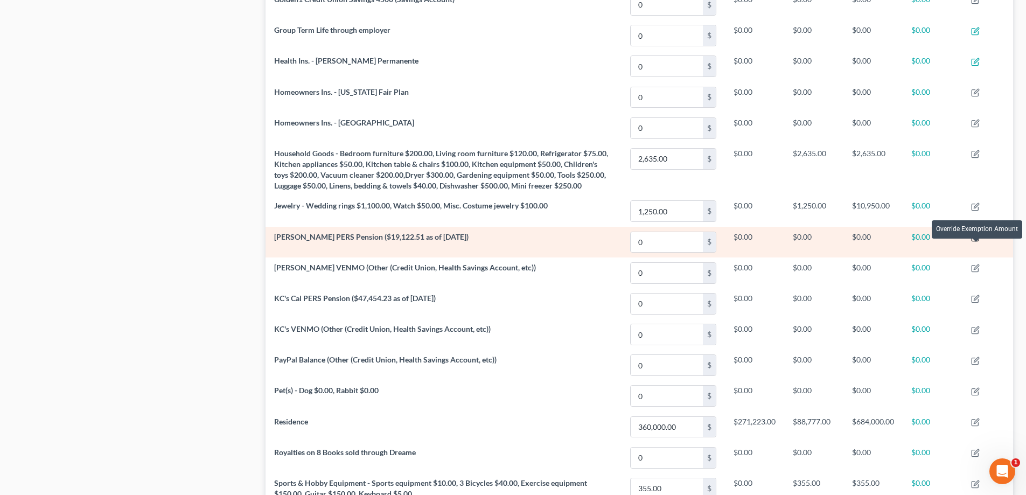
click at [974, 242] on icon "button" at bounding box center [975, 237] width 9 height 9
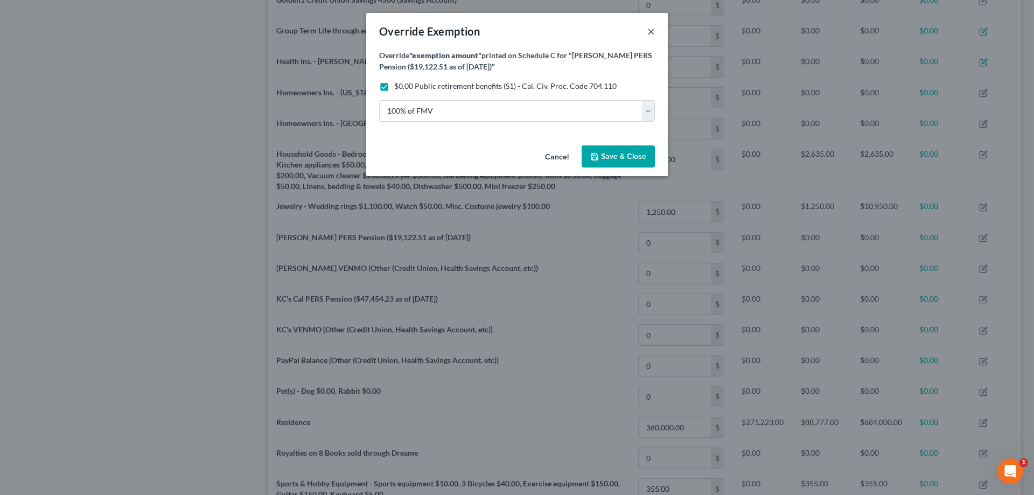
click at [651, 31] on button "×" at bounding box center [651, 31] width 8 height 13
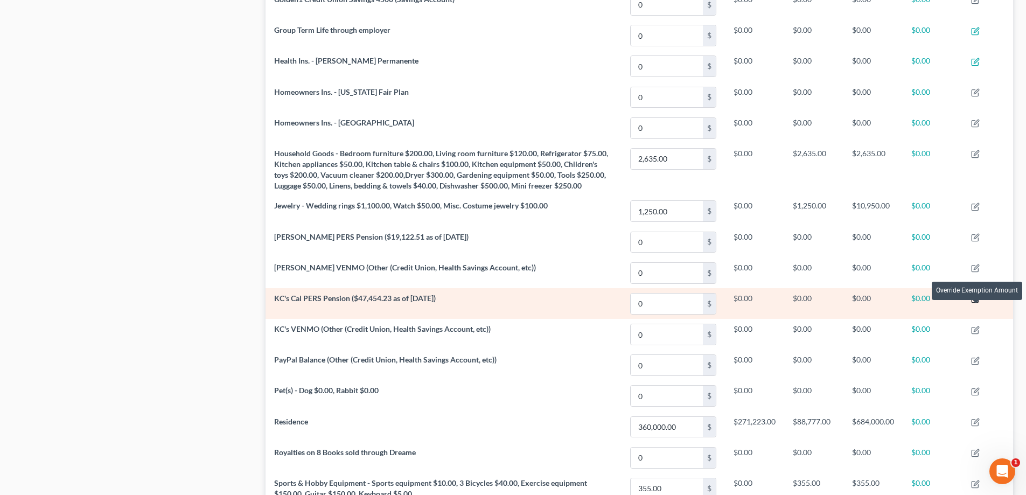
click at [977, 303] on icon "button" at bounding box center [975, 299] width 9 height 9
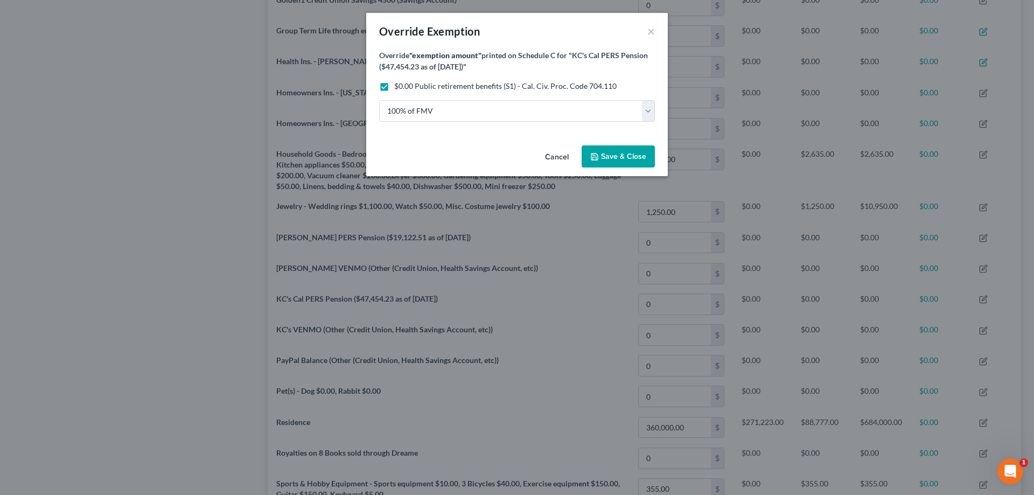
click at [630, 151] on button "Save & Close" at bounding box center [618, 156] width 73 height 23
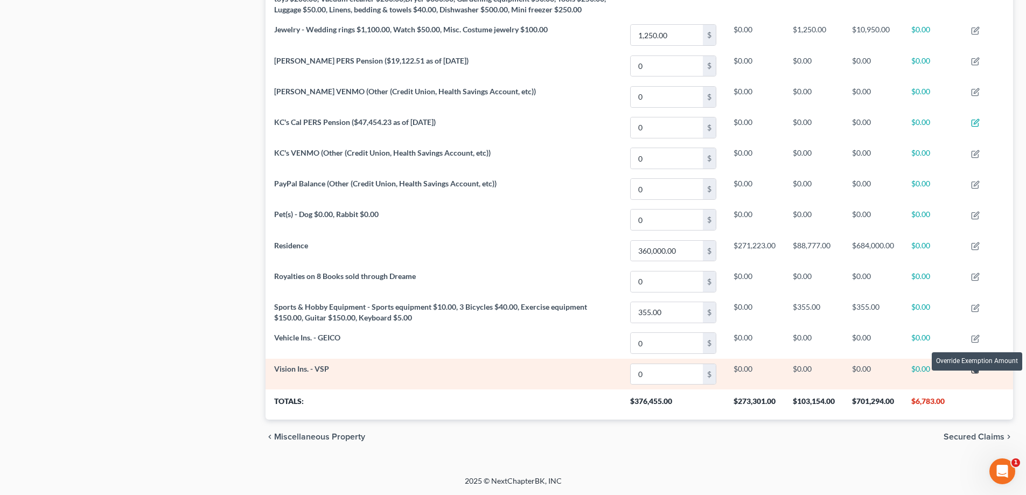
click at [978, 373] on icon "button" at bounding box center [974, 370] width 6 height 6
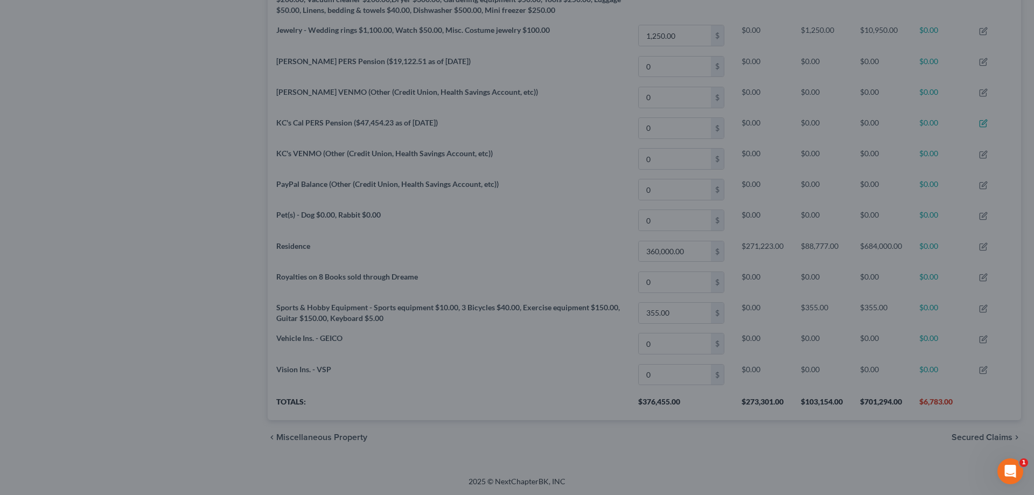
click at [942, 463] on div "Override Exemption × Override "exemption amount" printed on Schedule C for "Vis…" at bounding box center [517, 247] width 1034 height 495
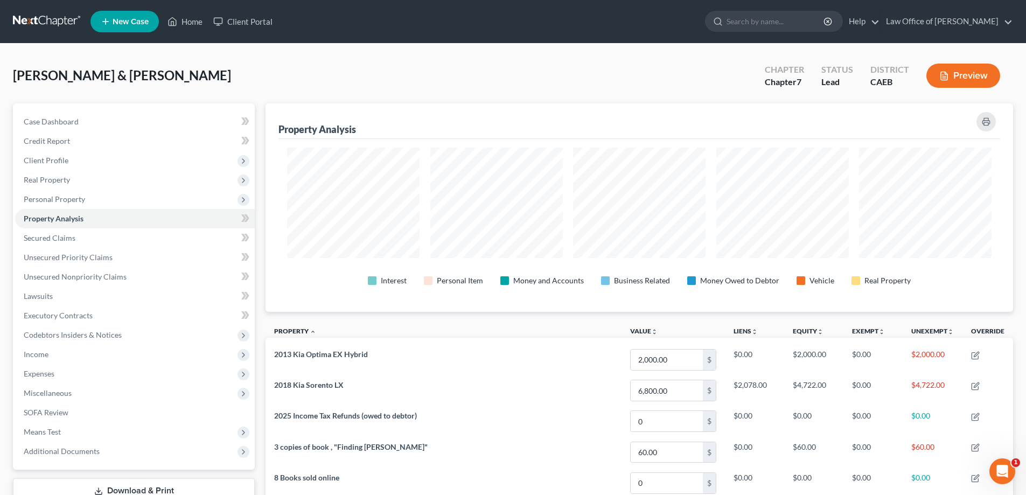
click at [963, 74] on button "Preview" at bounding box center [963, 76] width 74 height 24
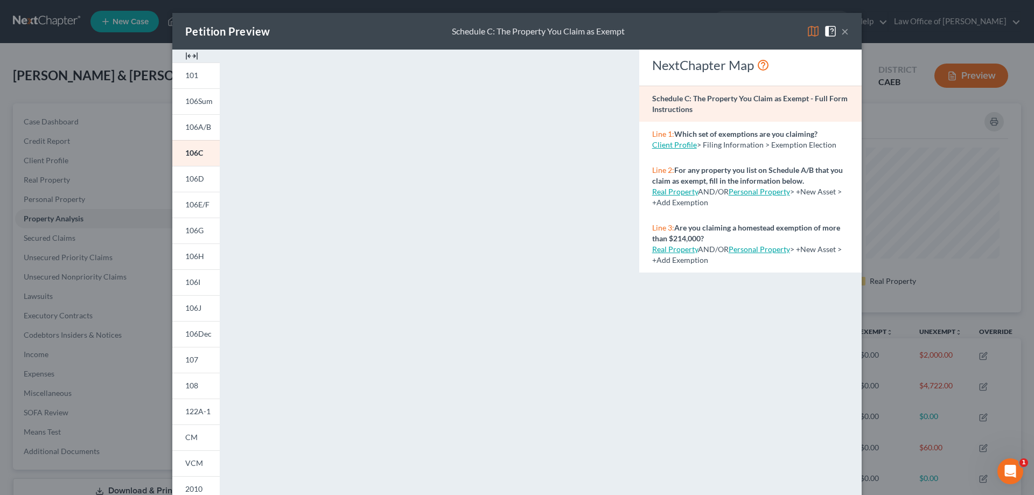
click at [841, 27] on button "×" at bounding box center [845, 31] width 8 height 13
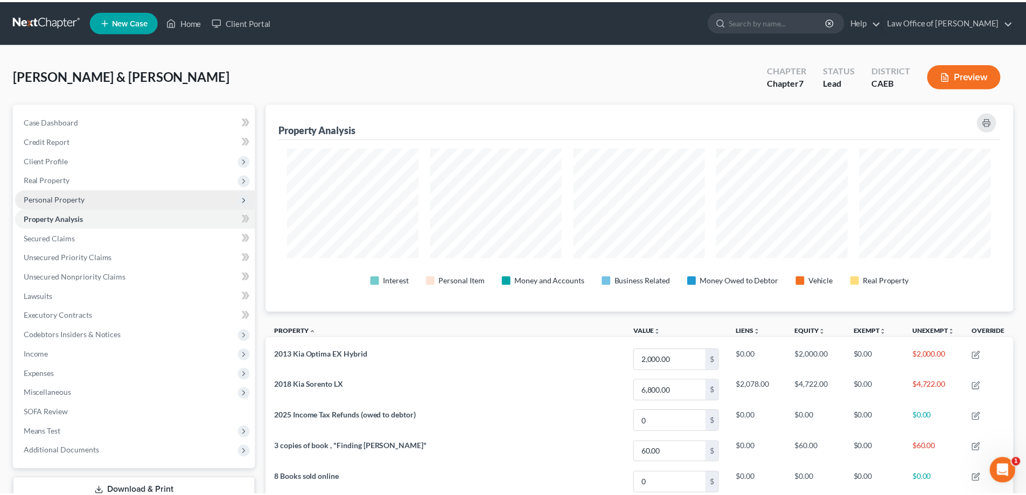
scroll to position [538295, 537756]
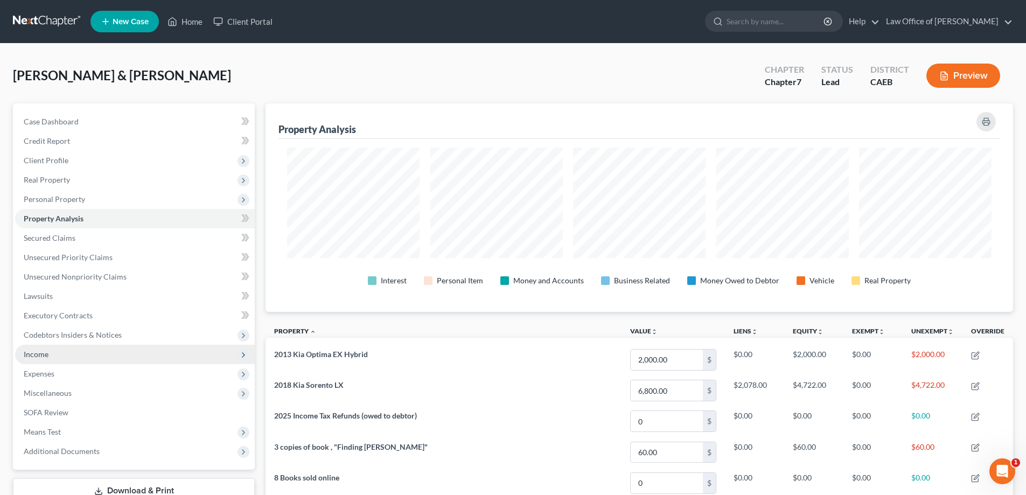
click at [75, 352] on span "Income" at bounding box center [135, 354] width 240 height 19
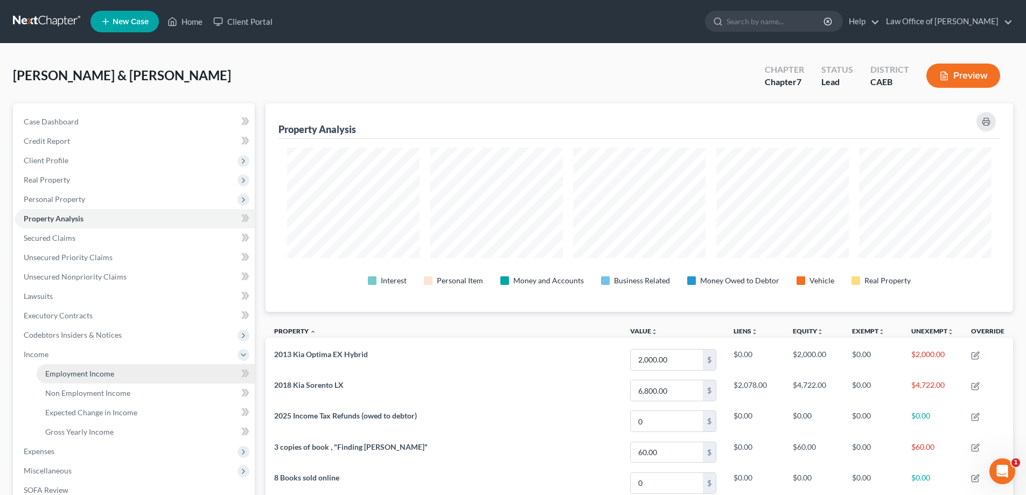
click at [95, 372] on span "Employment Income" at bounding box center [79, 373] width 69 height 9
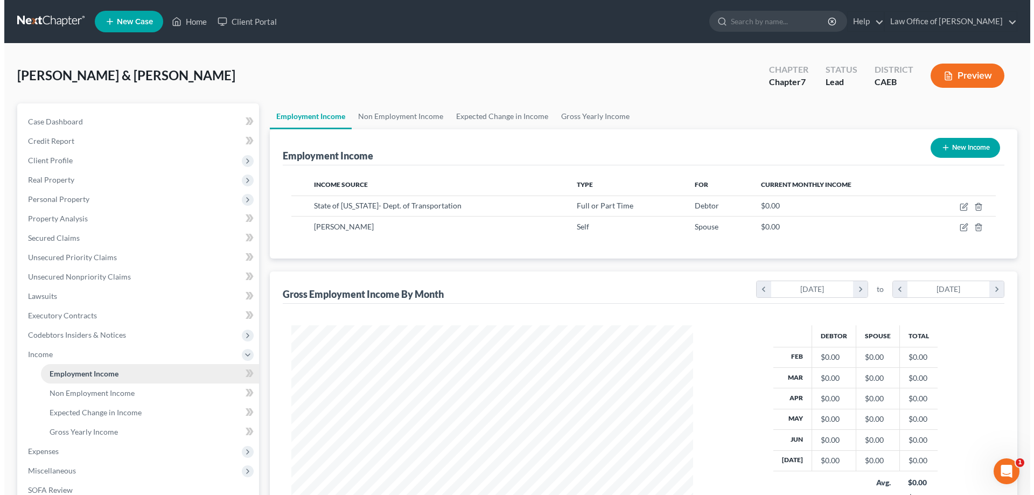
scroll to position [201, 423]
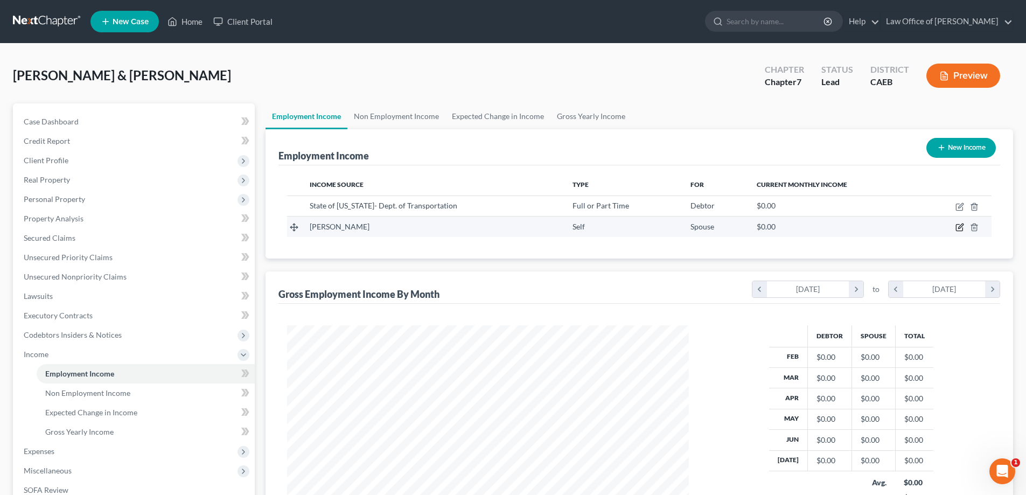
click at [957, 224] on icon "button" at bounding box center [959, 227] width 9 height 9
select select "1"
select select "4"
select select "0"
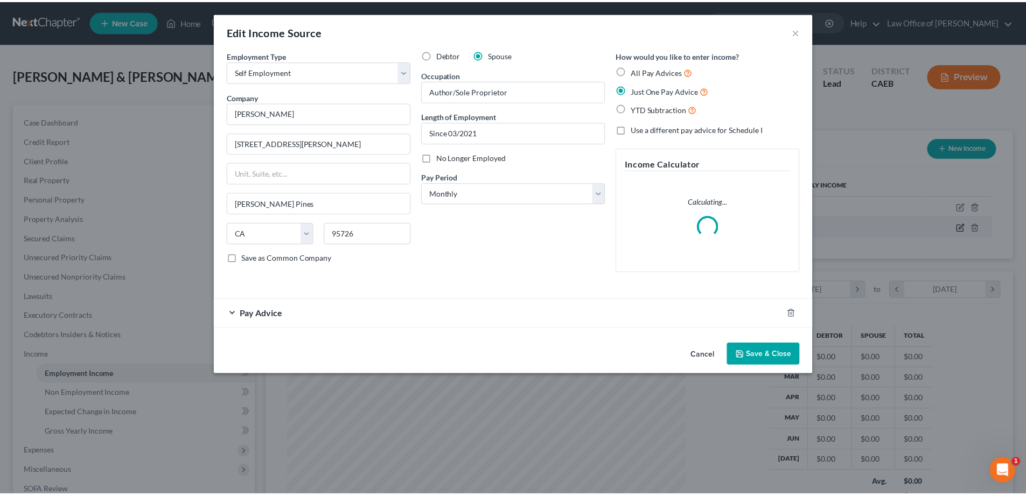
scroll to position [202, 427]
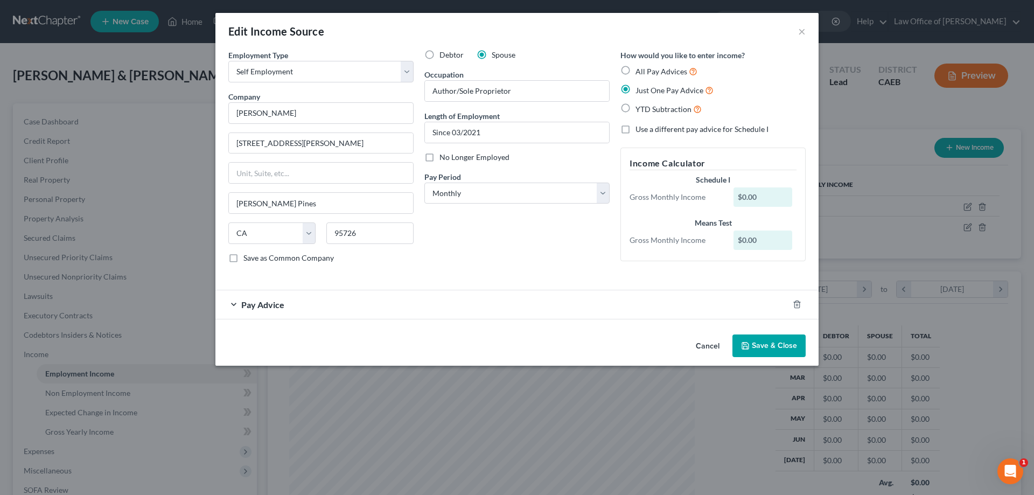
click at [272, 302] on span "Pay Advice" at bounding box center [262, 304] width 43 height 10
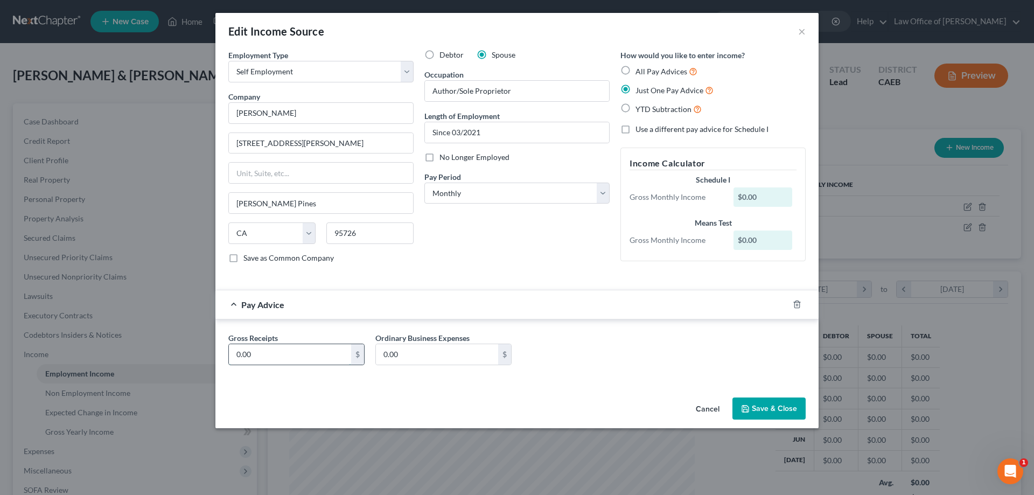
click at [259, 352] on input "0.00" at bounding box center [290, 354] width 122 height 20
type input "700.00"
click at [401, 355] on input "0.00" at bounding box center [437, 354] width 122 height 20
type input "96.66"
click at [776, 404] on button "Save & Close" at bounding box center [768, 408] width 73 height 23
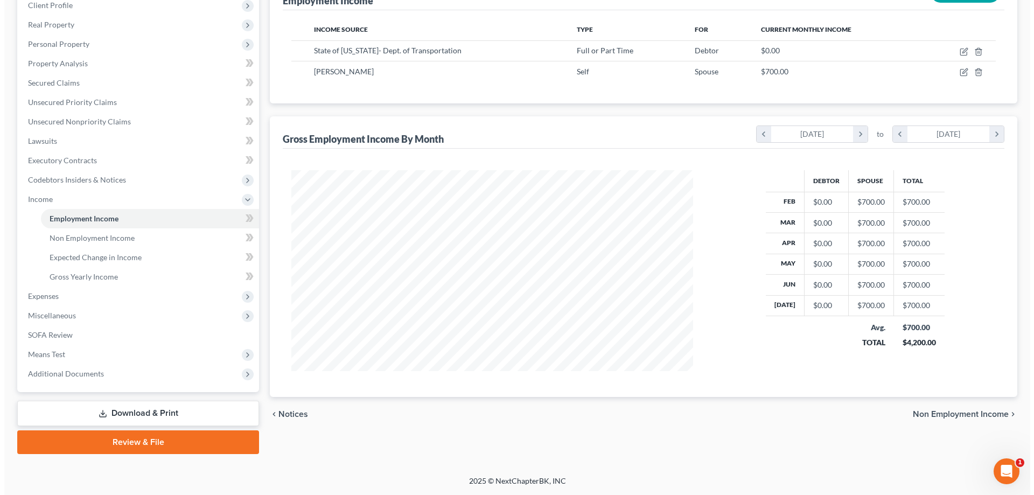
scroll to position [0, 0]
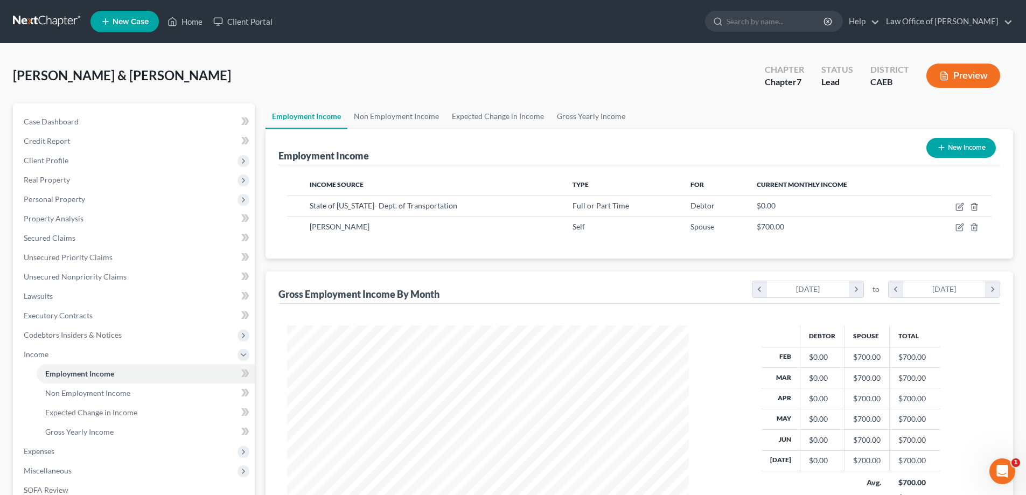
click at [962, 73] on button "Preview" at bounding box center [963, 76] width 74 height 24
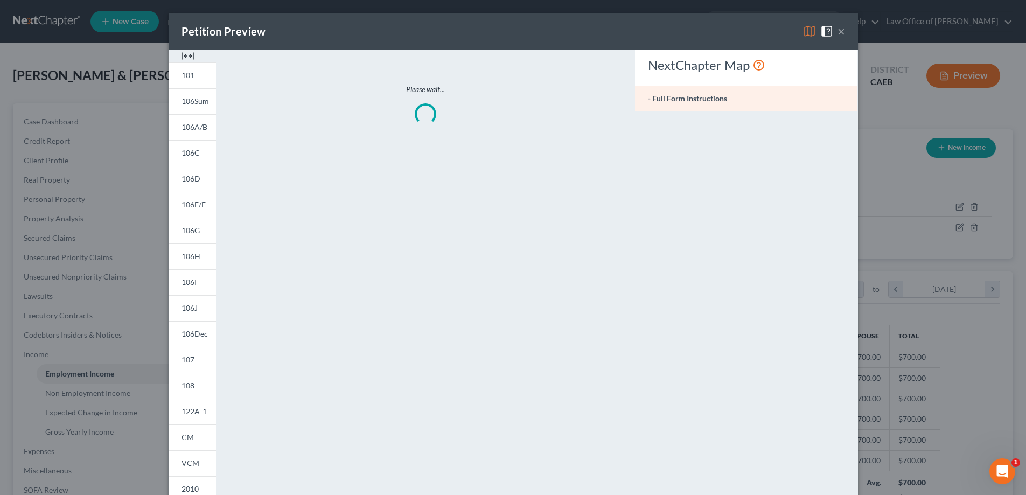
scroll to position [202, 427]
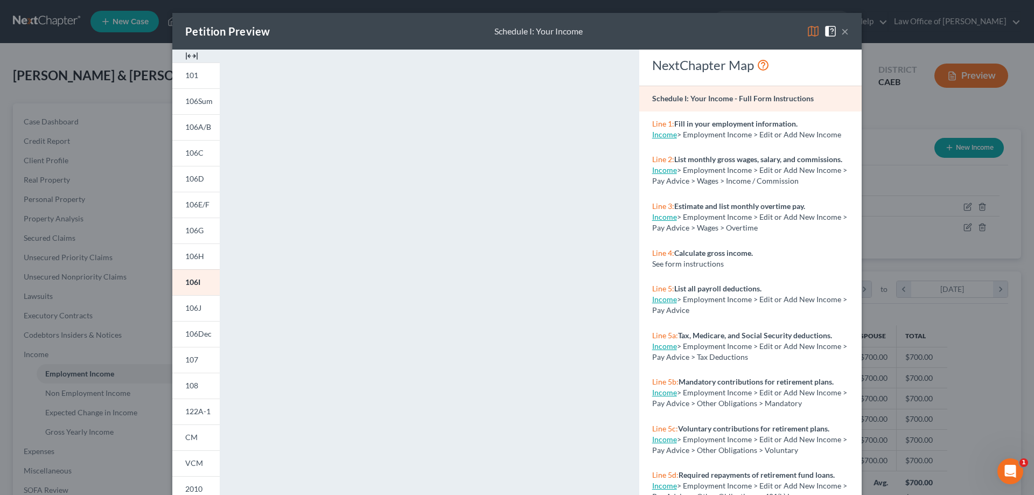
click at [841, 30] on button "×" at bounding box center [845, 31] width 8 height 13
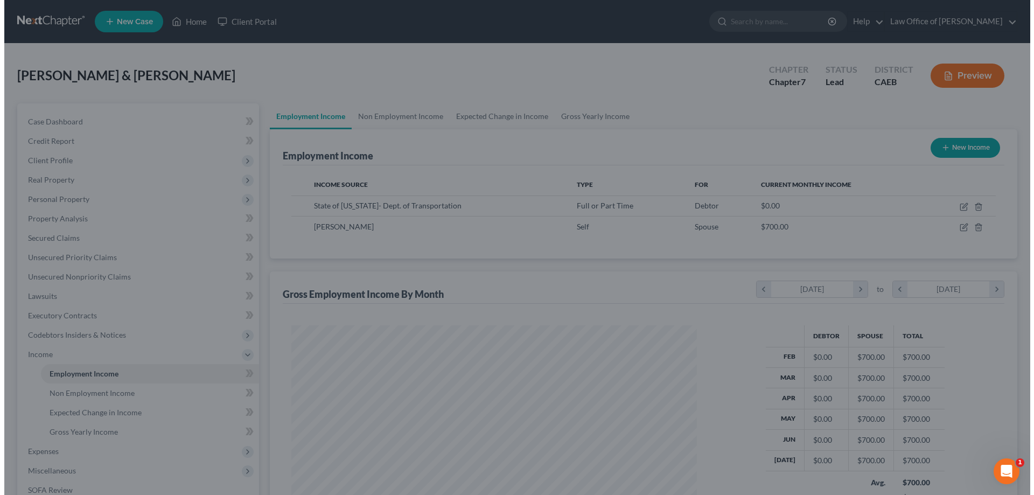
scroll to position [538303, 538080]
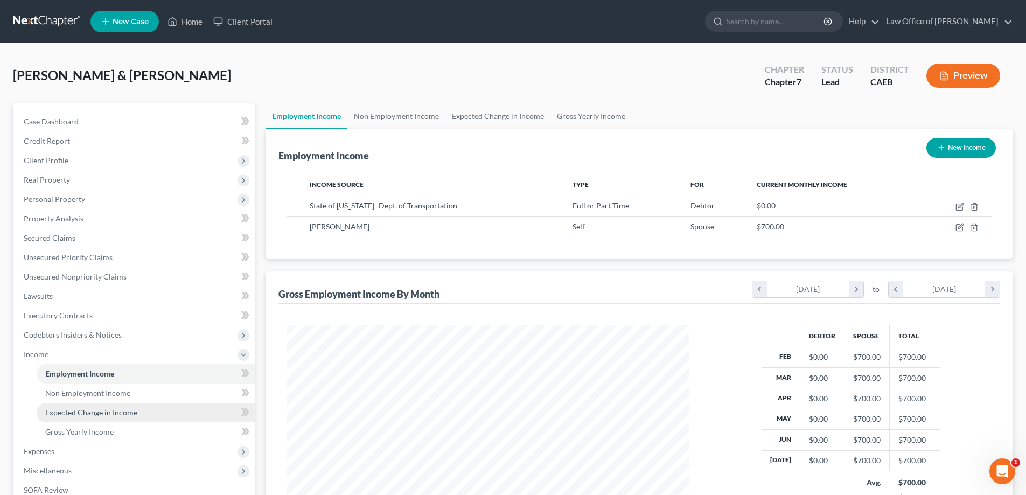
click at [88, 408] on span "Expected Change in Income" at bounding box center [91, 412] width 92 height 9
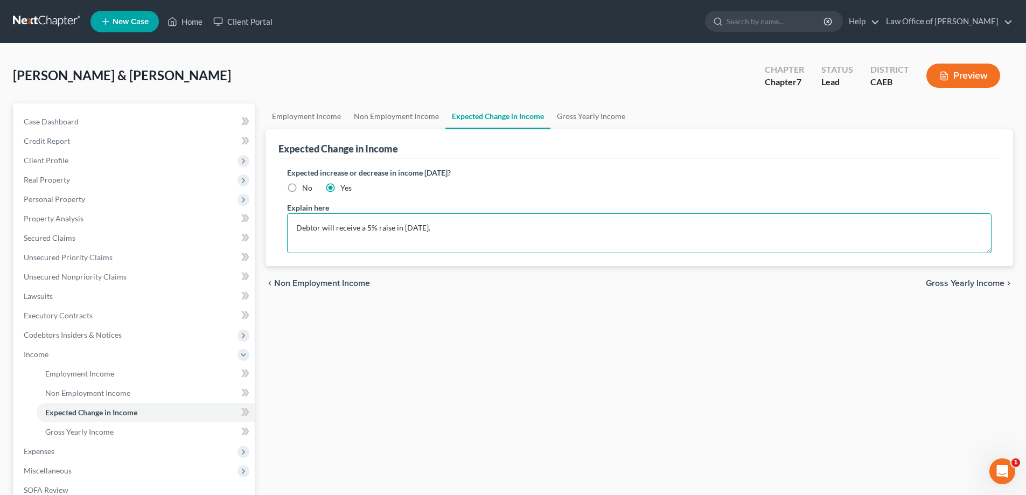
click at [320, 228] on textarea "Debtor will receive a 5% raise in [DATE]." at bounding box center [639, 233] width 704 height 40
type textarea "KC will receive a 5% raise in [DATE]."
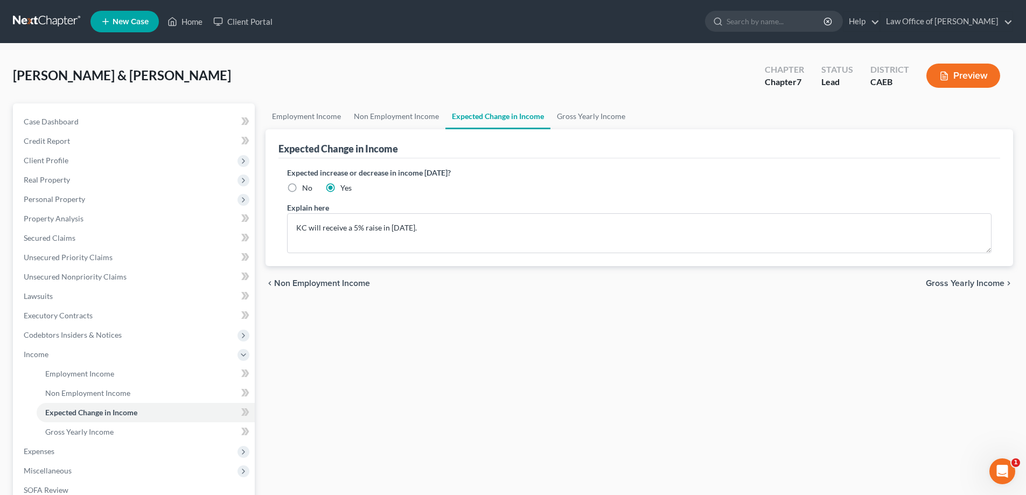
click at [953, 281] on span "Gross Yearly Income" at bounding box center [965, 283] width 79 height 9
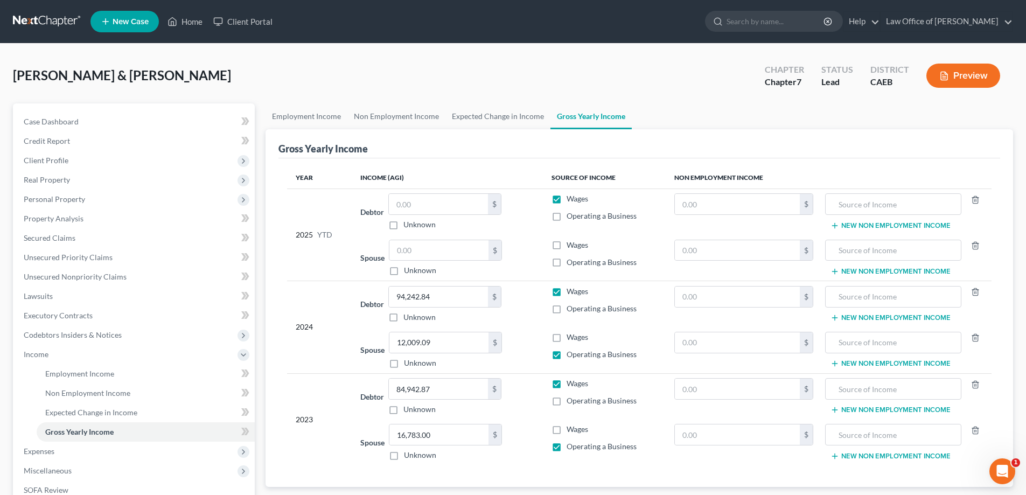
click at [958, 66] on button "Preview" at bounding box center [963, 76] width 74 height 24
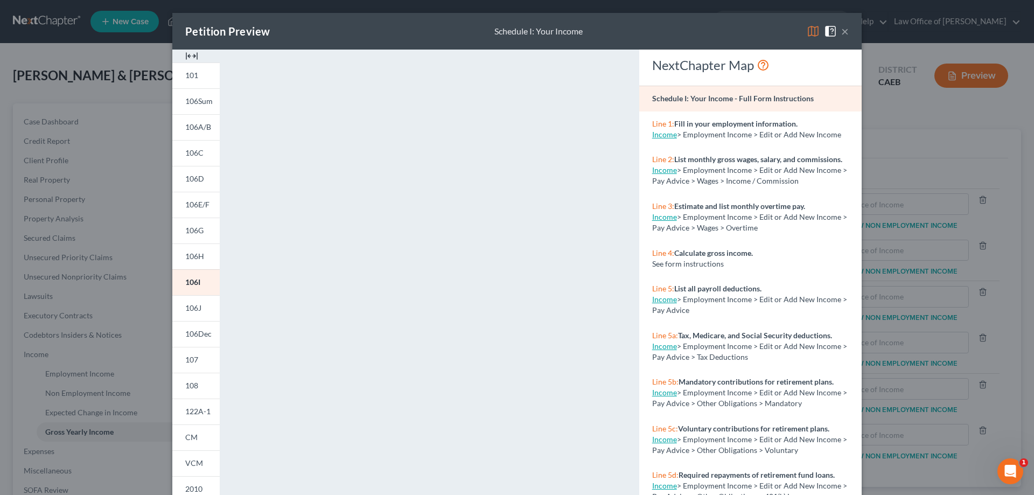
scroll to position [45, 0]
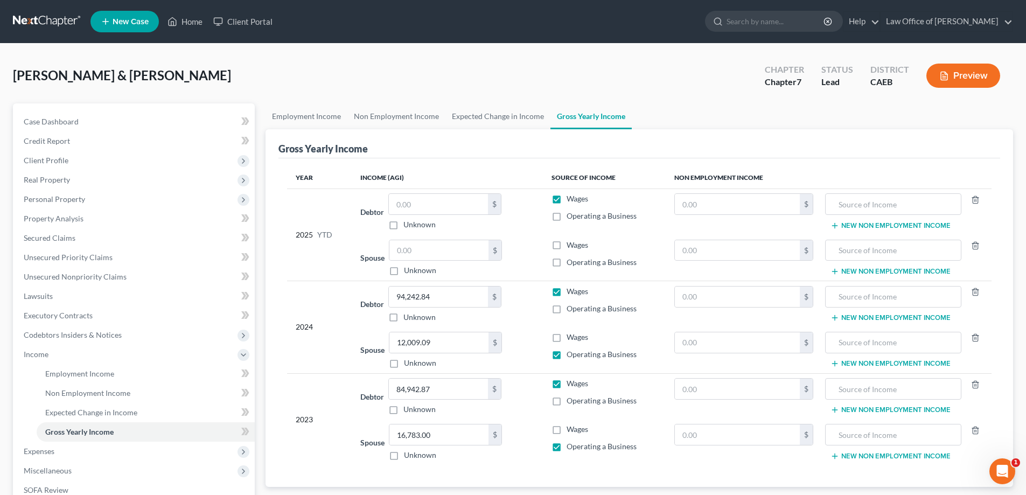
drag, startPoint x: 1028, startPoint y: 286, endPoint x: 1025, endPoint y: 356, distance: 70.1
click at [945, 74] on icon "button" at bounding box center [944, 76] width 10 height 10
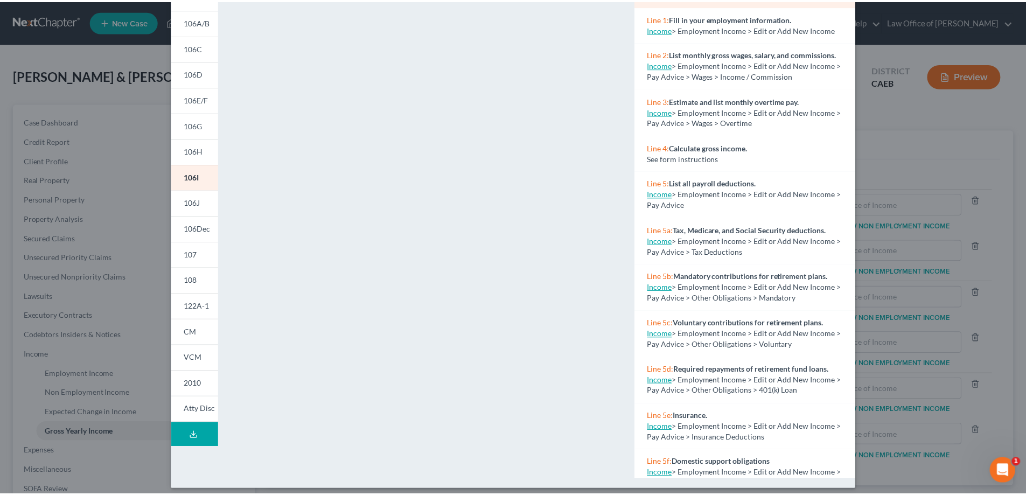
scroll to position [113, 0]
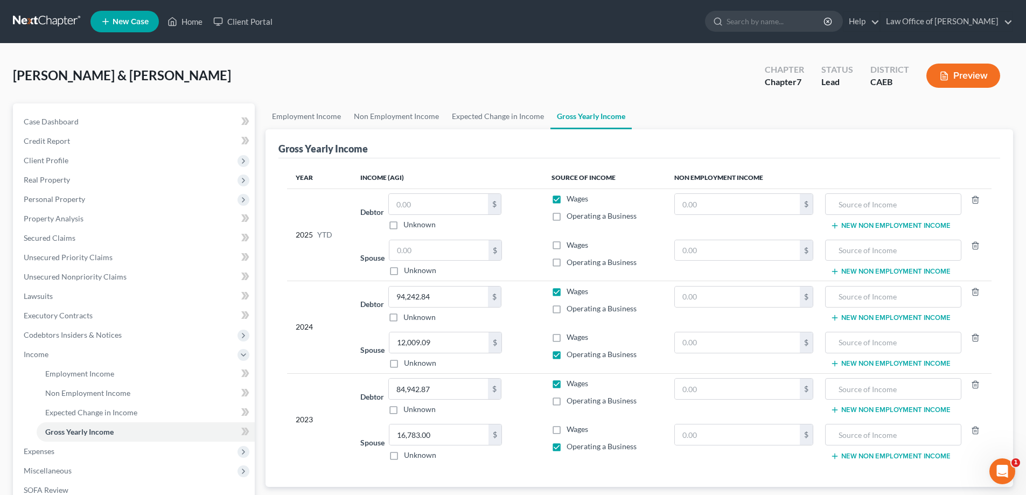
drag, startPoint x: 1028, startPoint y: 185, endPoint x: 1032, endPoint y: 169, distance: 16.2
click at [960, 79] on button "Preview" at bounding box center [963, 76] width 74 height 24
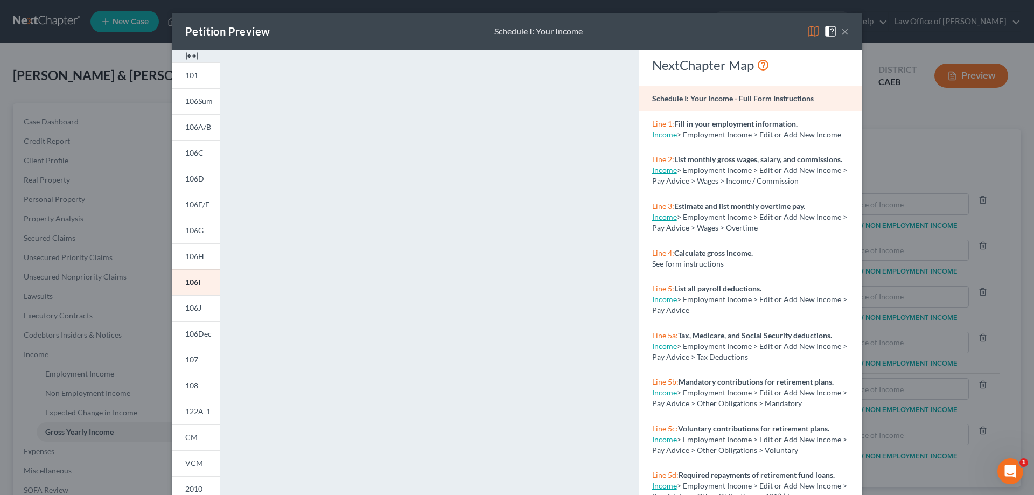
click at [841, 31] on button "×" at bounding box center [845, 31] width 8 height 13
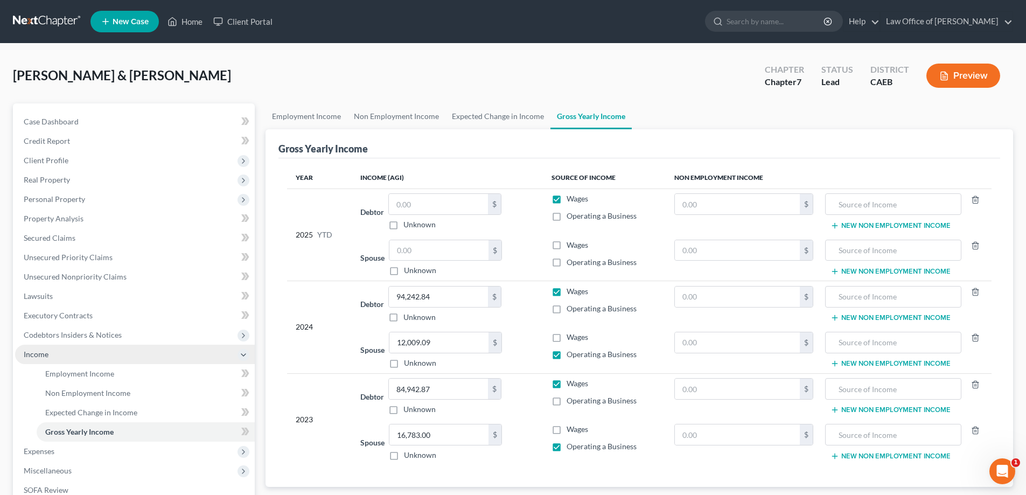
click at [38, 347] on span "Income" at bounding box center [135, 354] width 240 height 19
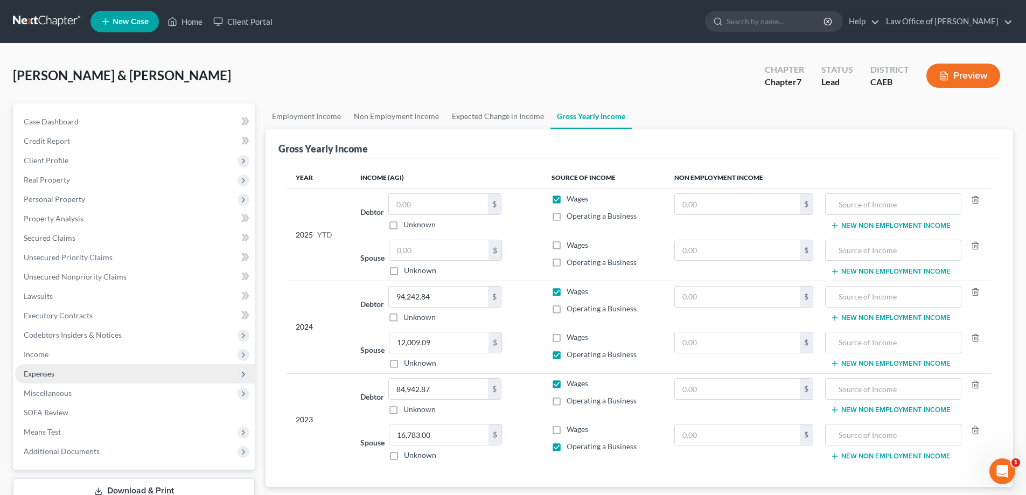
click at [41, 372] on span "Expenses" at bounding box center [39, 373] width 31 height 9
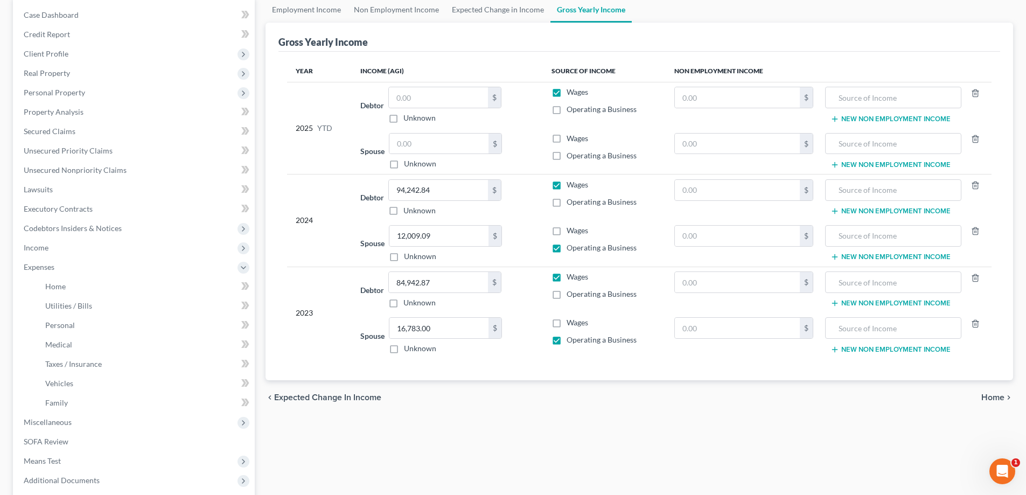
scroll to position [213, 0]
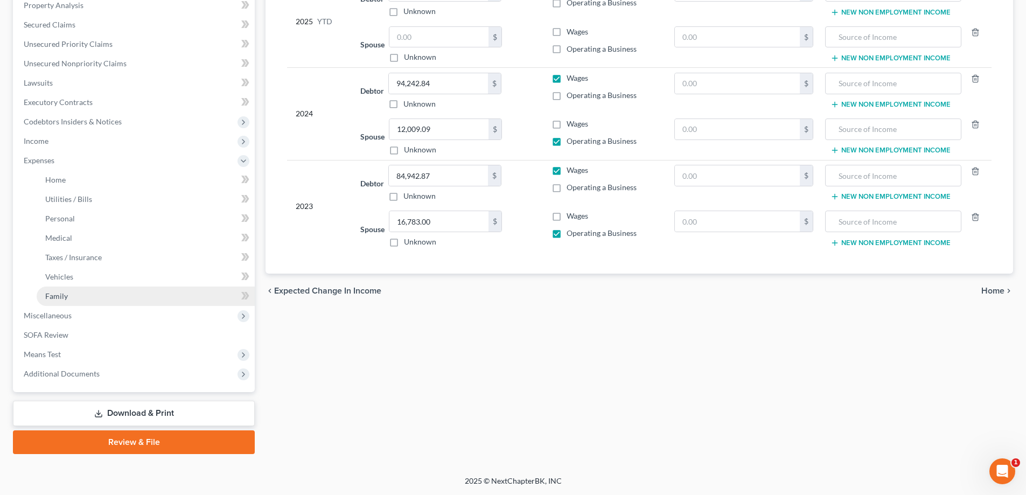
click at [58, 296] on span "Family" at bounding box center [56, 295] width 23 height 9
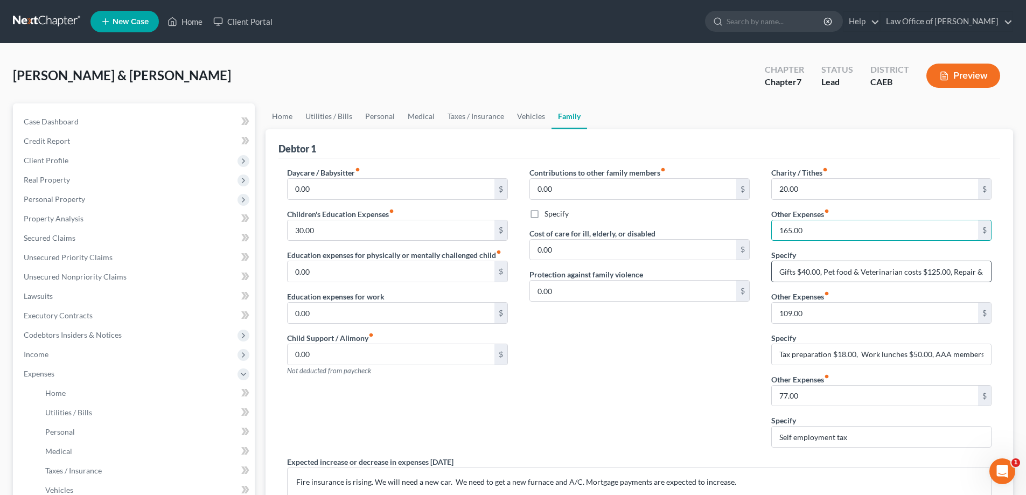
type input "165.00"
click at [950, 274] on input "Gifts $40.00, Pet food & Veterinarian costs $125.00, Repair & Replace Household…" at bounding box center [881, 271] width 219 height 20
drag, startPoint x: 952, startPoint y: 272, endPoint x: 1002, endPoint y: 272, distance: 50.6
click at [1002, 272] on div "Debtor 1 Daycare / Babysitter fiber_manual_record 0.00 $ Children's Education E…" at bounding box center [638, 378] width 747 height 498
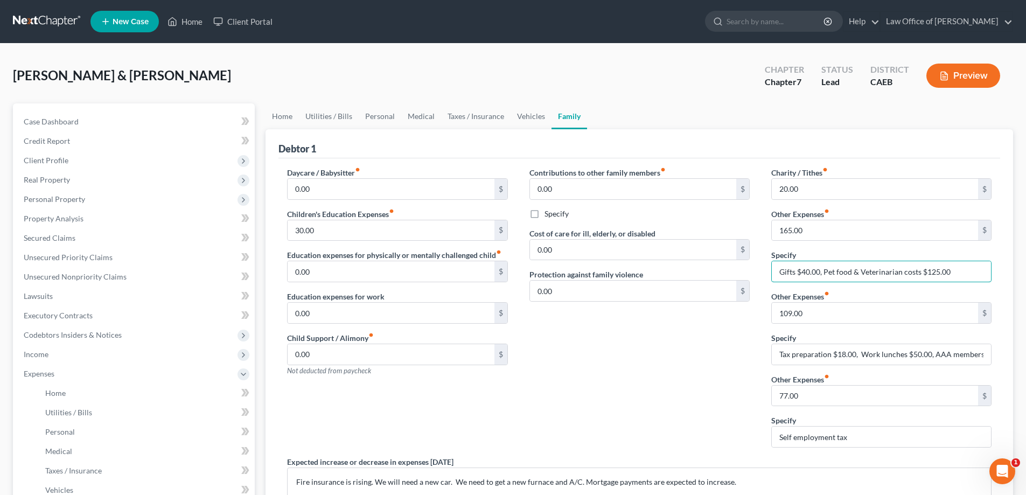
scroll to position [0, 0]
type input "Gifts $40.00, Pet food & Veterinarian costs $125.00"
click at [779, 436] on input "Self employment tax" at bounding box center [881, 436] width 219 height 20
paste input "Repair & Replace Household goods $25.00"
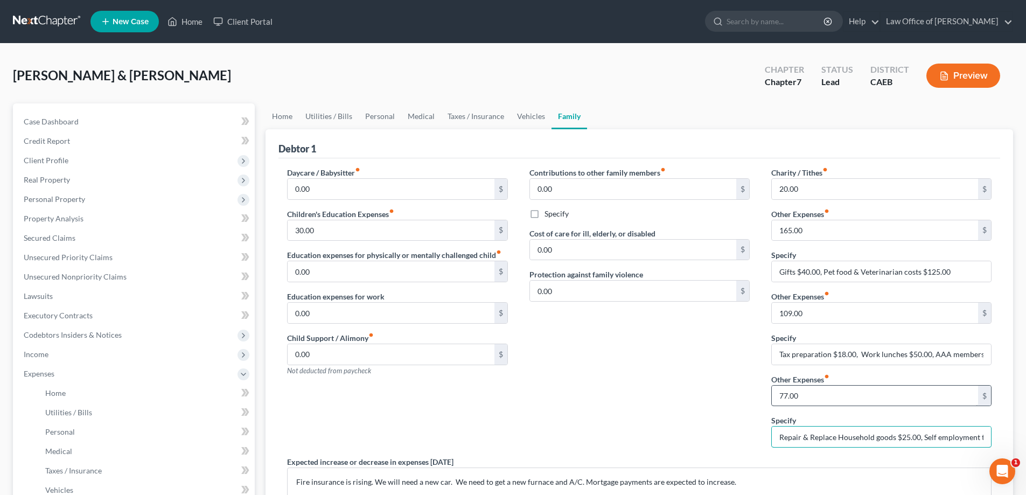
type input "Repair & Replace Household goods $25.00, Self employment tax"
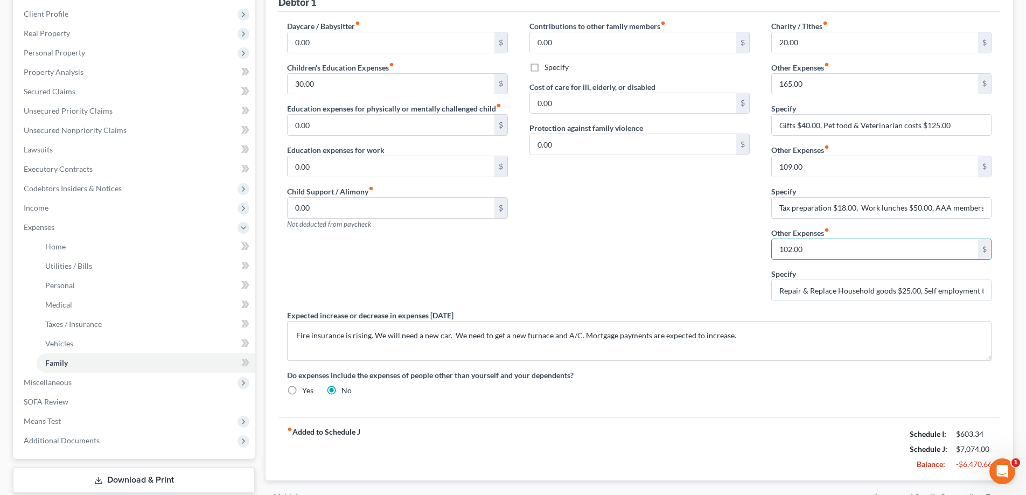
scroll to position [213, 0]
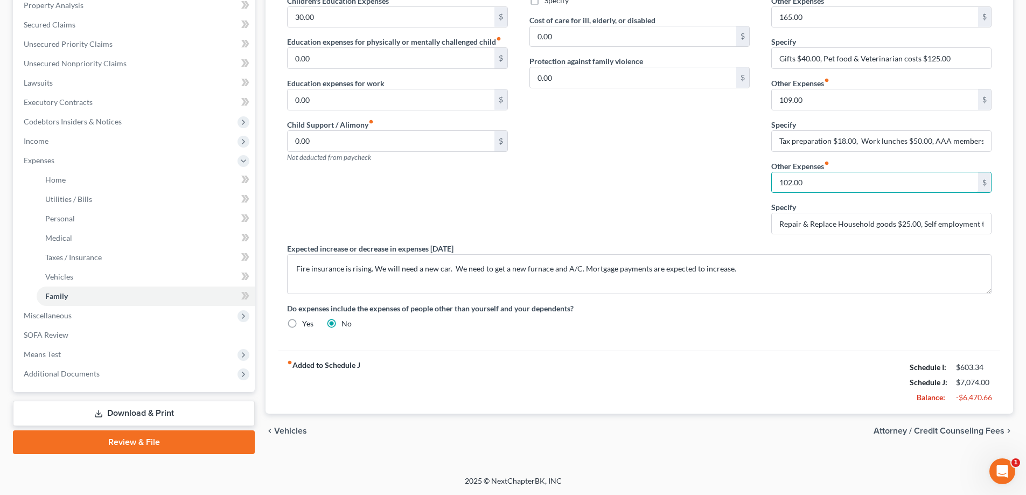
type input "102.00"
click at [922, 427] on span "Attorney / Credit Counseling Fees" at bounding box center [938, 430] width 131 height 9
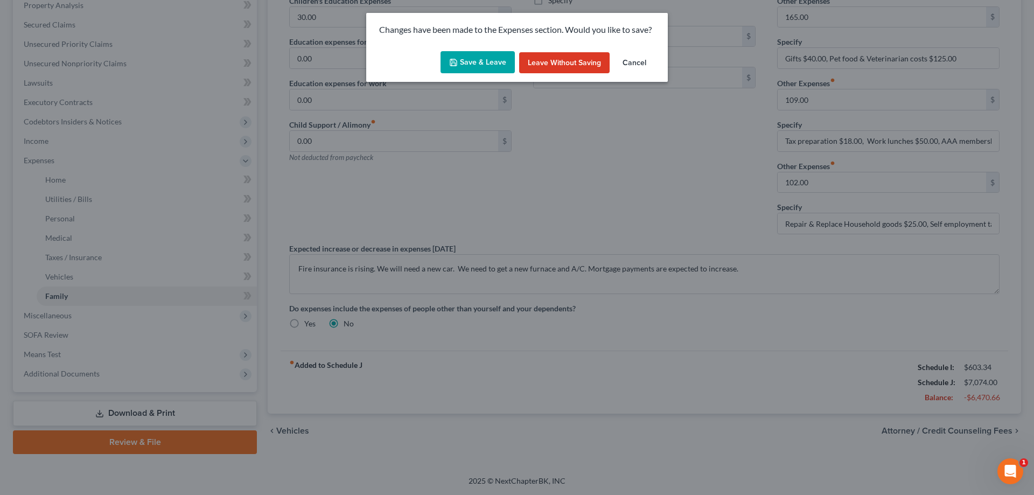
click at [488, 60] on button "Save & Leave" at bounding box center [477, 62] width 74 height 23
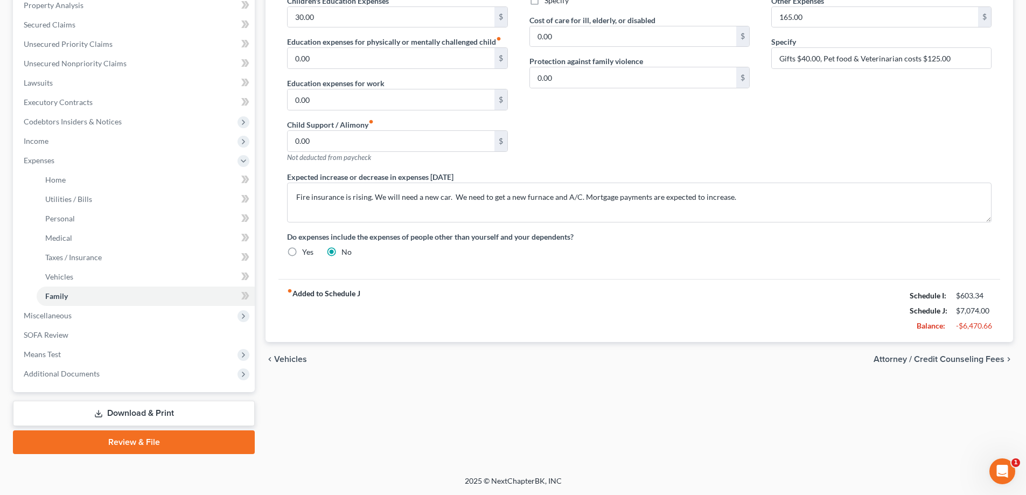
select select "1"
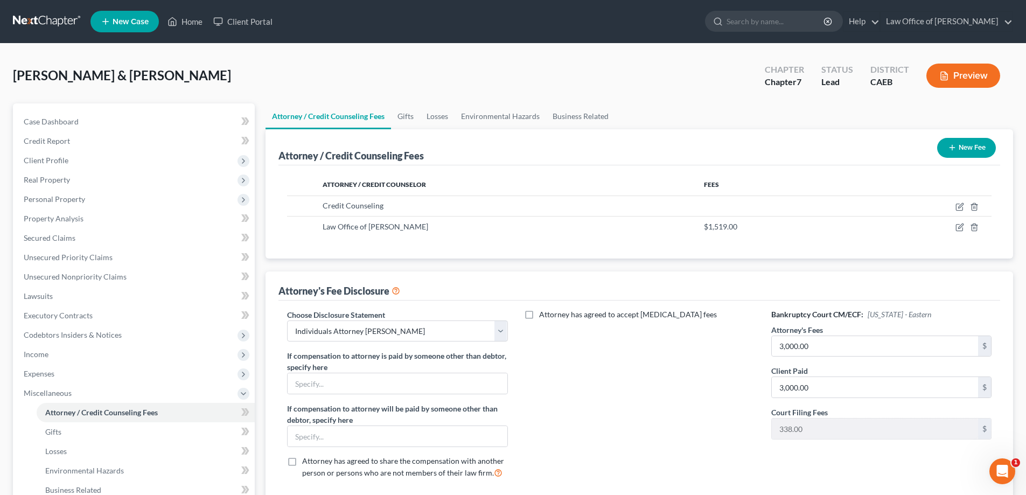
click at [957, 75] on button "Preview" at bounding box center [963, 76] width 74 height 24
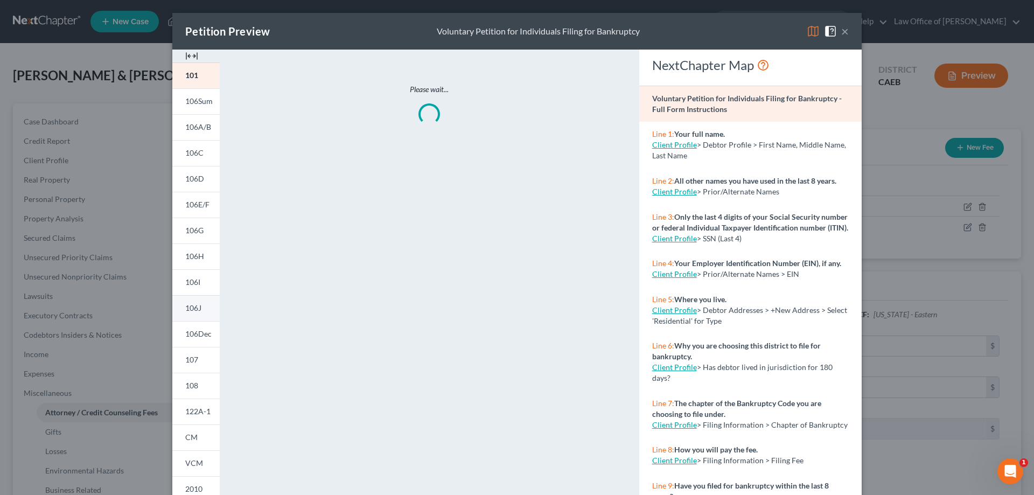
click at [197, 305] on span "106J" at bounding box center [193, 307] width 16 height 9
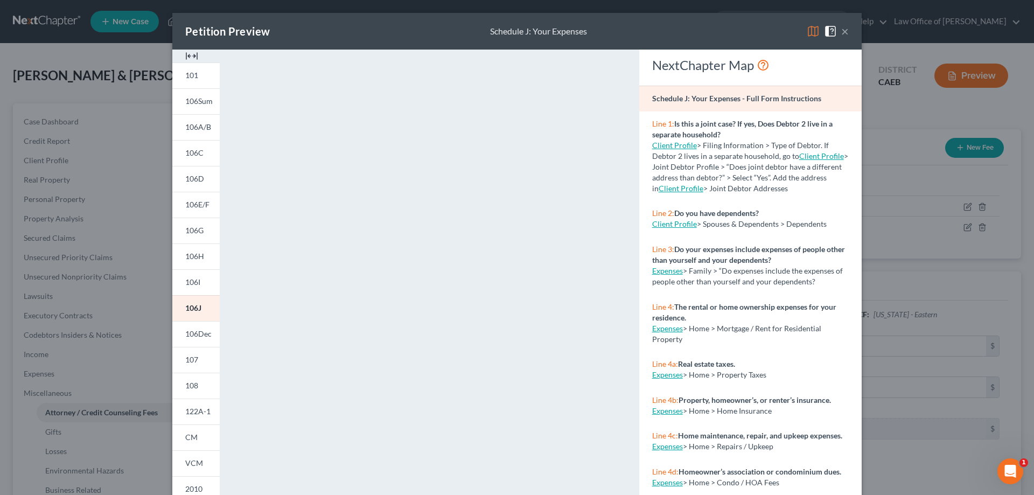
click at [843, 31] on button "×" at bounding box center [845, 31] width 8 height 13
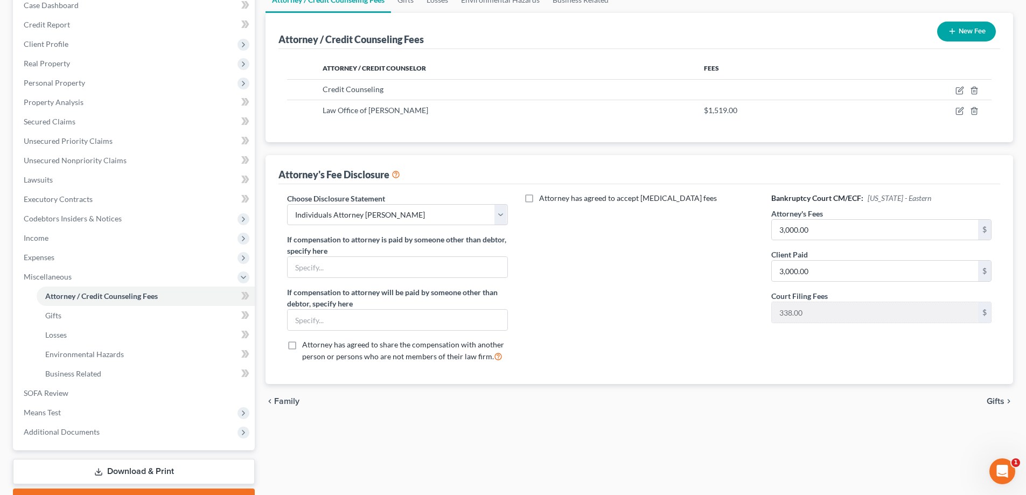
scroll to position [119, 0]
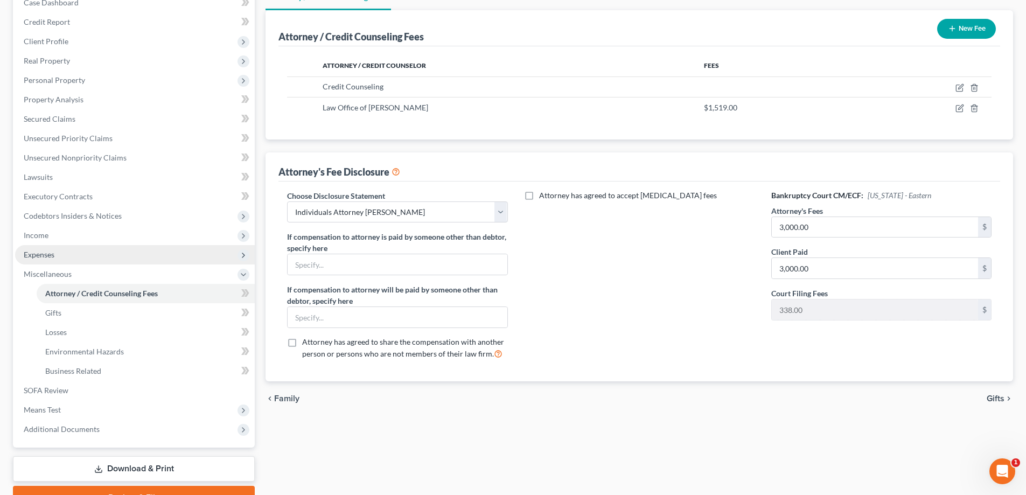
click at [50, 251] on span "Expenses" at bounding box center [39, 254] width 31 height 9
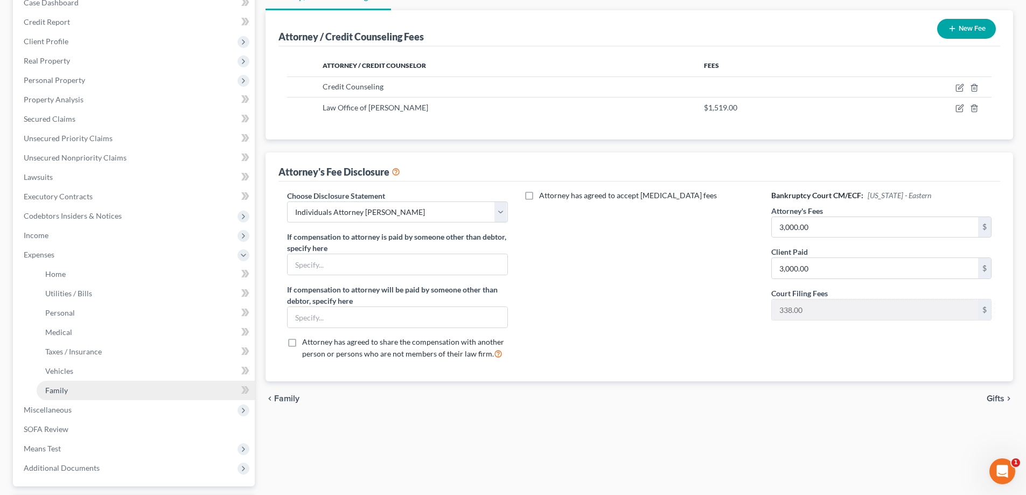
click at [55, 389] on span "Family" at bounding box center [56, 390] width 23 height 9
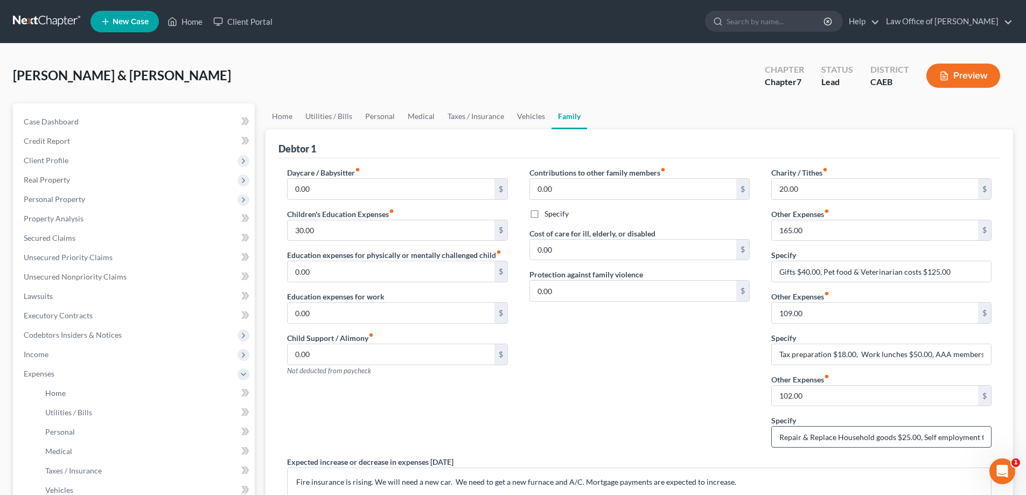
click at [985, 442] on input "Repair & Replace Household goods $25.00, Self employment tax" at bounding box center [881, 436] width 219 height 20
click at [968, 436] on input "Repair & Replace Household goods $25.00, Self employment tax" at bounding box center [881, 436] width 219 height 20
type input "Repair & Replace Household goods $25.00, Self employment tax $77.00"
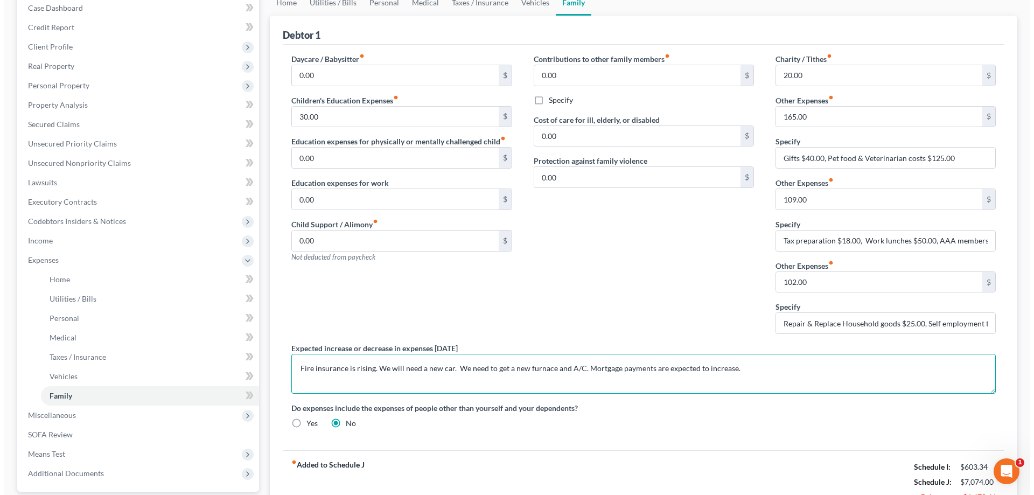
scroll to position [213, 0]
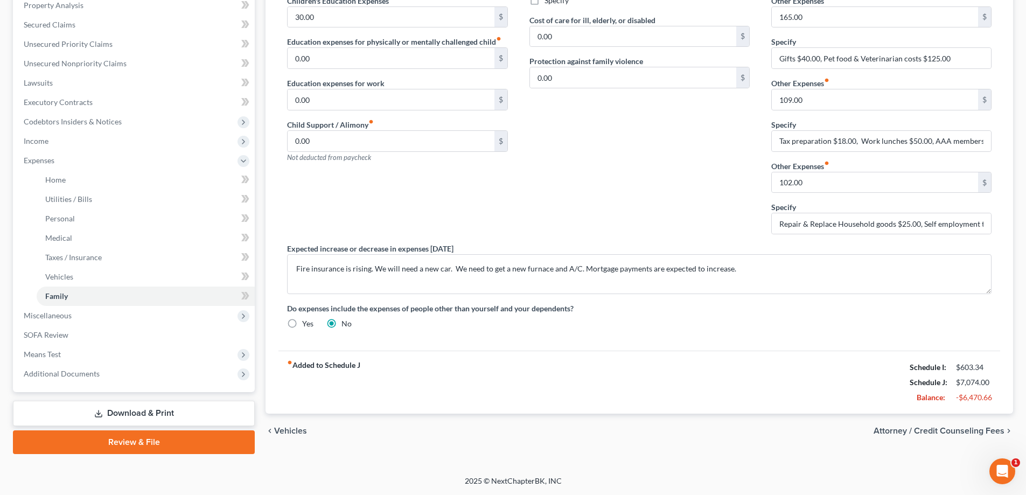
click at [956, 428] on div "chevron_left Vehicles Attorney / Credit Counseling Fees chevron_right" at bounding box center [638, 431] width 747 height 34
click at [956, 428] on span "Attorney / Credit Counseling Fees" at bounding box center [938, 430] width 131 height 9
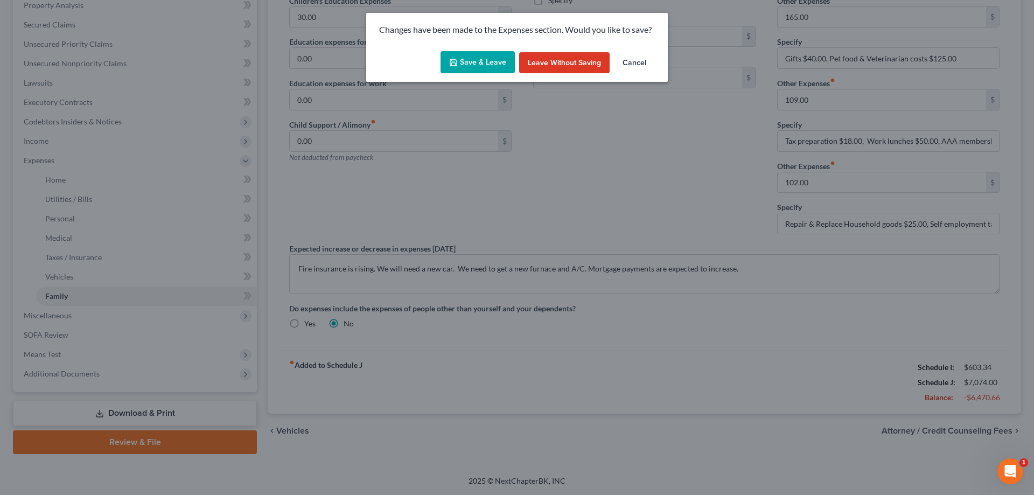
click at [492, 62] on button "Save & Leave" at bounding box center [477, 62] width 74 height 23
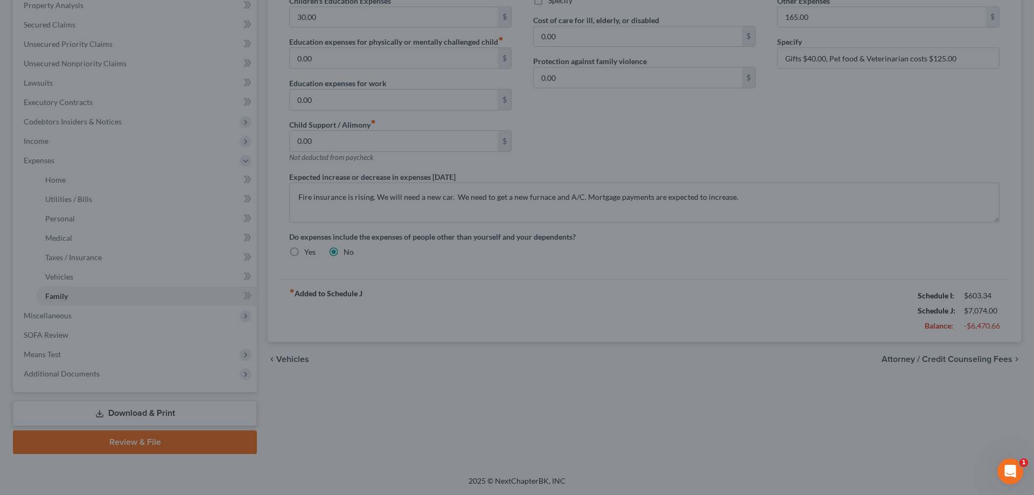
select select "1"
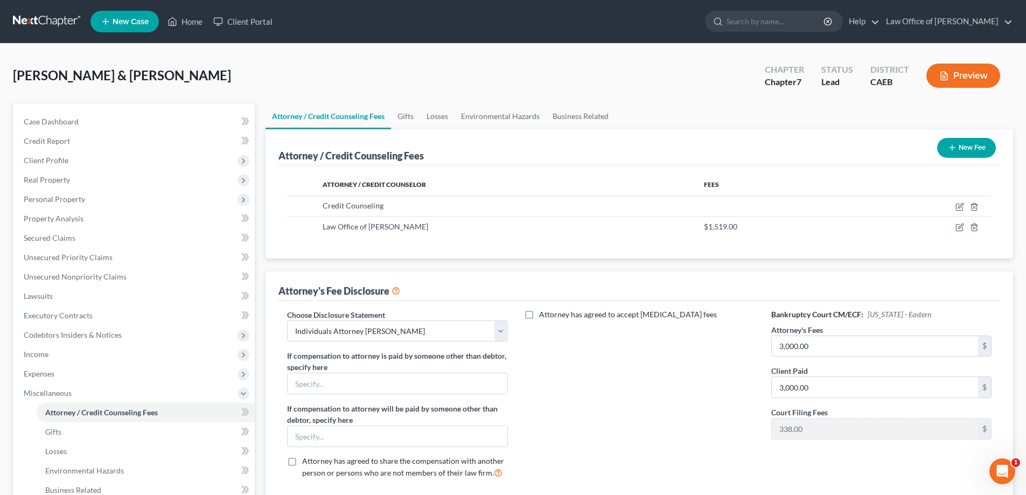
click at [957, 75] on button "Preview" at bounding box center [963, 76] width 74 height 24
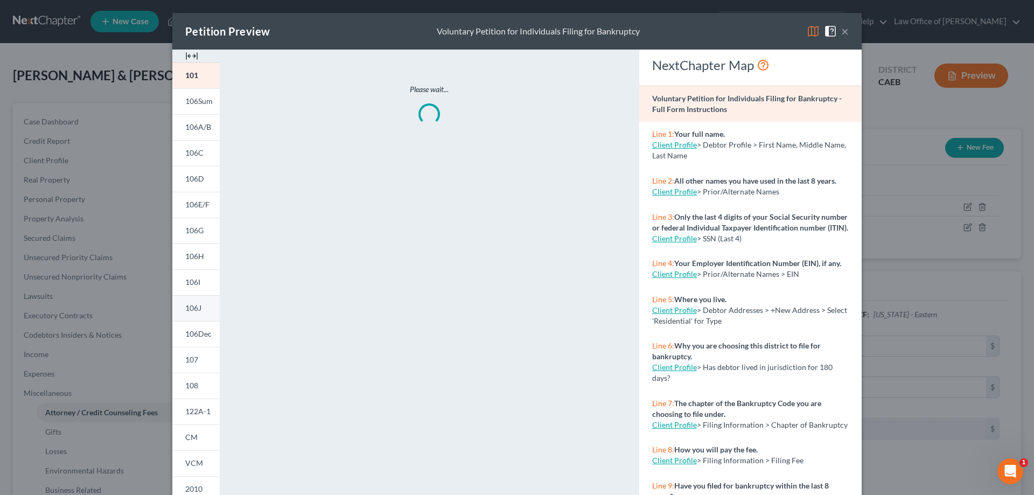
click at [196, 305] on span "106J" at bounding box center [193, 307] width 16 height 9
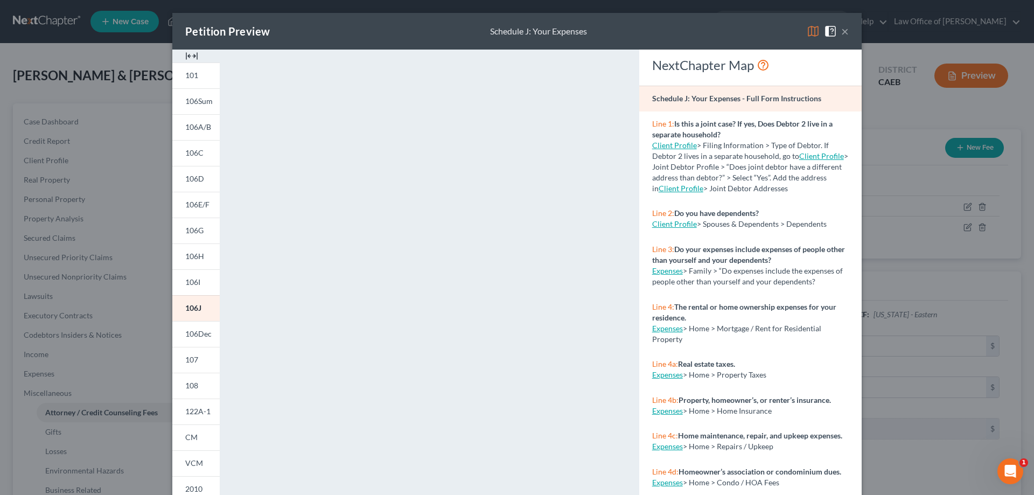
click at [841, 31] on button "×" at bounding box center [845, 31] width 8 height 13
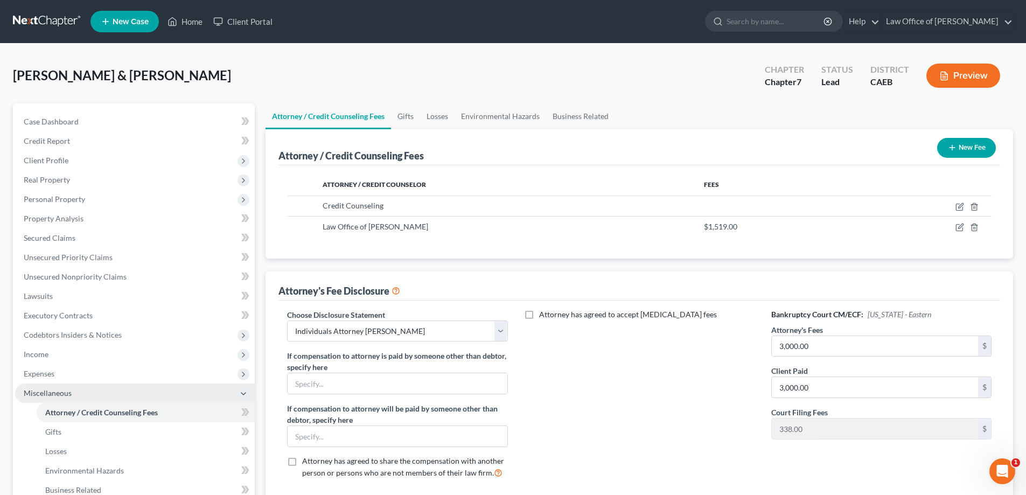
click at [56, 391] on span "Miscellaneous" at bounding box center [48, 392] width 48 height 9
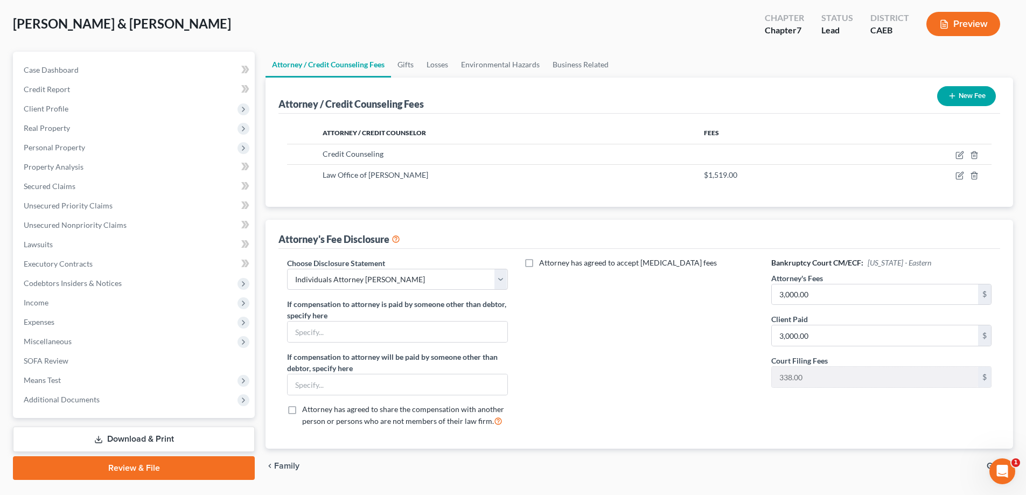
scroll to position [81, 0]
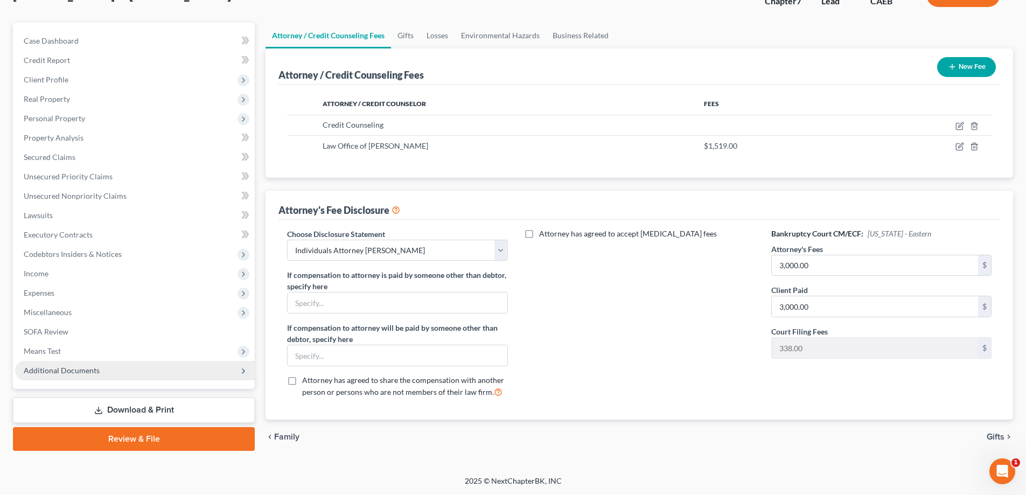
click at [102, 370] on span "Additional Documents" at bounding box center [135, 370] width 240 height 19
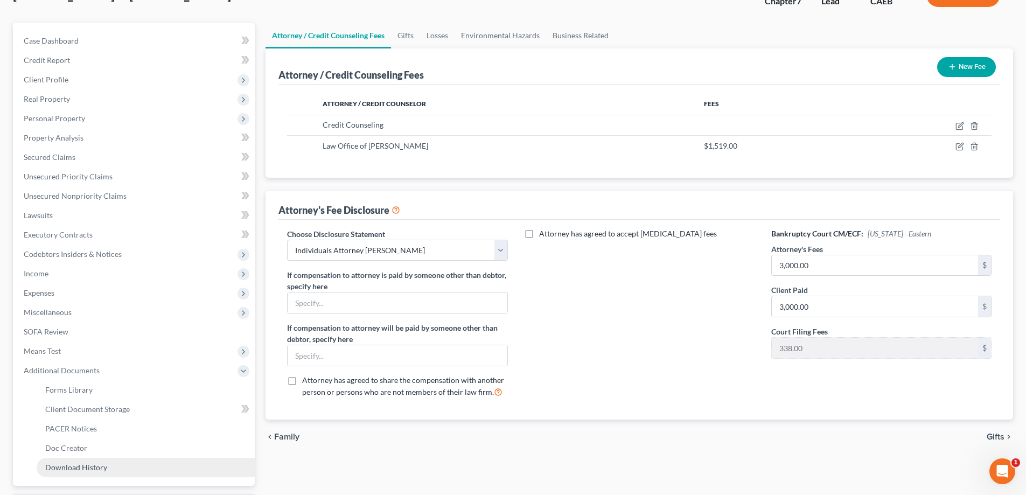
click at [95, 467] on span "Download History" at bounding box center [76, 467] width 62 height 9
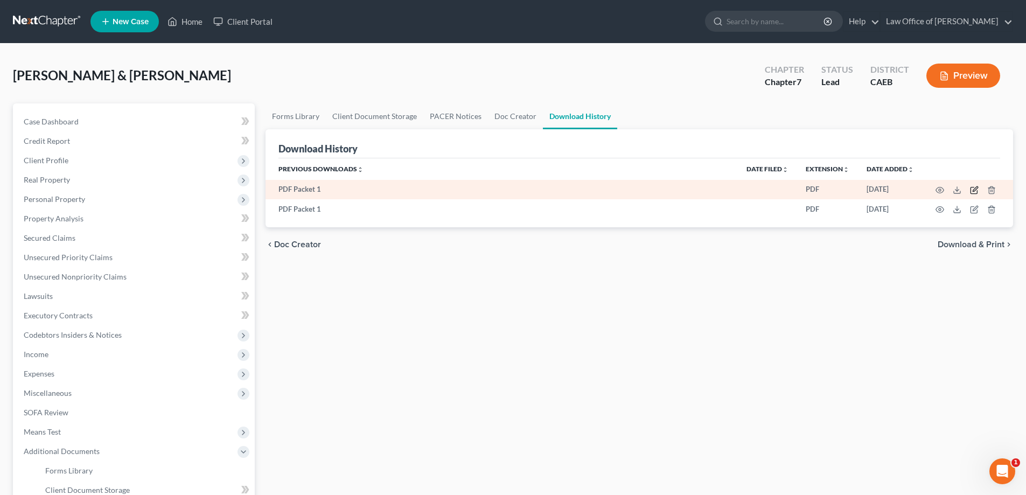
click at [974, 188] on icon "button" at bounding box center [974, 190] width 9 height 9
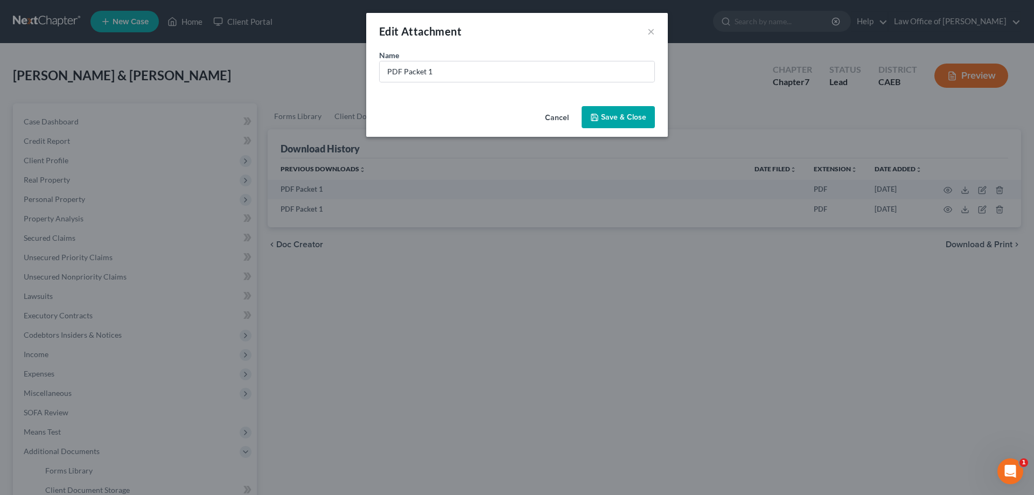
click at [786, 286] on div "Edit Attachment × Name * PDF Packet 1 Cancel Save & Close" at bounding box center [517, 247] width 1034 height 495
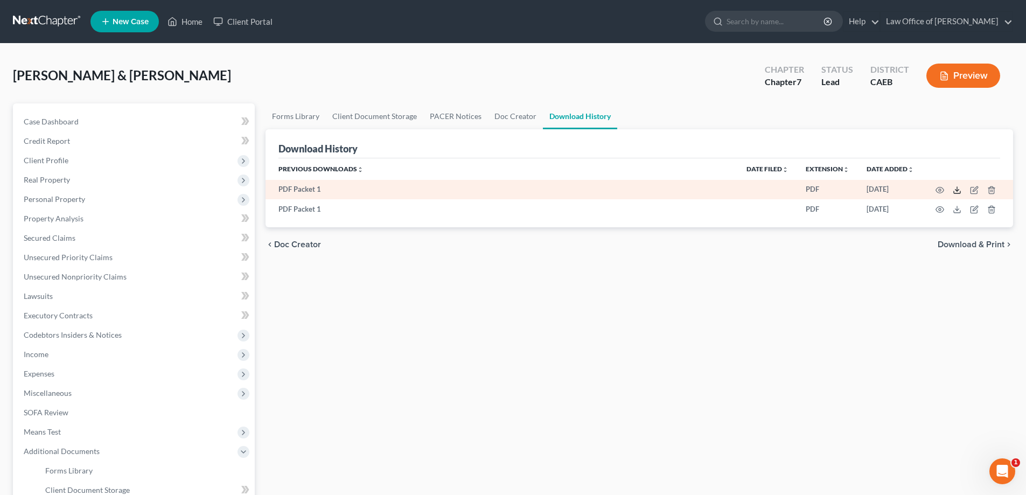
click at [957, 188] on line at bounding box center [957, 189] width 0 height 4
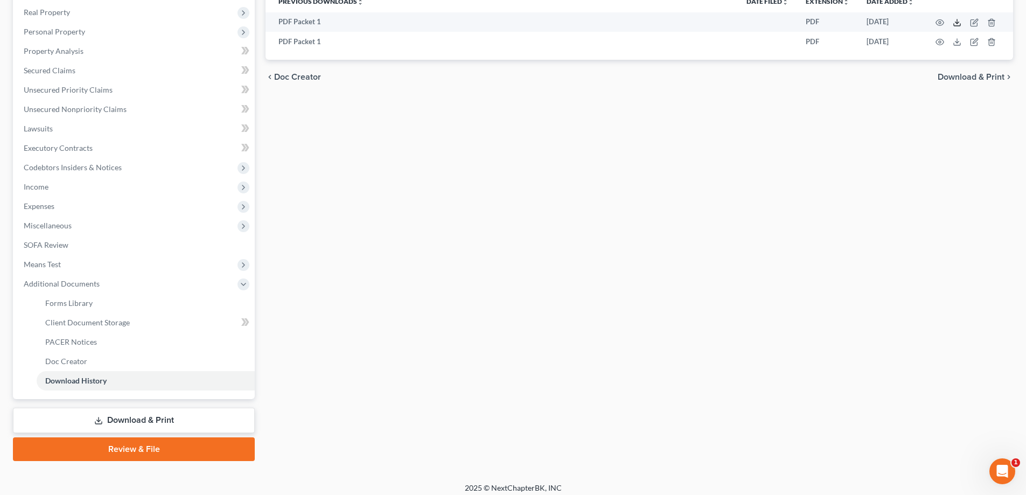
scroll to position [174, 0]
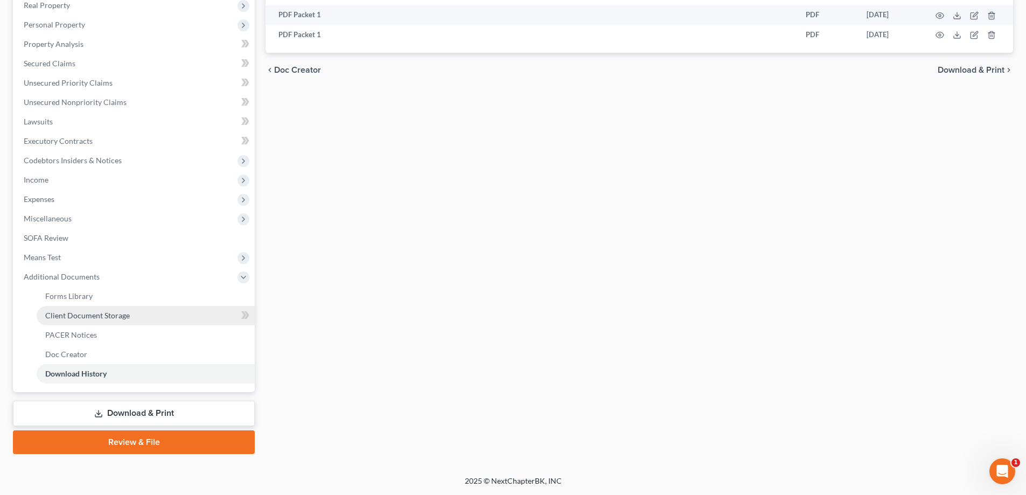
click at [111, 311] on span "Client Document Storage" at bounding box center [87, 315] width 85 height 9
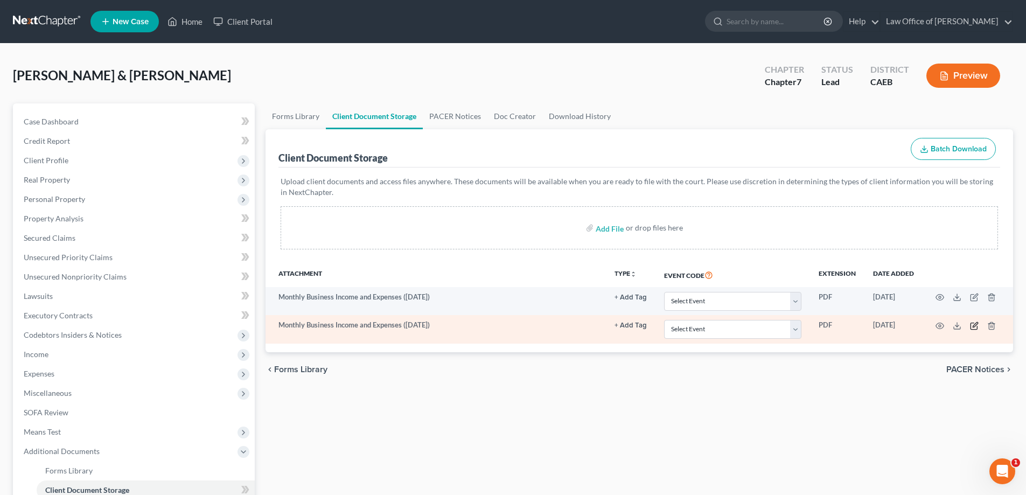
click at [973, 324] on icon "button" at bounding box center [974, 325] width 9 height 9
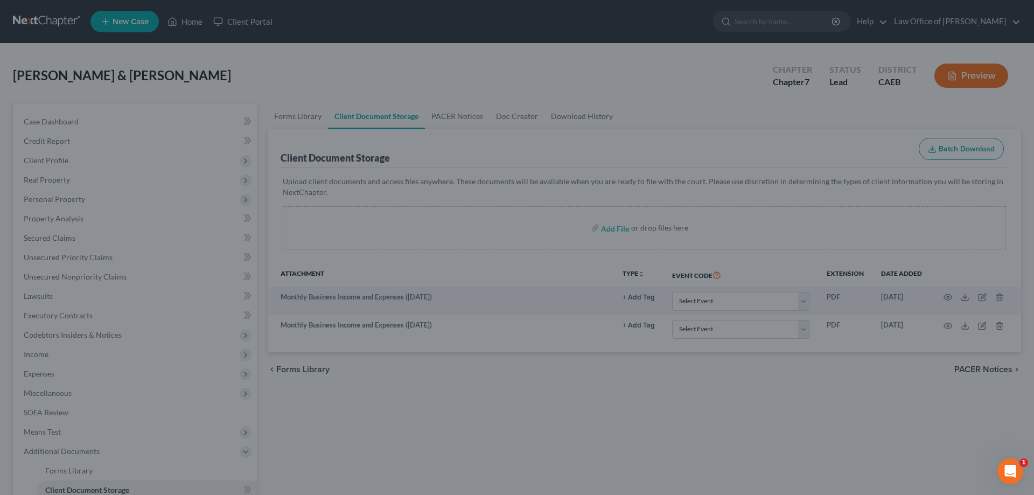
click at [998, 298] on div "New Attachment × Name * Monthly Business Income and Expenses ([DATE]) Cancel Sa…" at bounding box center [517, 247] width 1034 height 495
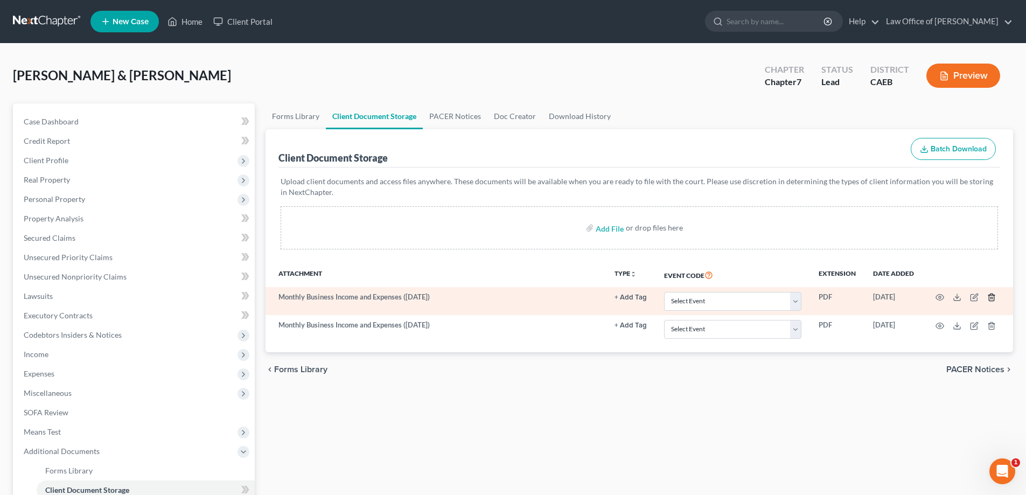
click at [991, 297] on icon "button" at bounding box center [991, 297] width 9 height 9
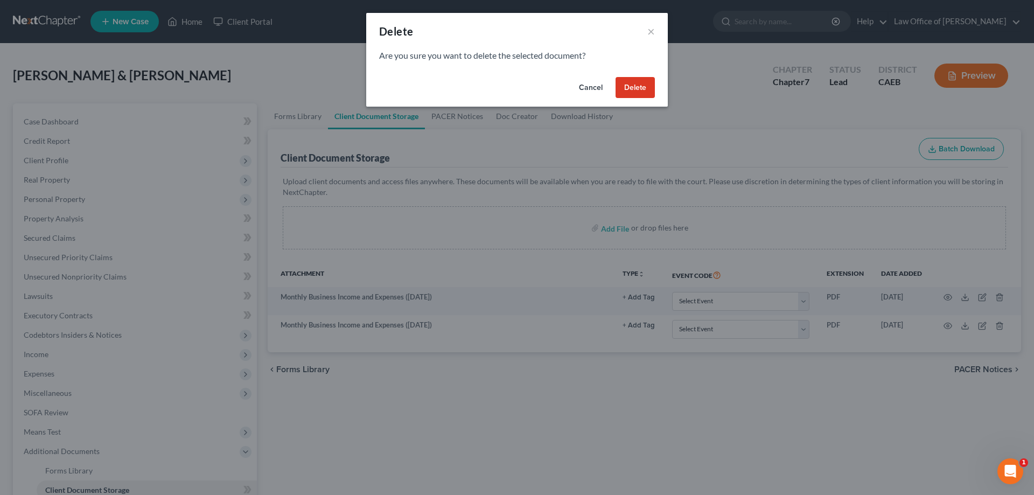
click at [634, 86] on button "Delete" at bounding box center [635, 88] width 39 height 22
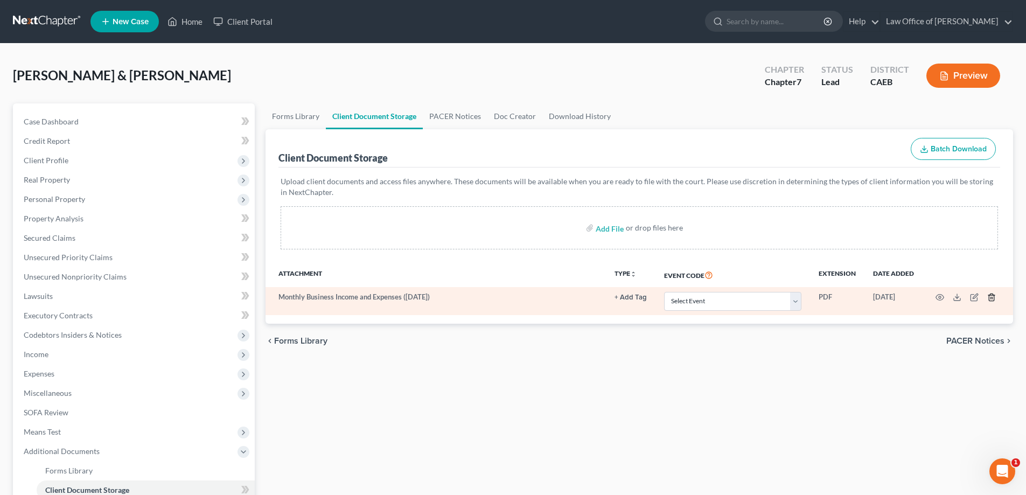
click at [991, 295] on polyline "button" at bounding box center [991, 295] width 6 height 0
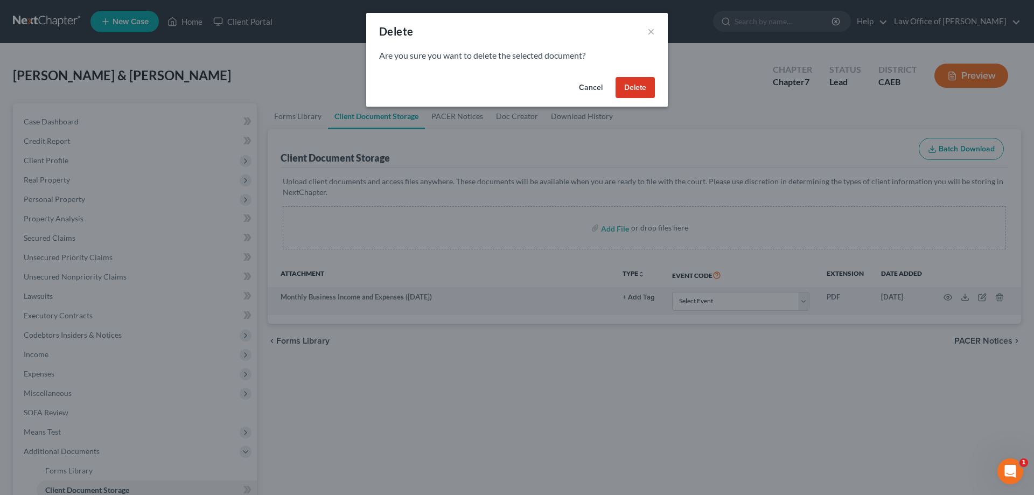
click at [639, 89] on button "Delete" at bounding box center [635, 88] width 39 height 22
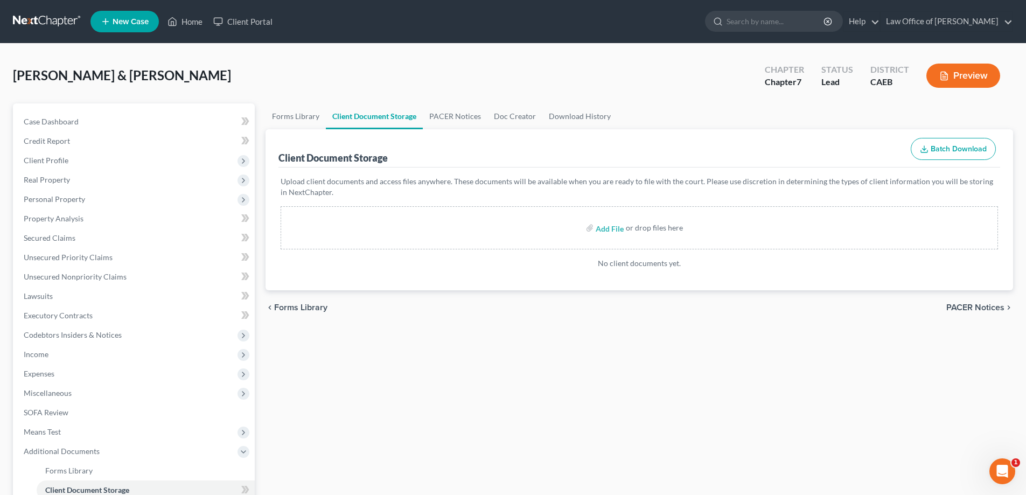
click at [315, 304] on span "Forms Library" at bounding box center [300, 307] width 53 height 9
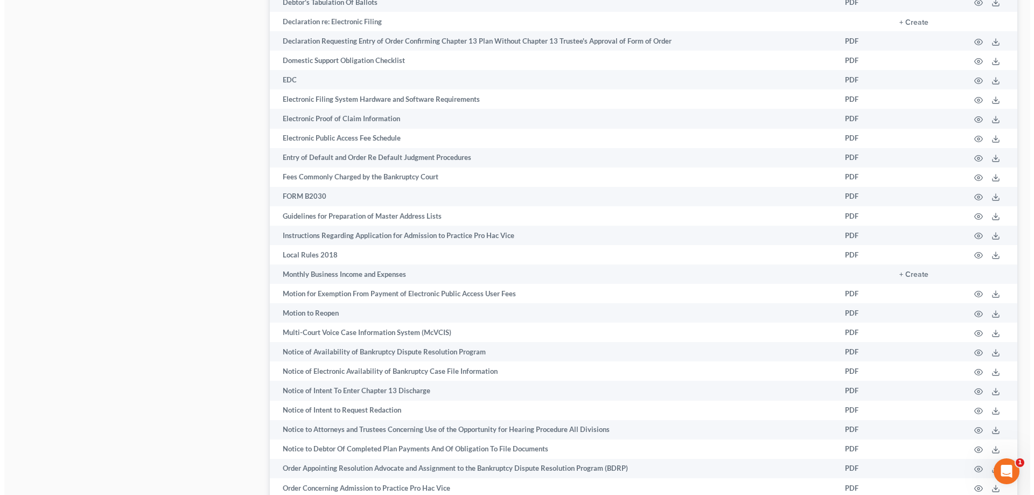
scroll to position [890, 0]
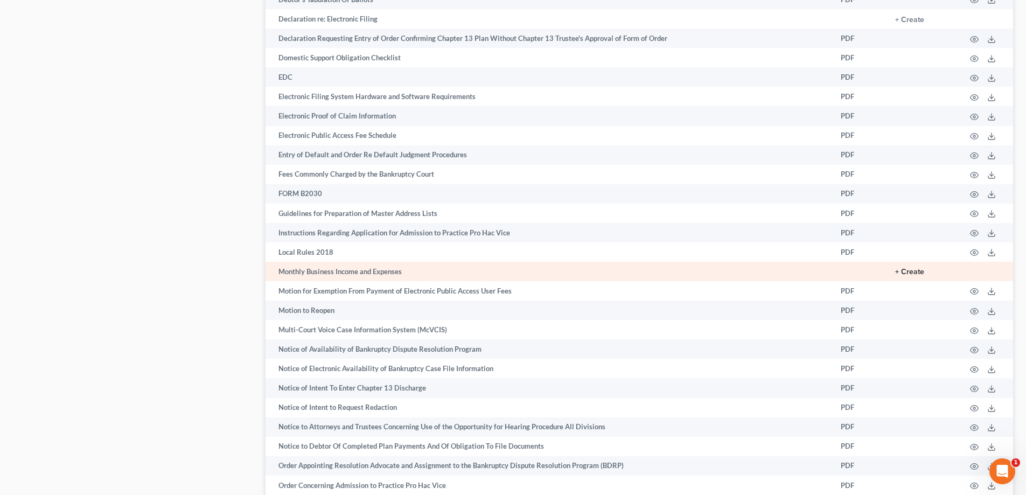
click at [912, 270] on button "+ Create" at bounding box center [909, 272] width 29 height 8
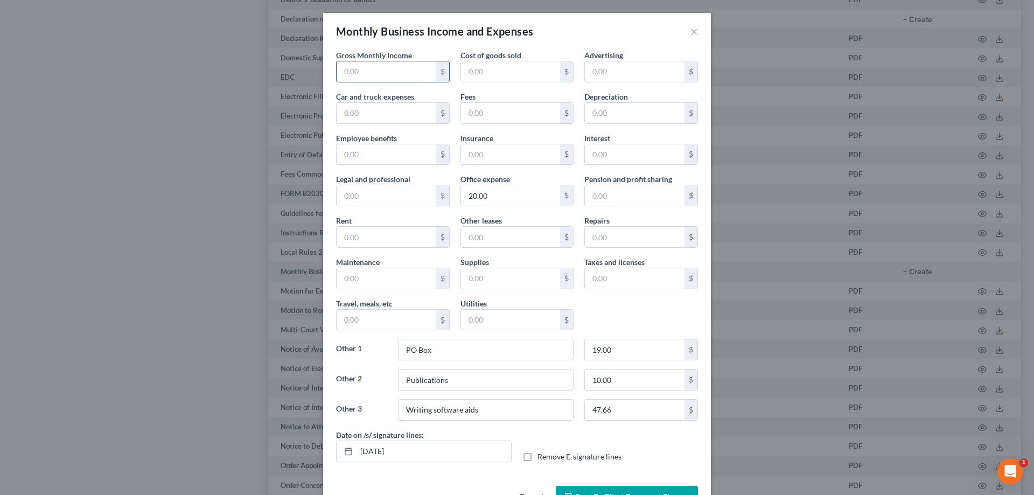
click at [372, 67] on input "text" at bounding box center [387, 71] width 100 height 20
type input "700.00"
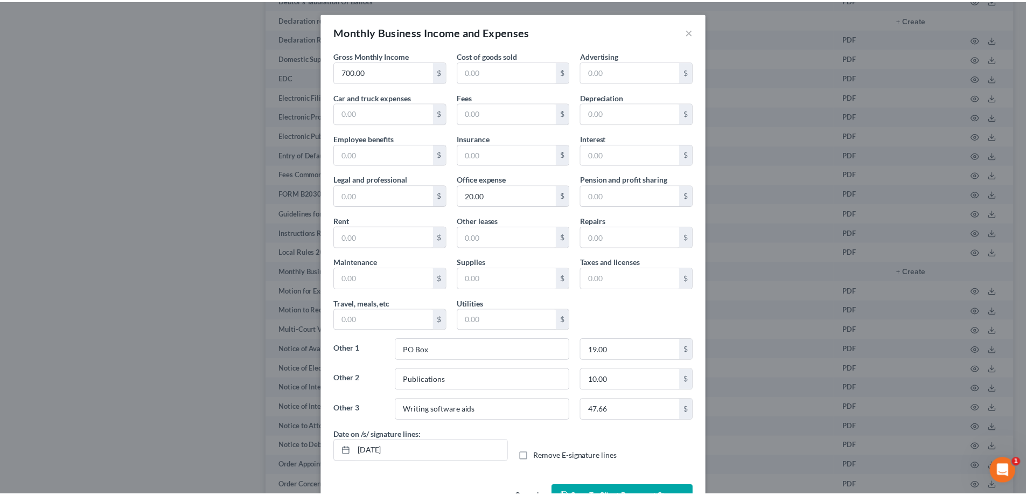
scroll to position [34, 0]
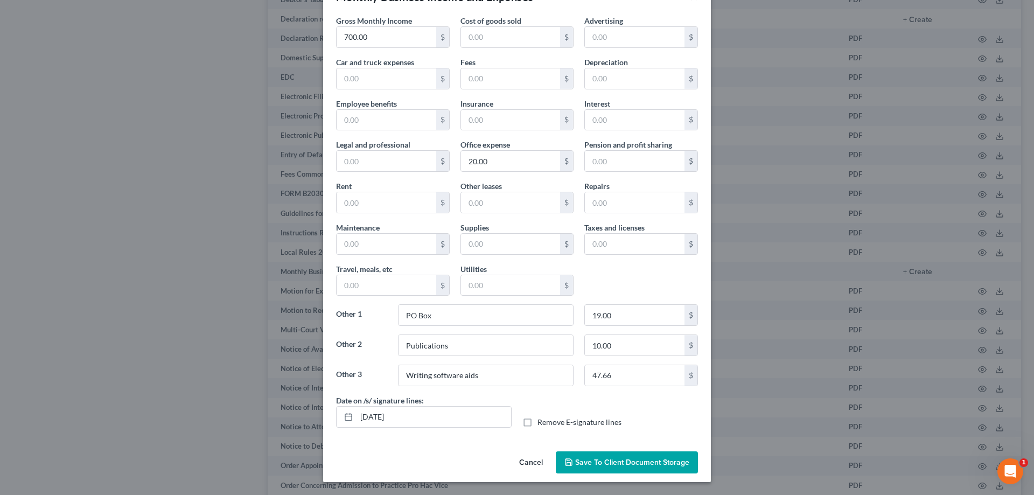
click at [659, 464] on span "Save to Client Document Storage" at bounding box center [632, 462] width 114 height 9
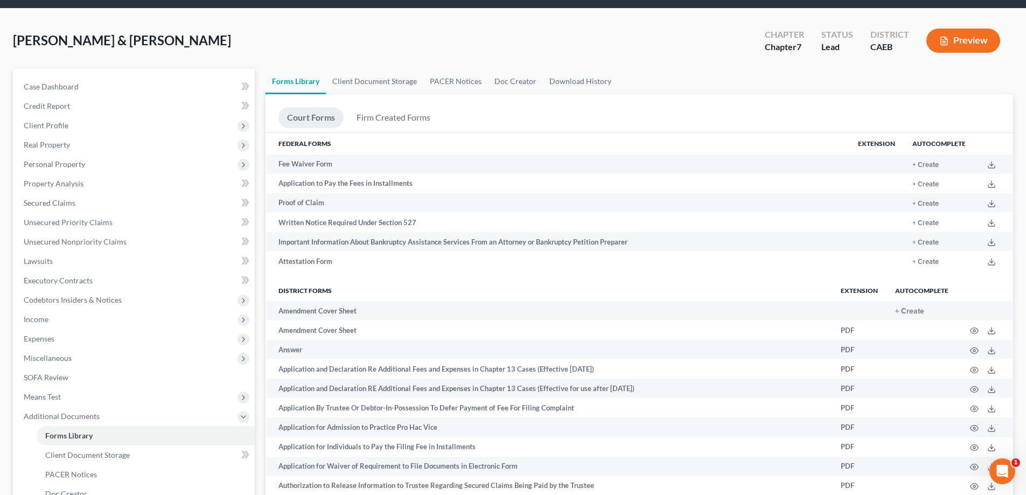
scroll to position [0, 0]
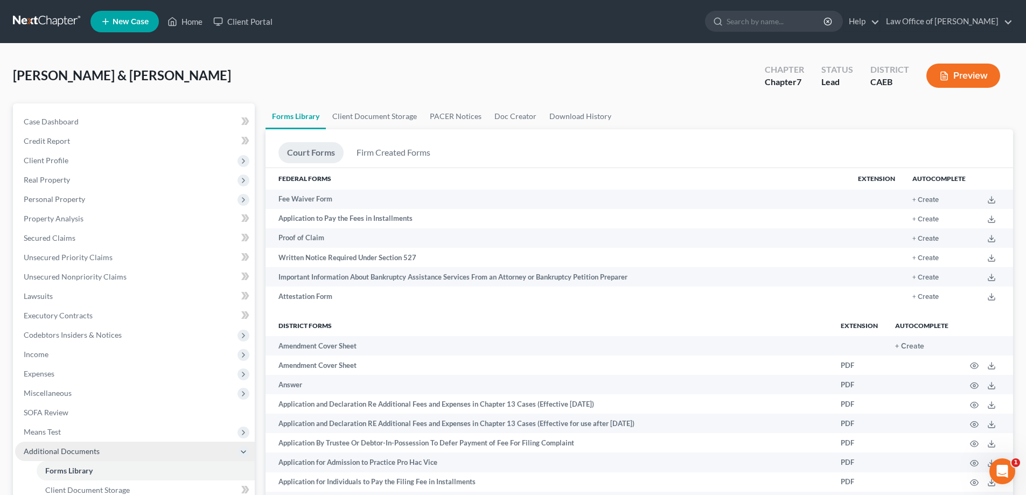
click at [107, 452] on span "Additional Documents" at bounding box center [135, 451] width 240 height 19
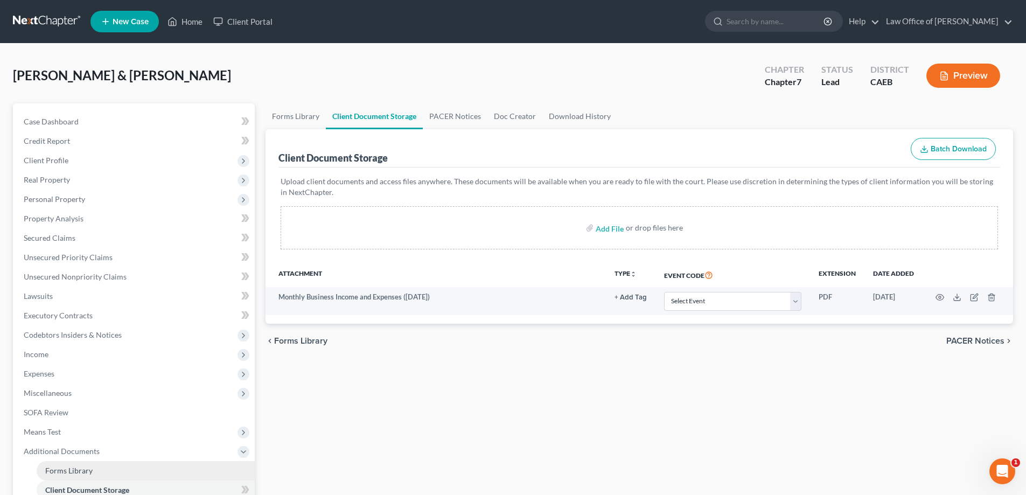
click at [89, 468] on span "Forms Library" at bounding box center [68, 470] width 47 height 9
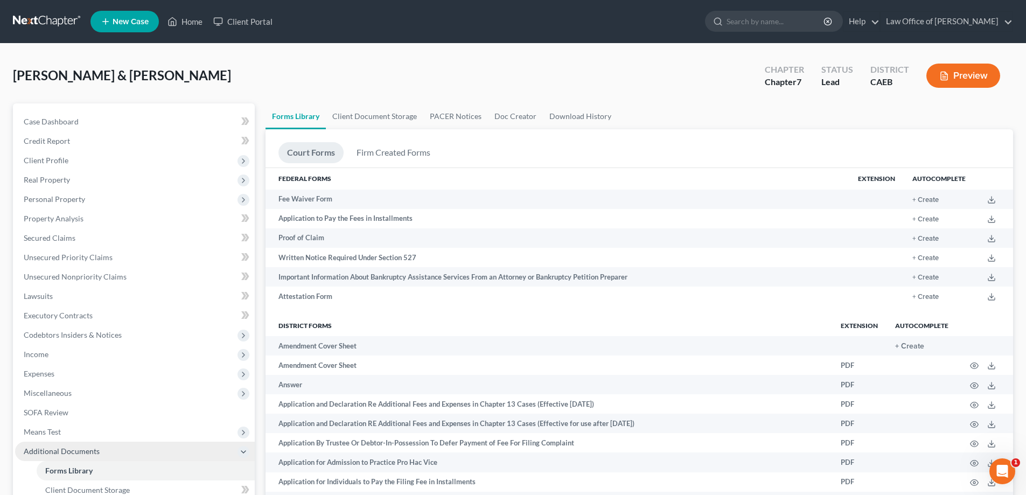
click at [87, 447] on span "Additional Documents" at bounding box center [62, 450] width 76 height 9
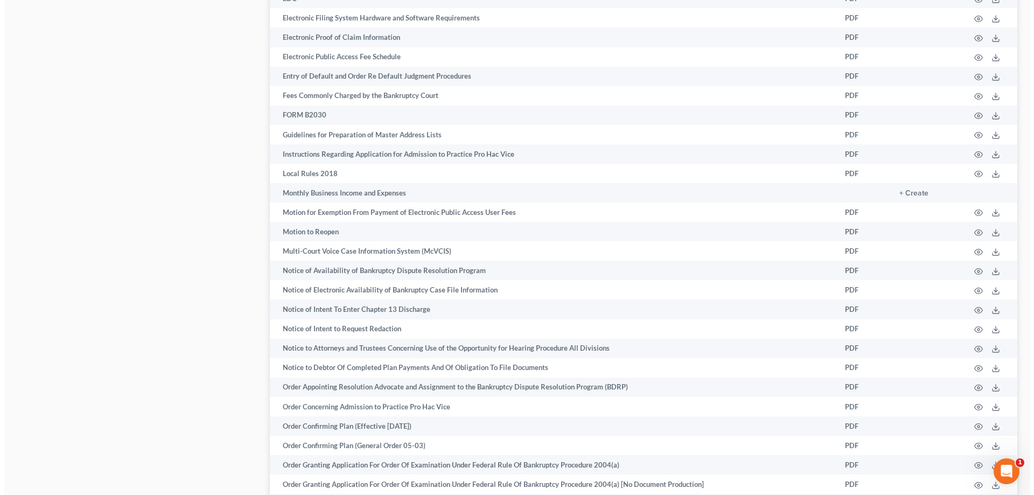
scroll to position [946, 0]
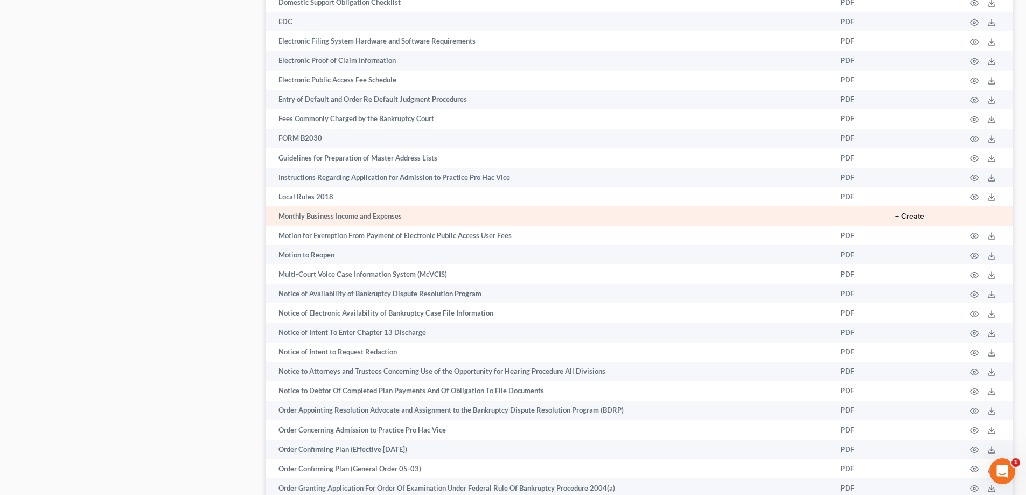
click at [914, 214] on button "+ Create" at bounding box center [909, 217] width 29 height 8
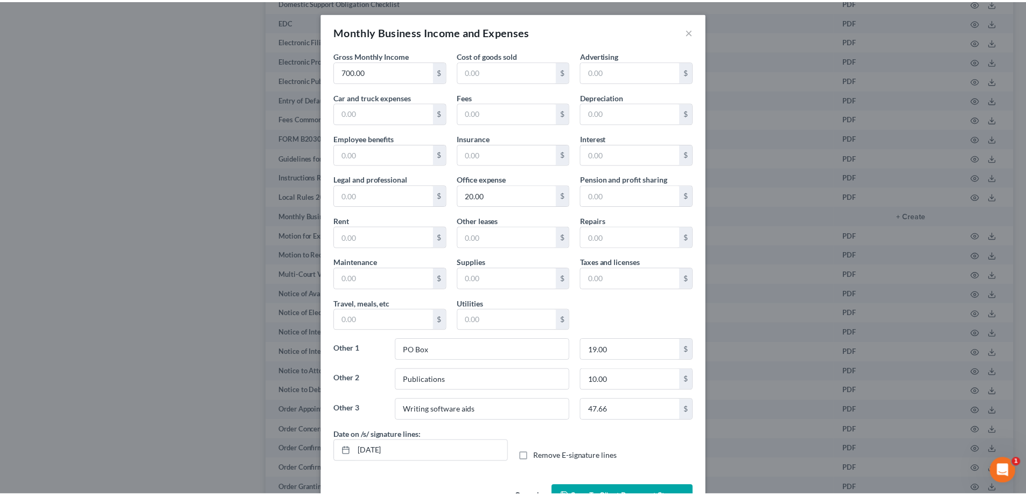
scroll to position [34, 0]
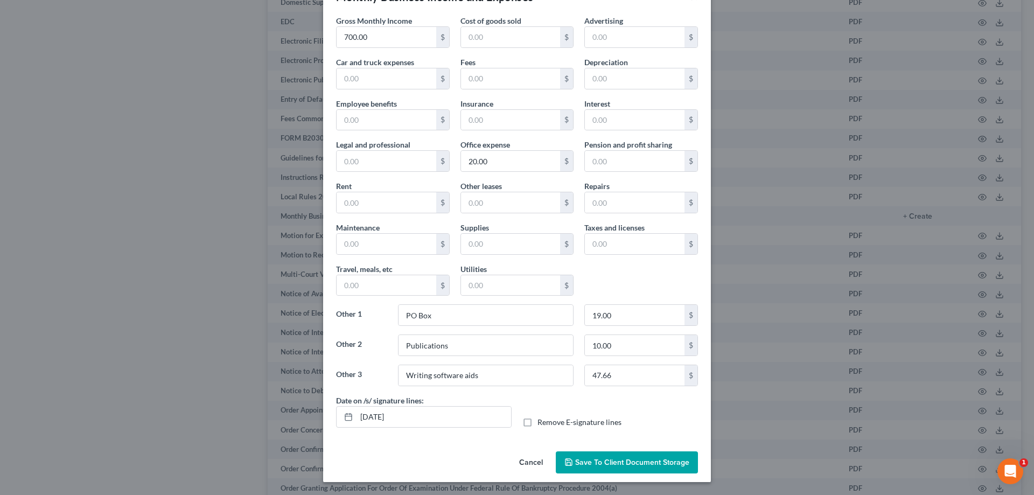
click at [652, 463] on span "Save to Client Document Storage" at bounding box center [632, 462] width 114 height 9
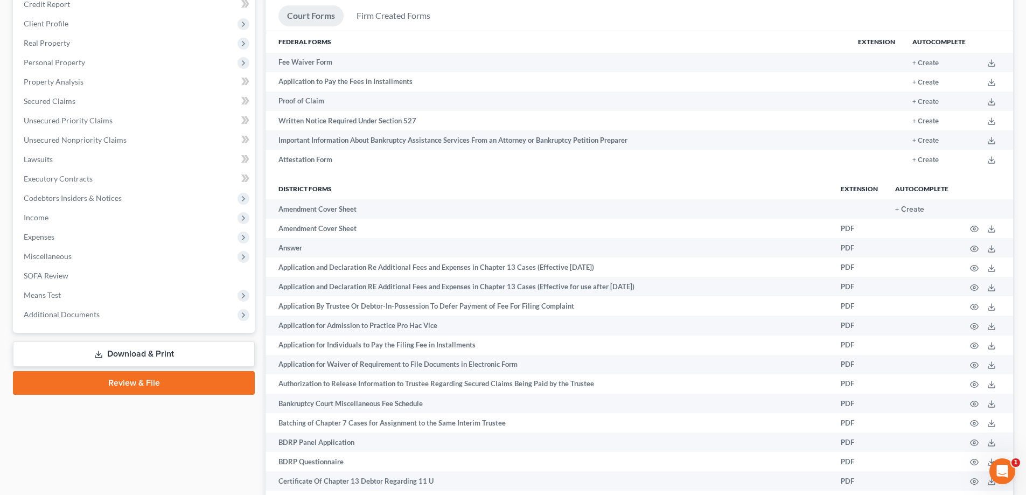
scroll to position [144, 0]
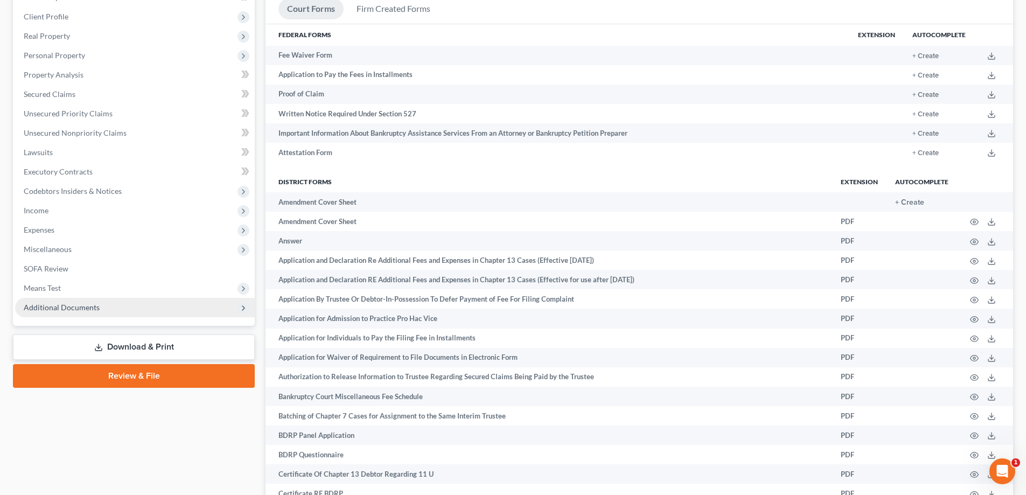
click at [151, 305] on span "Additional Documents" at bounding box center [135, 307] width 240 height 19
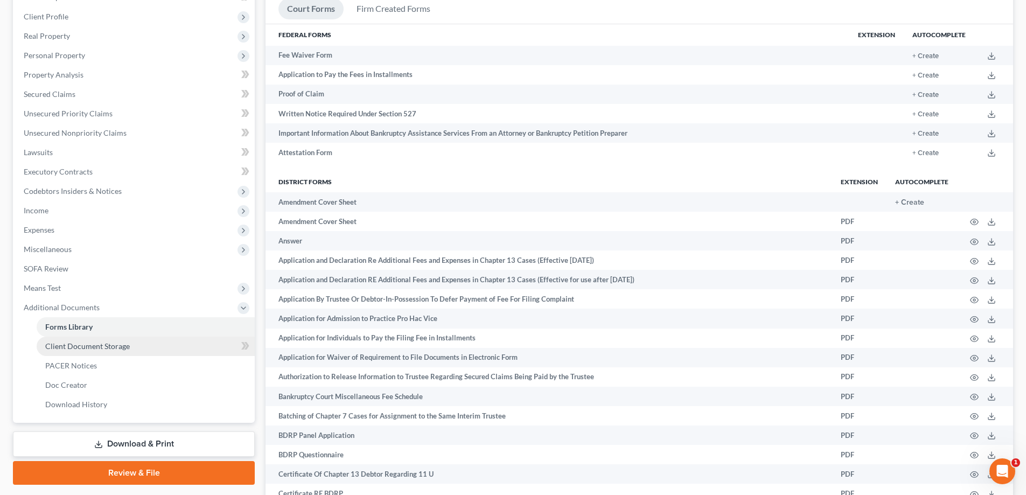
click at [152, 344] on link "Client Document Storage" at bounding box center [146, 346] width 218 height 19
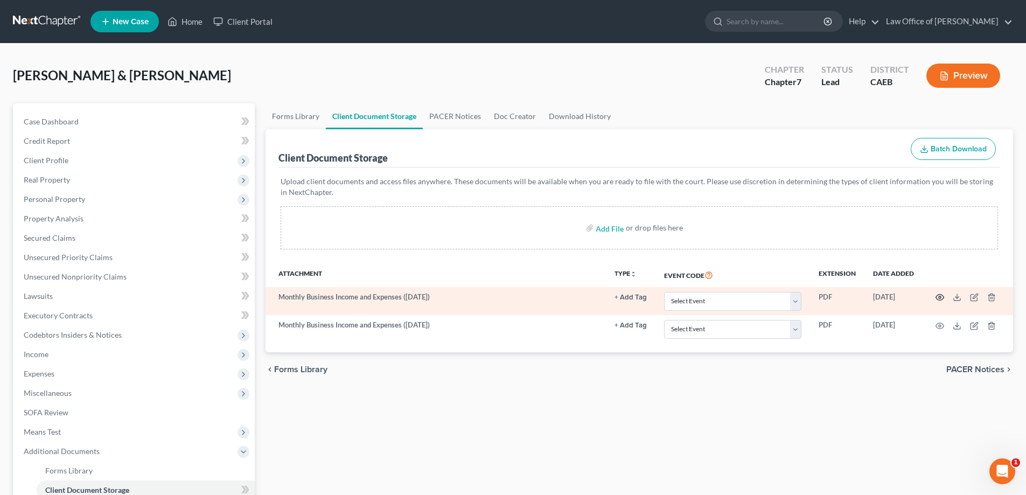
click at [939, 296] on icon "button" at bounding box center [939, 297] width 9 height 9
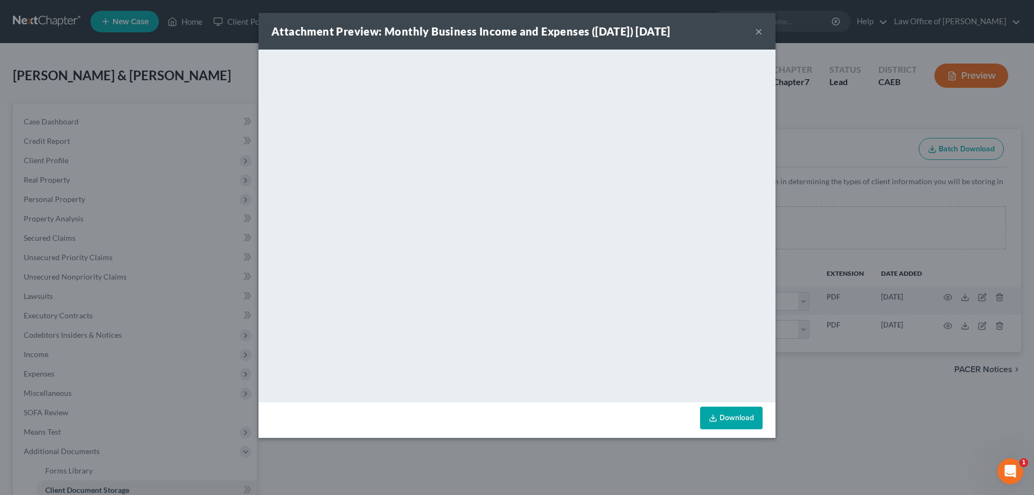
click at [758, 31] on button "×" at bounding box center [759, 31] width 8 height 13
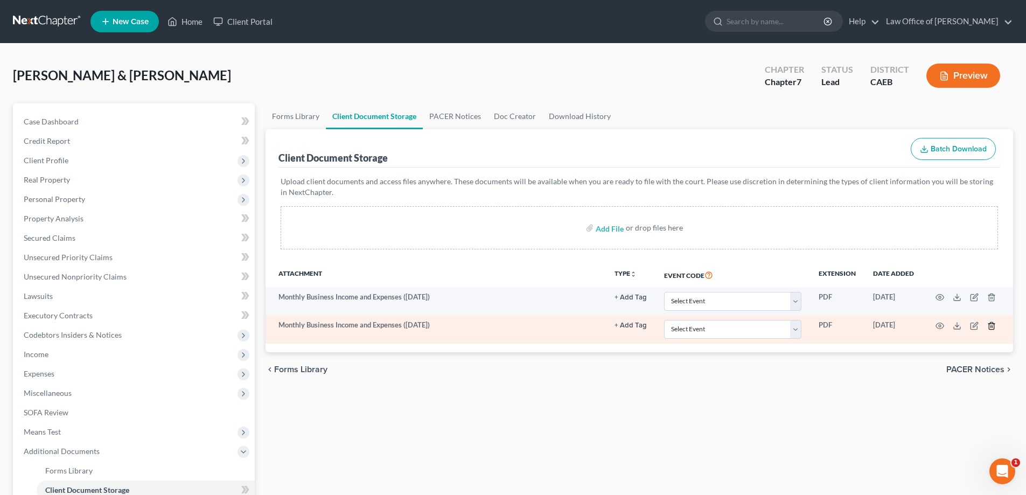
click at [991, 325] on line "button" at bounding box center [991, 326] width 0 height 2
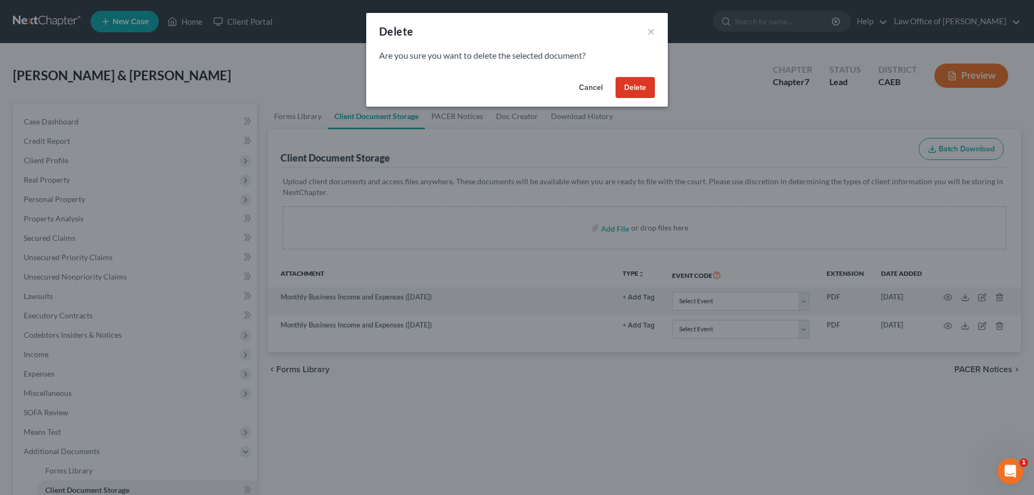
click at [632, 86] on button "Delete" at bounding box center [635, 88] width 39 height 22
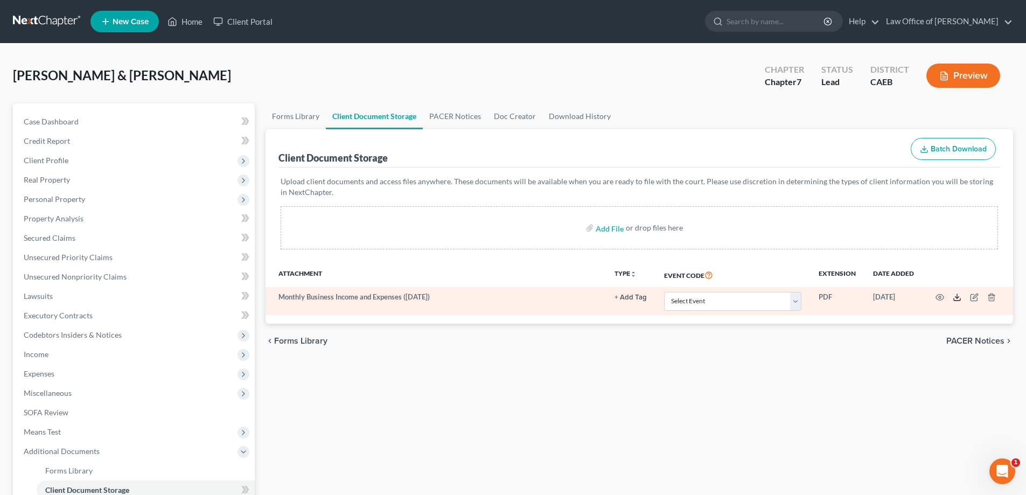
click at [956, 297] on icon at bounding box center [957, 297] width 9 height 9
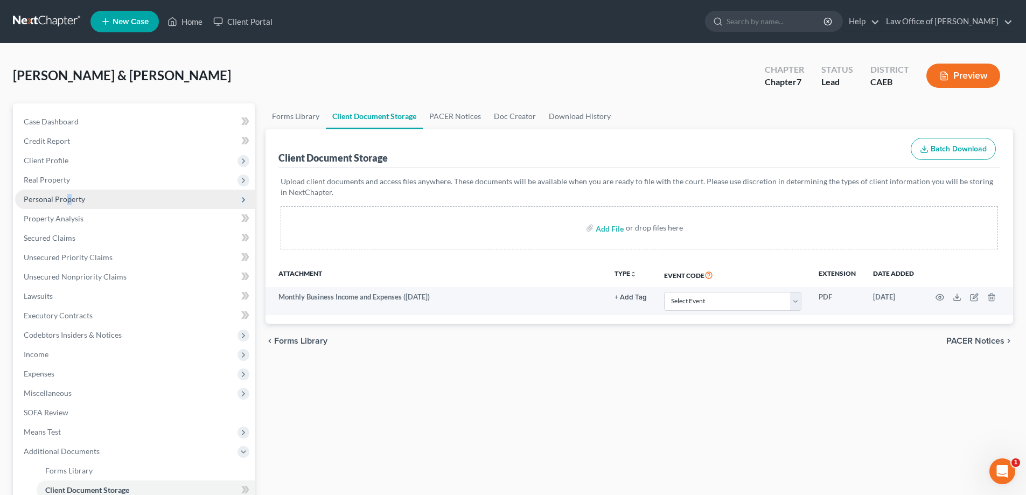
click at [68, 199] on span "Personal Property" at bounding box center [54, 198] width 61 height 9
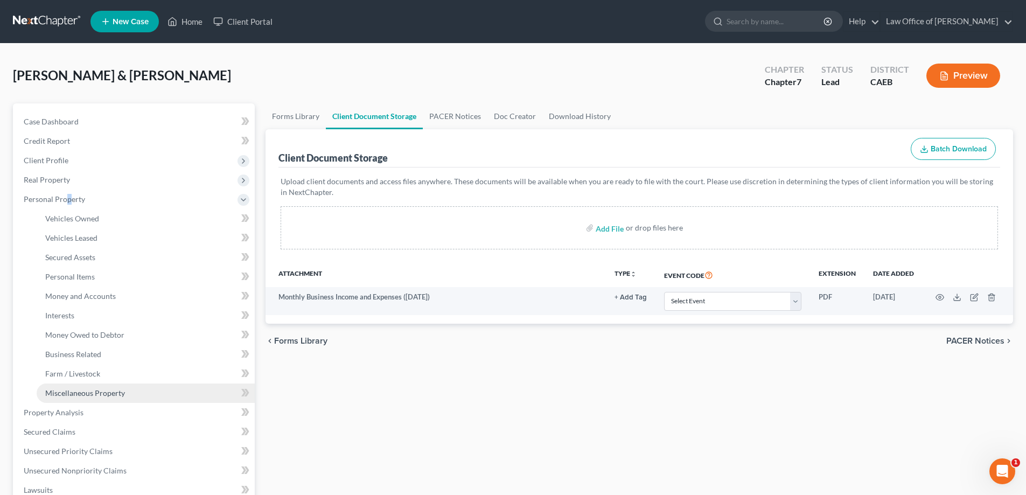
click at [90, 392] on span "Miscellaneous Property" at bounding box center [85, 392] width 80 height 9
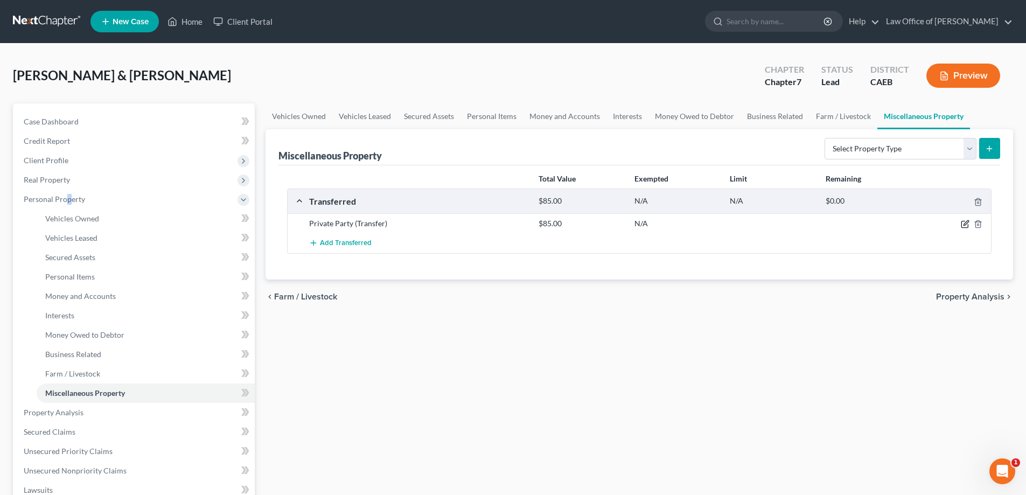
click at [964, 221] on icon "button" at bounding box center [964, 224] width 6 height 6
select select "Ordinary ([DATE])"
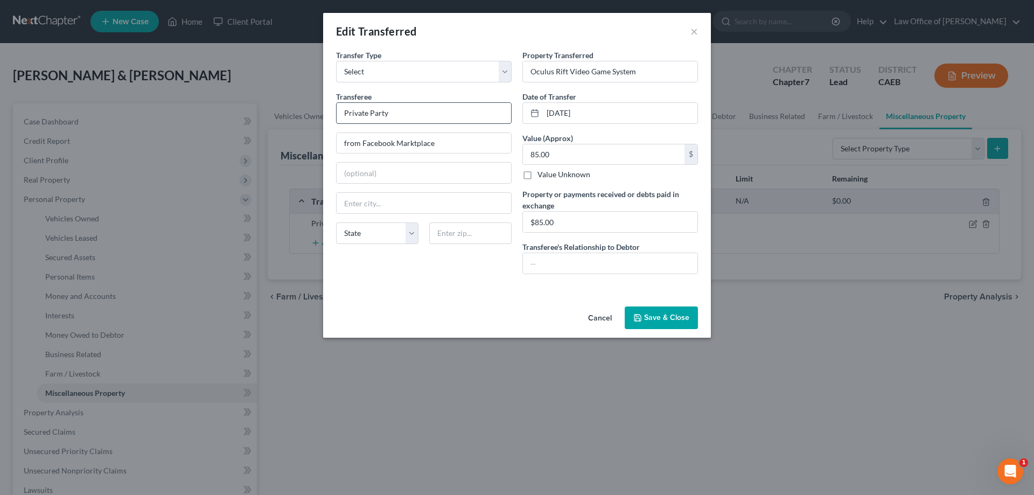
drag, startPoint x: 395, startPoint y: 111, endPoint x: 338, endPoint y: 113, distance: 57.6
click at [338, 113] on input "Private Party" at bounding box center [424, 113] width 174 height 20
type input "N"
type input "Buyer's name is unknown"
click at [359, 144] on input "from Facebook Marktplace" at bounding box center [424, 143] width 174 height 20
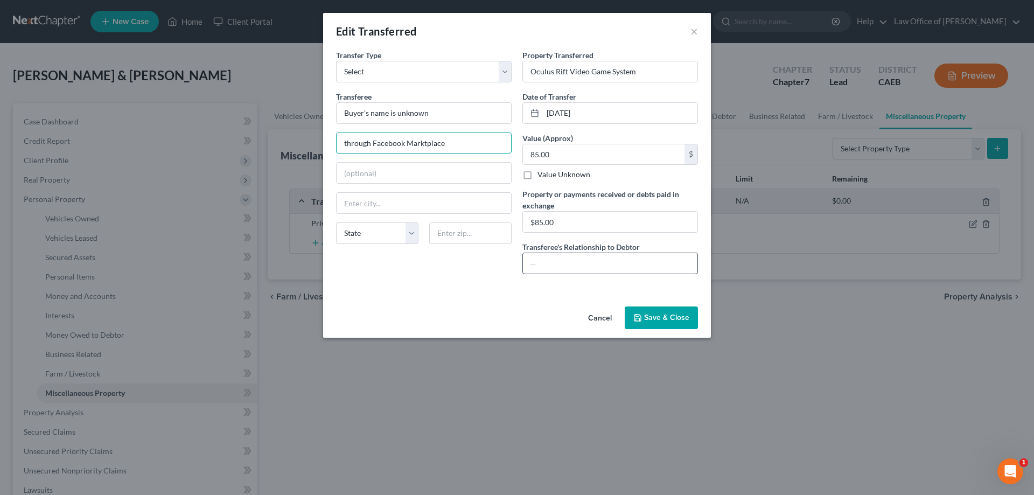
type input "through Facebook Marktplace"
click at [586, 263] on input "text" at bounding box center [610, 263] width 174 height 20
type input "None"
click at [658, 312] on button "Save & Close" at bounding box center [661, 317] width 73 height 23
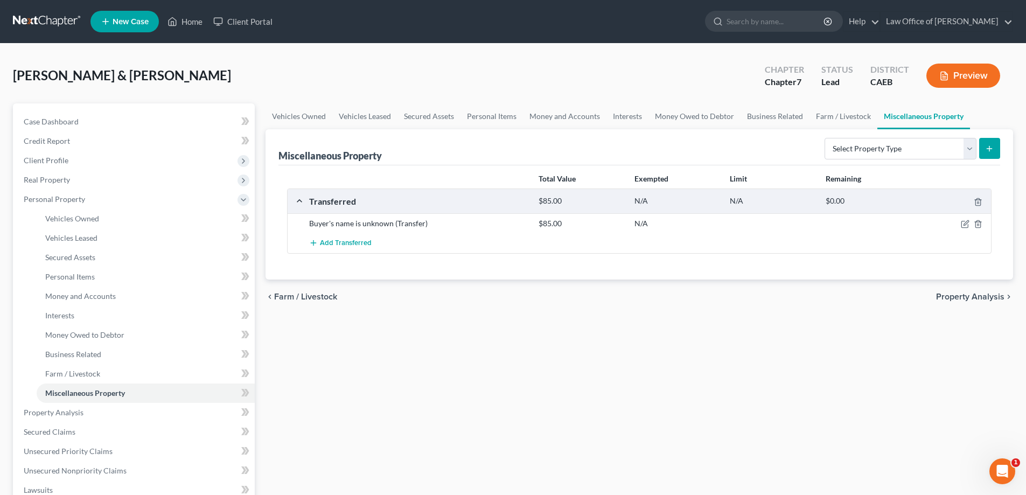
click at [964, 72] on button "Preview" at bounding box center [963, 76] width 74 height 24
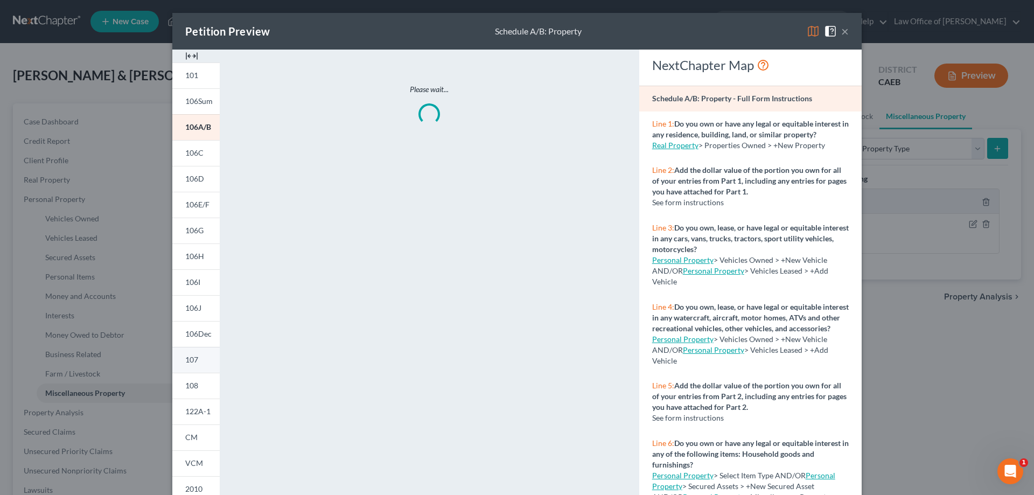
click at [192, 359] on span "107" at bounding box center [191, 359] width 13 height 9
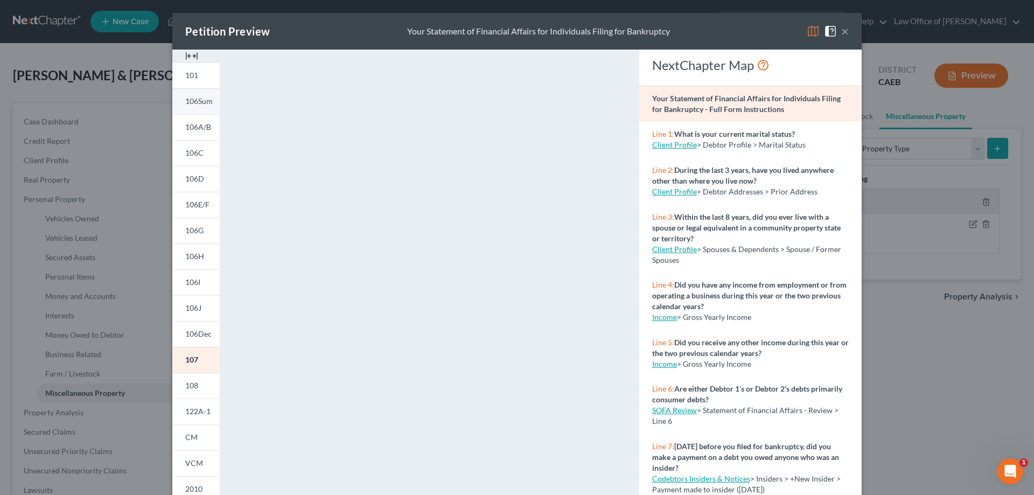
click at [200, 97] on span "106Sum" at bounding box center [198, 100] width 27 height 9
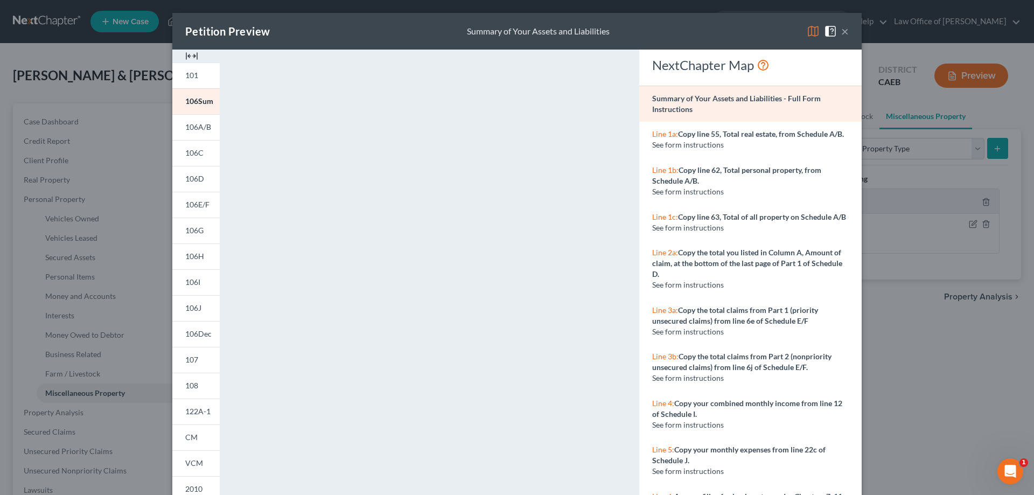
click at [842, 30] on button "×" at bounding box center [845, 31] width 8 height 13
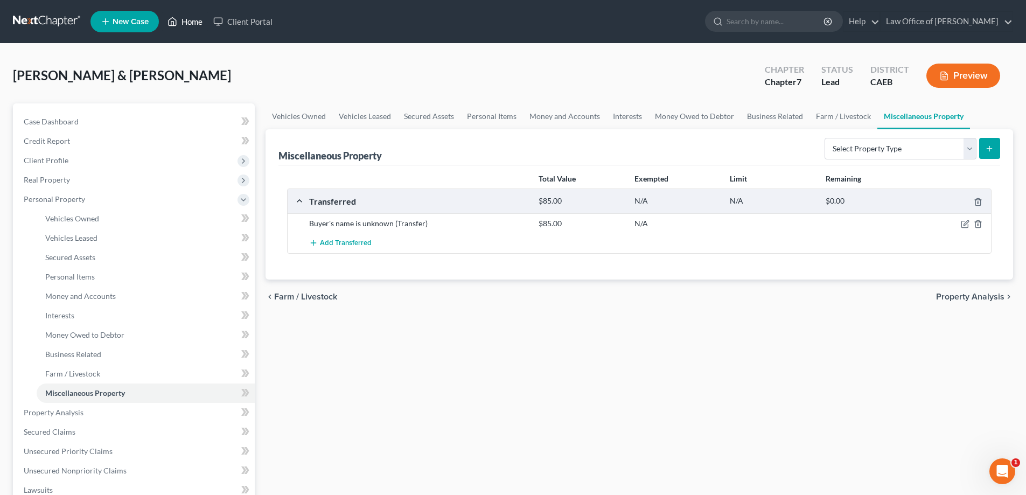
click at [191, 18] on link "Home" at bounding box center [185, 21] width 46 height 19
